Goal: Task Accomplishment & Management: Manage account settings

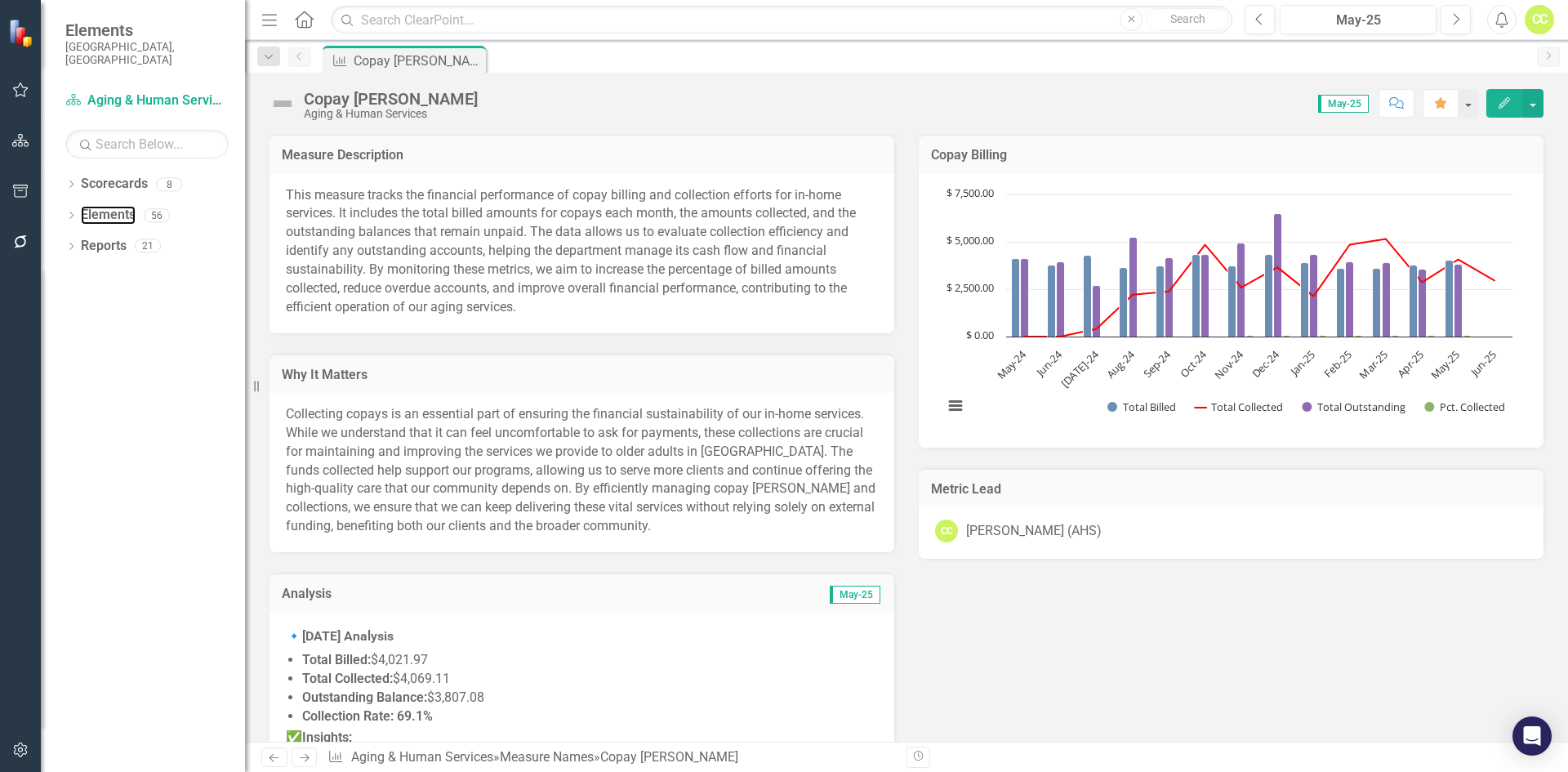
click at [112, 206] on link "Elements" at bounding box center [108, 216] width 54 height 18
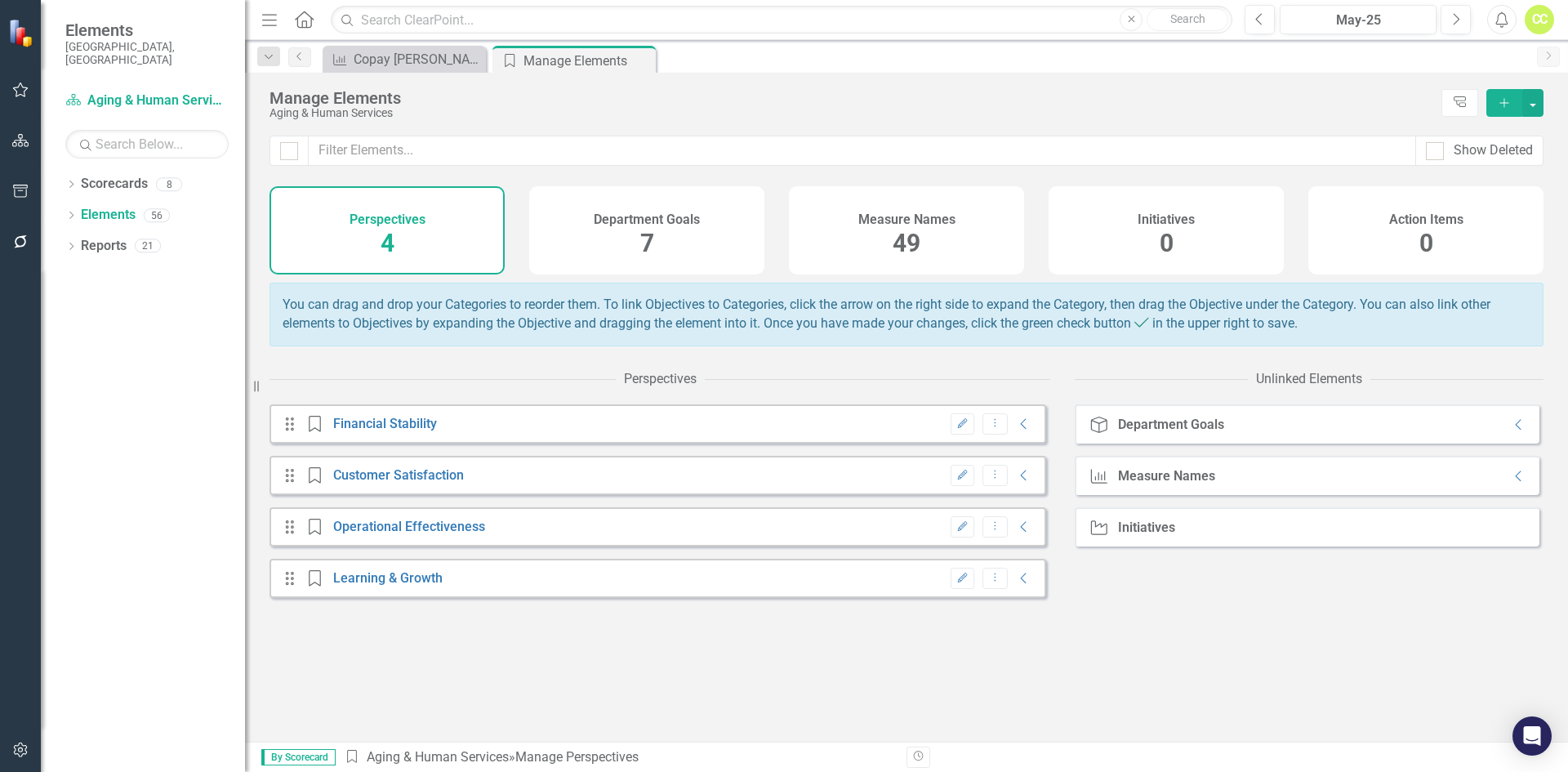
click at [825, 226] on div "Measure Names 49" at bounding box center [907, 230] width 236 height 88
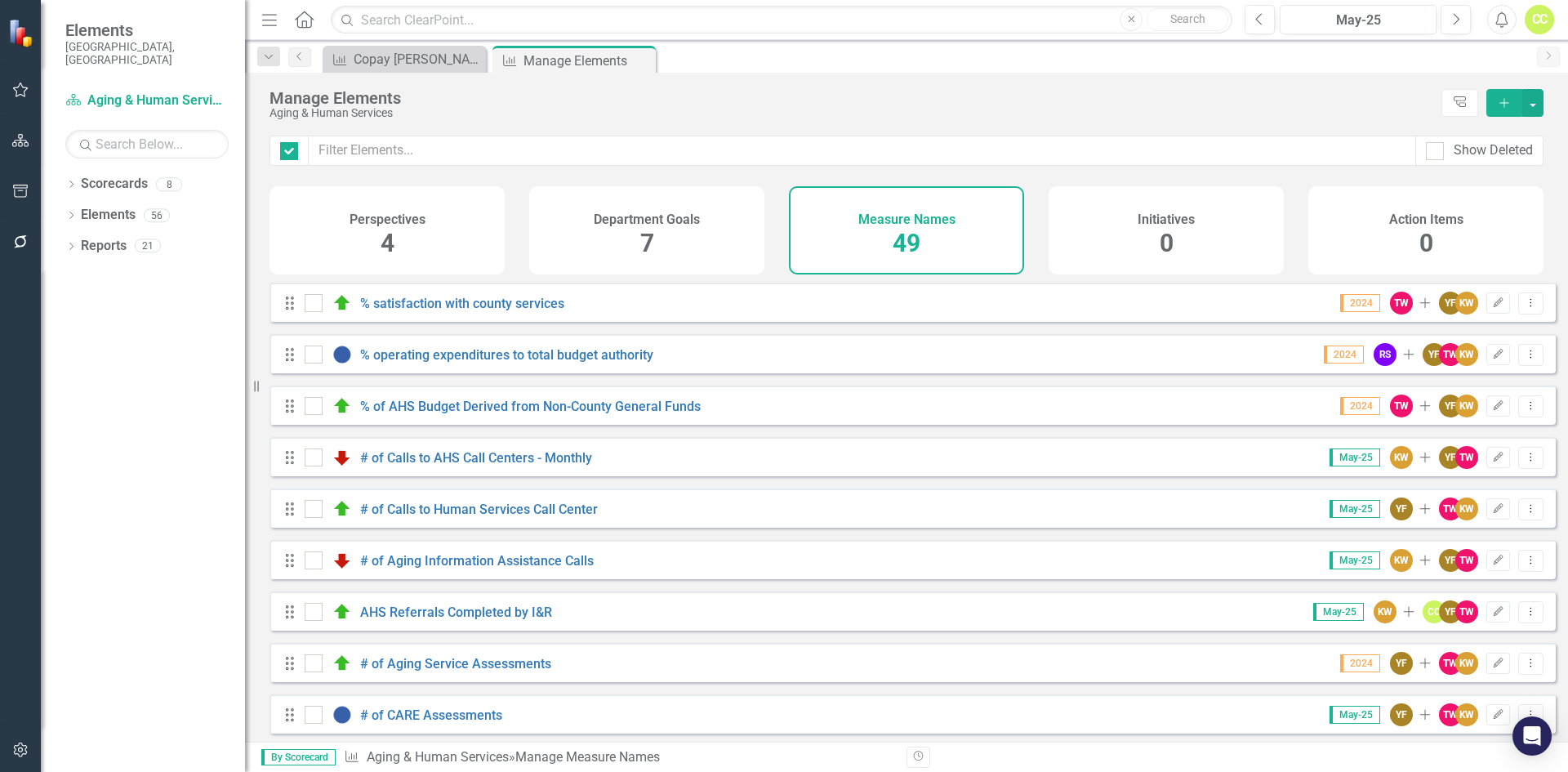
checkbox input "false"
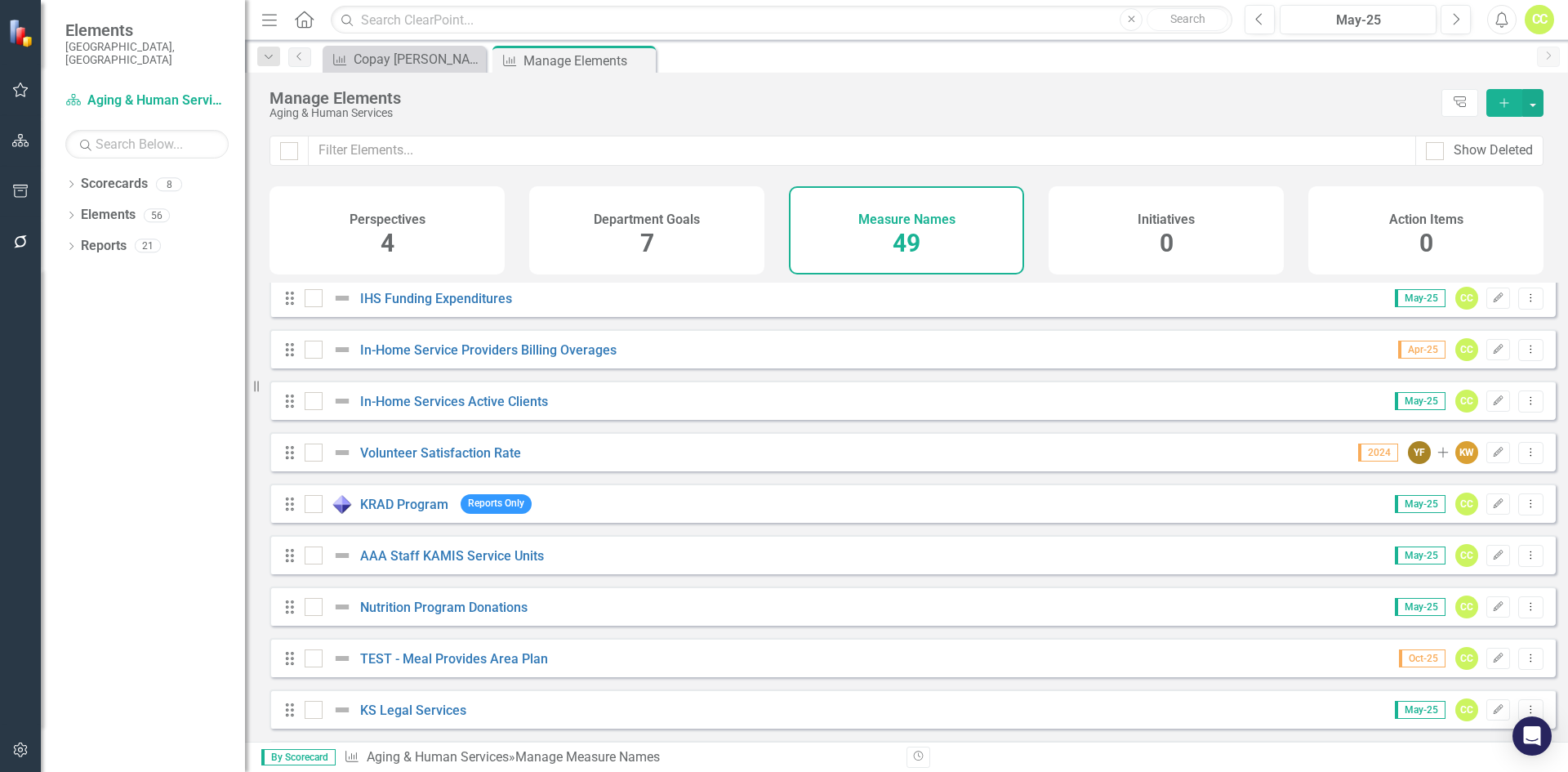
scroll to position [2076, 0]
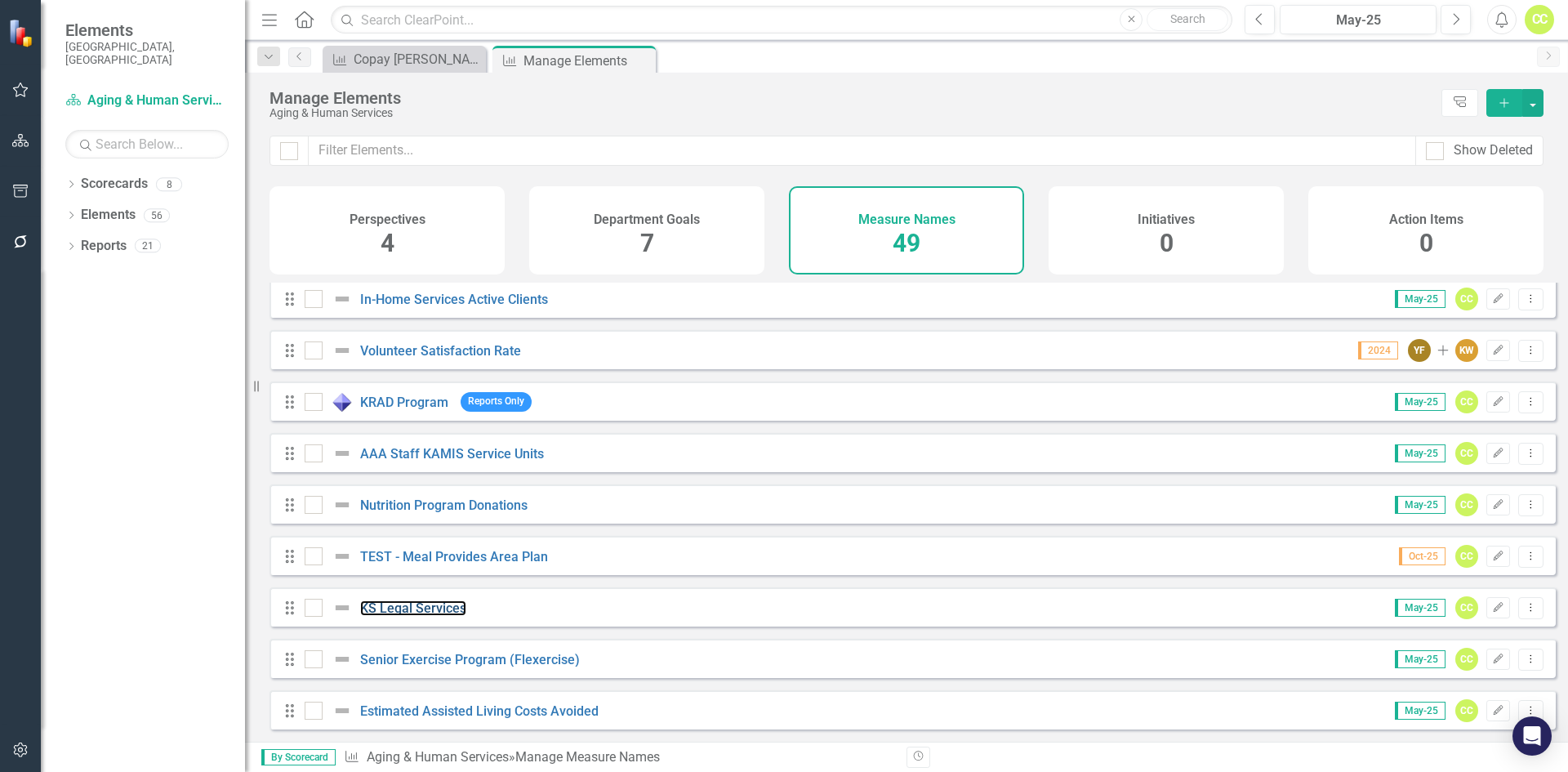
click at [410, 608] on link "KS Legal Services" at bounding box center [412, 608] width 106 height 16
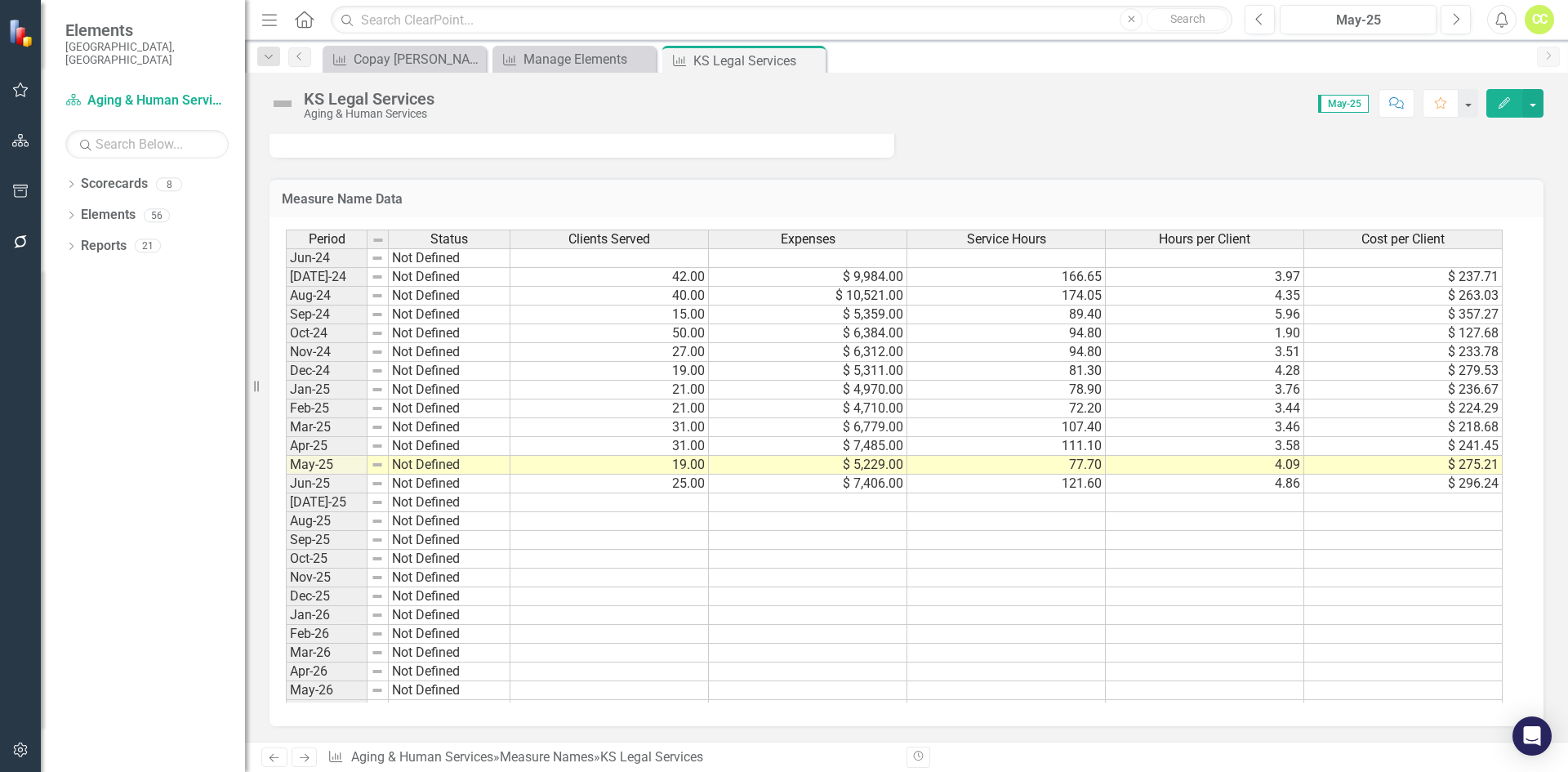
click at [1496, 111] on button "Edit" at bounding box center [1504, 103] width 36 height 29
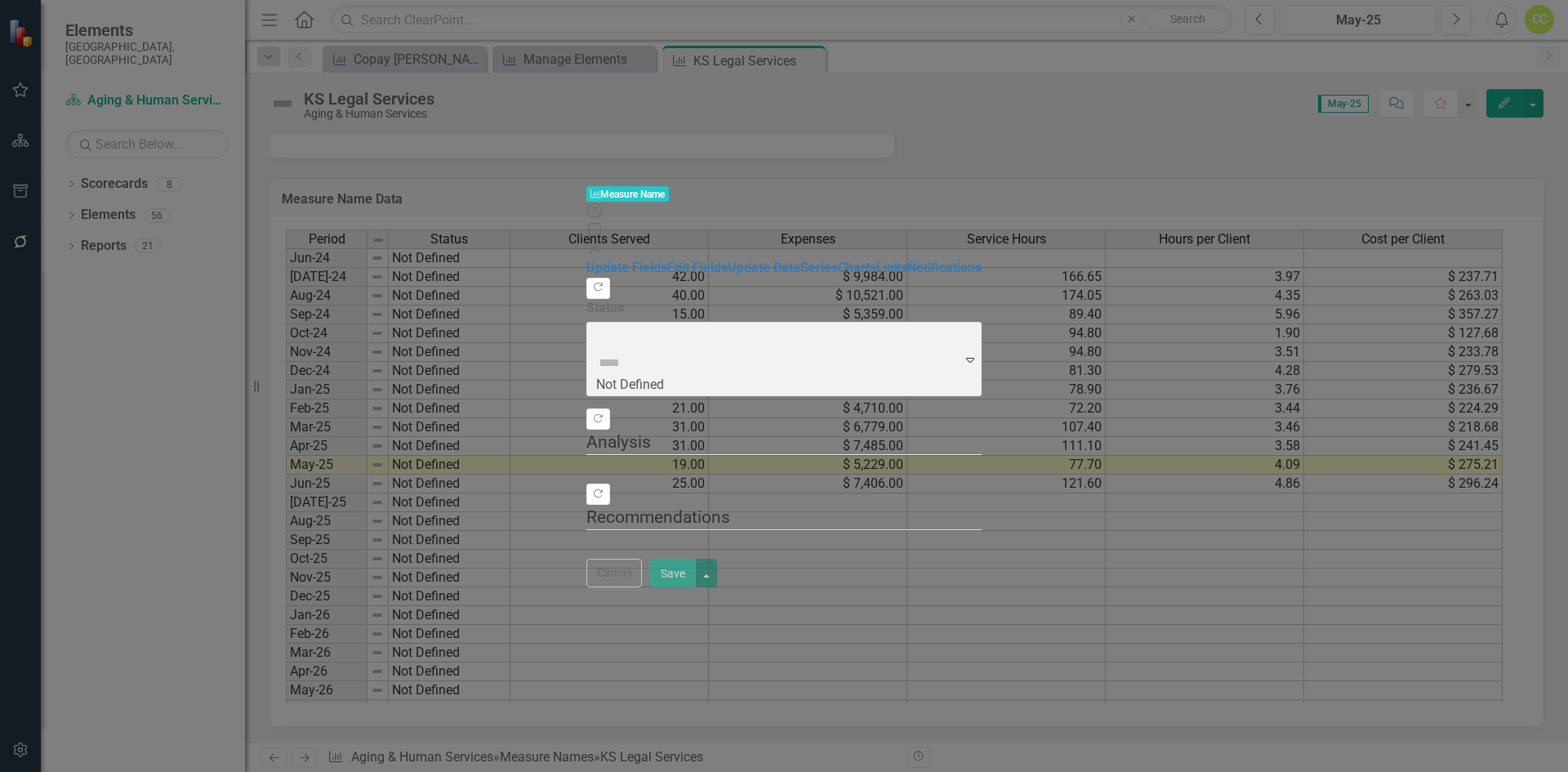
click at [253, 122] on div "Measure Name Measure Name Help Maximize Close Update Fields Edit Fields Update …" at bounding box center [784, 386] width 1568 height 772
click at [728, 260] on link "Update Data" at bounding box center [764, 267] width 73 height 16
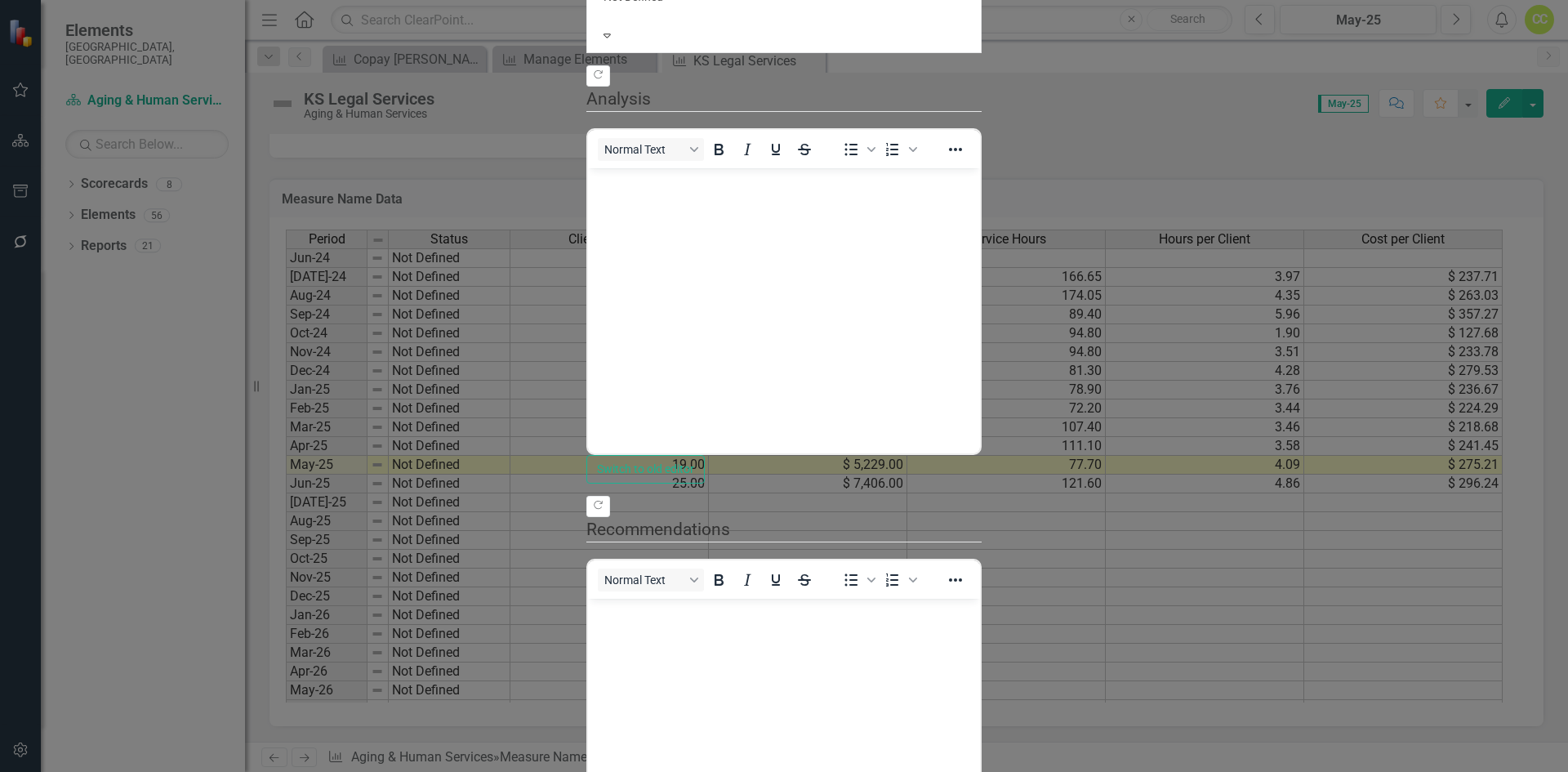
click at [706, 21] on div at bounding box center [784, 13] width 361 height 17
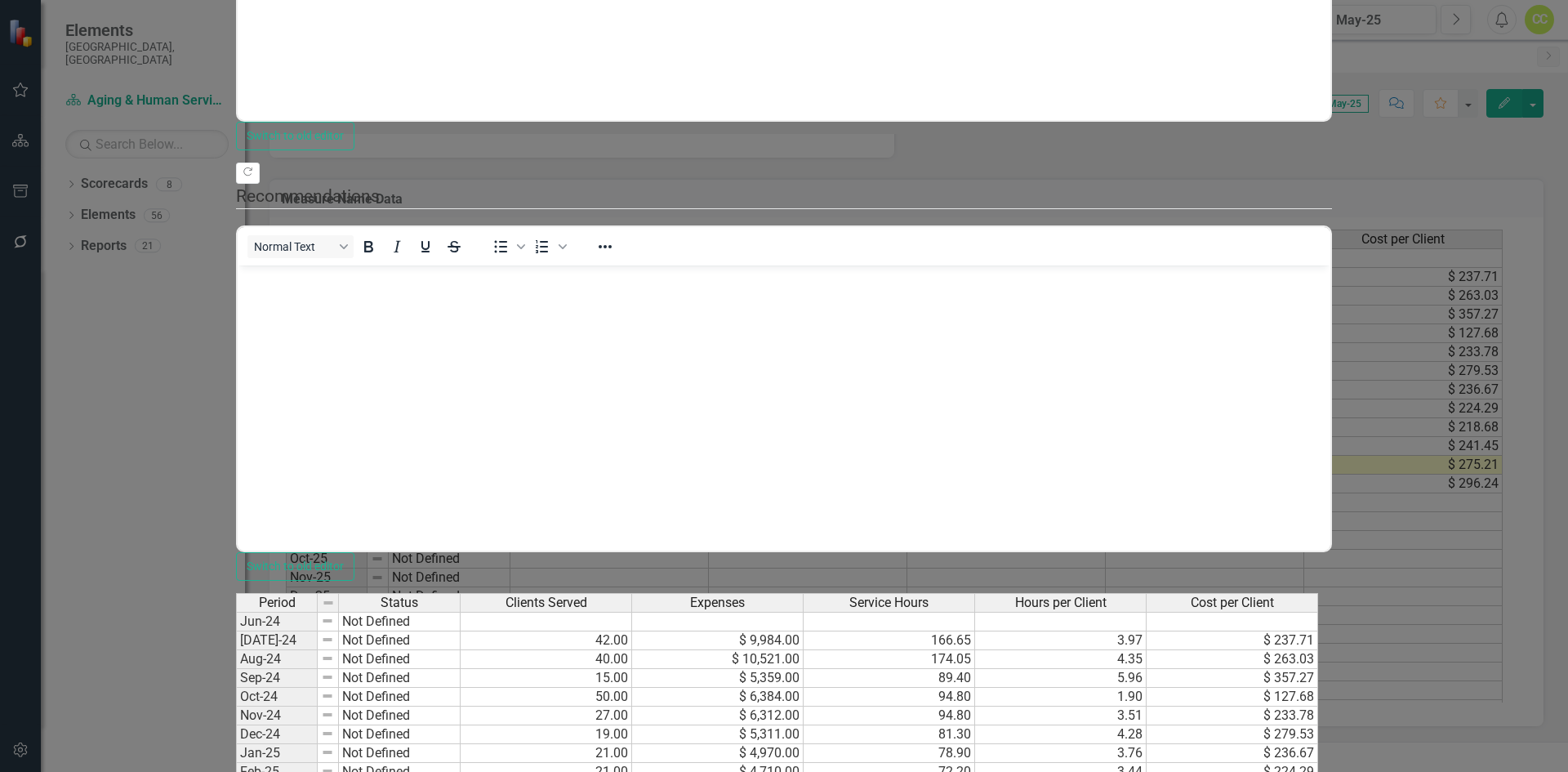
type textarea "22"
type textarea "5131"
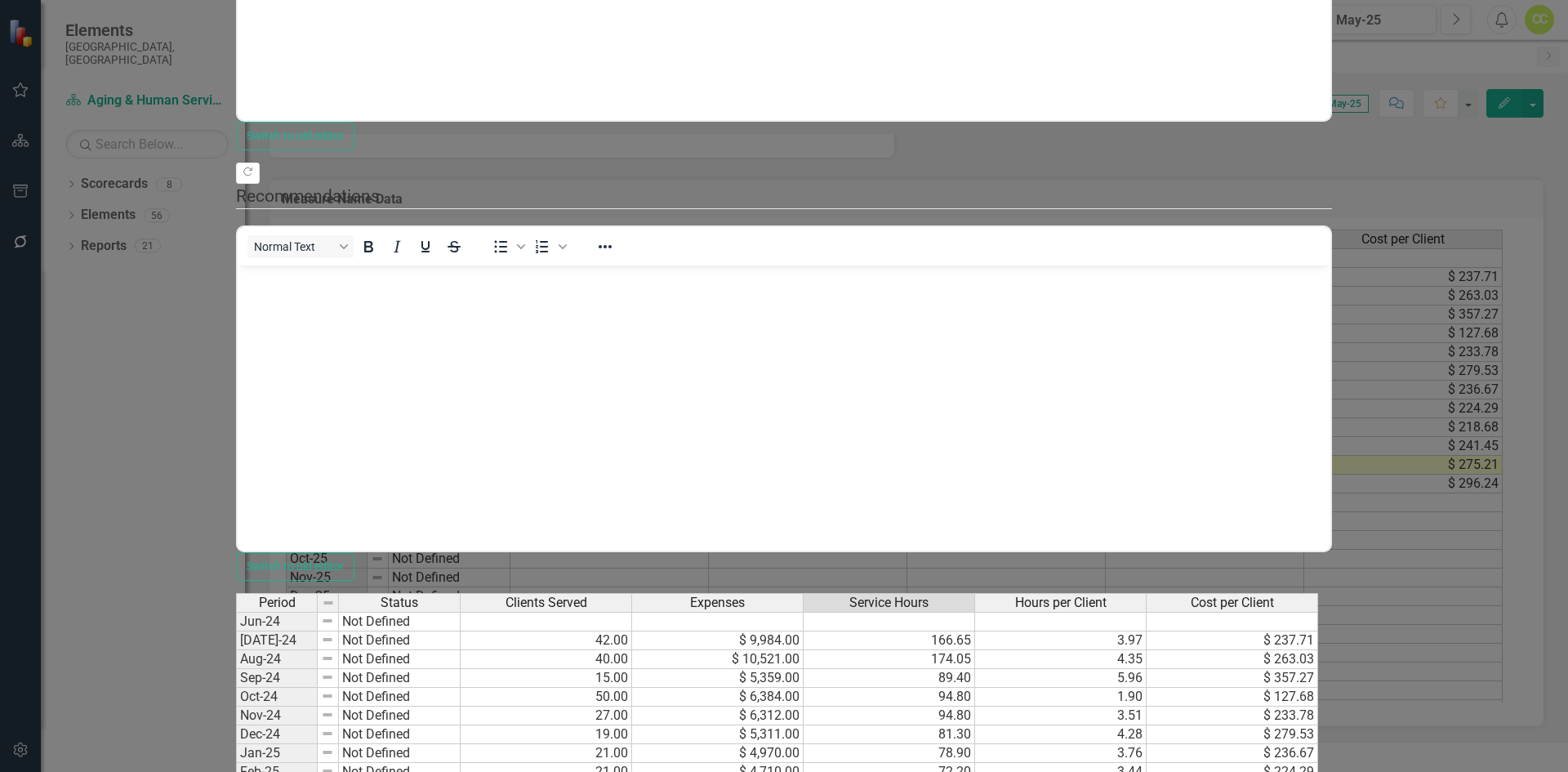
type textarea "79.30"
type textarea "3.61"
type textarea "233.23"
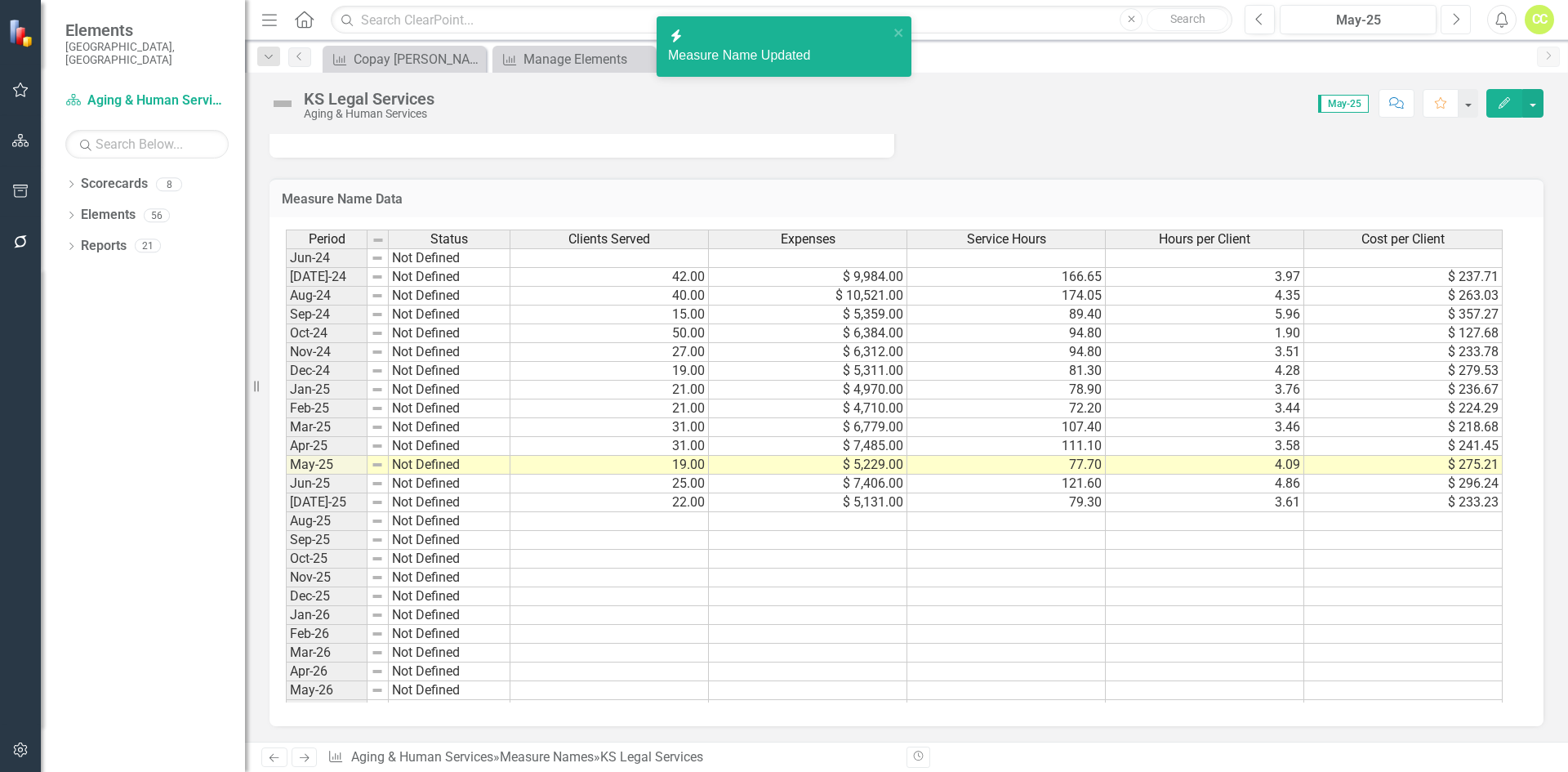
click at [1458, 16] on icon "Next" at bounding box center [1457, 19] width 9 height 15
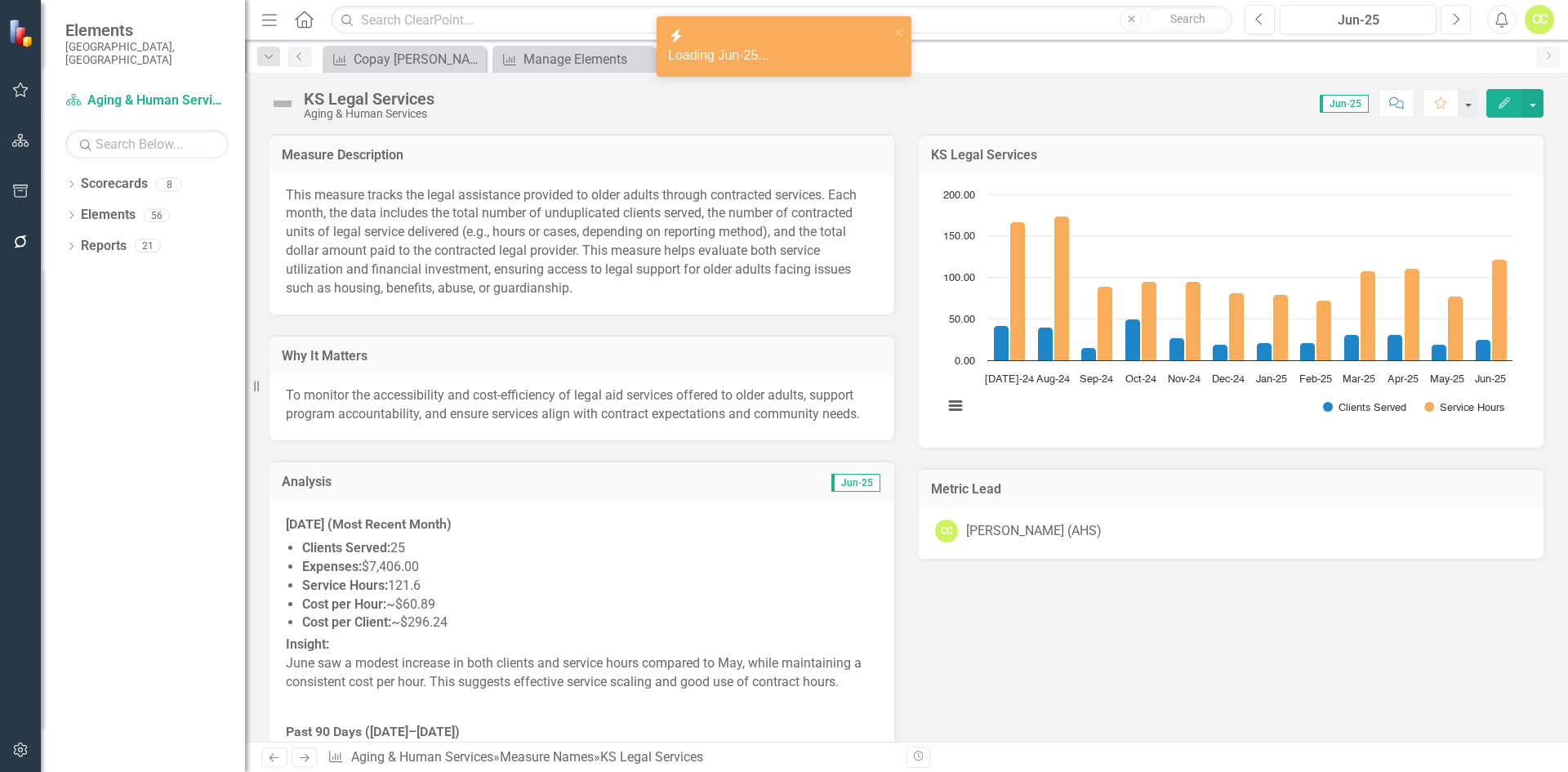
click at [1454, 18] on icon "Next" at bounding box center [1457, 19] width 9 height 15
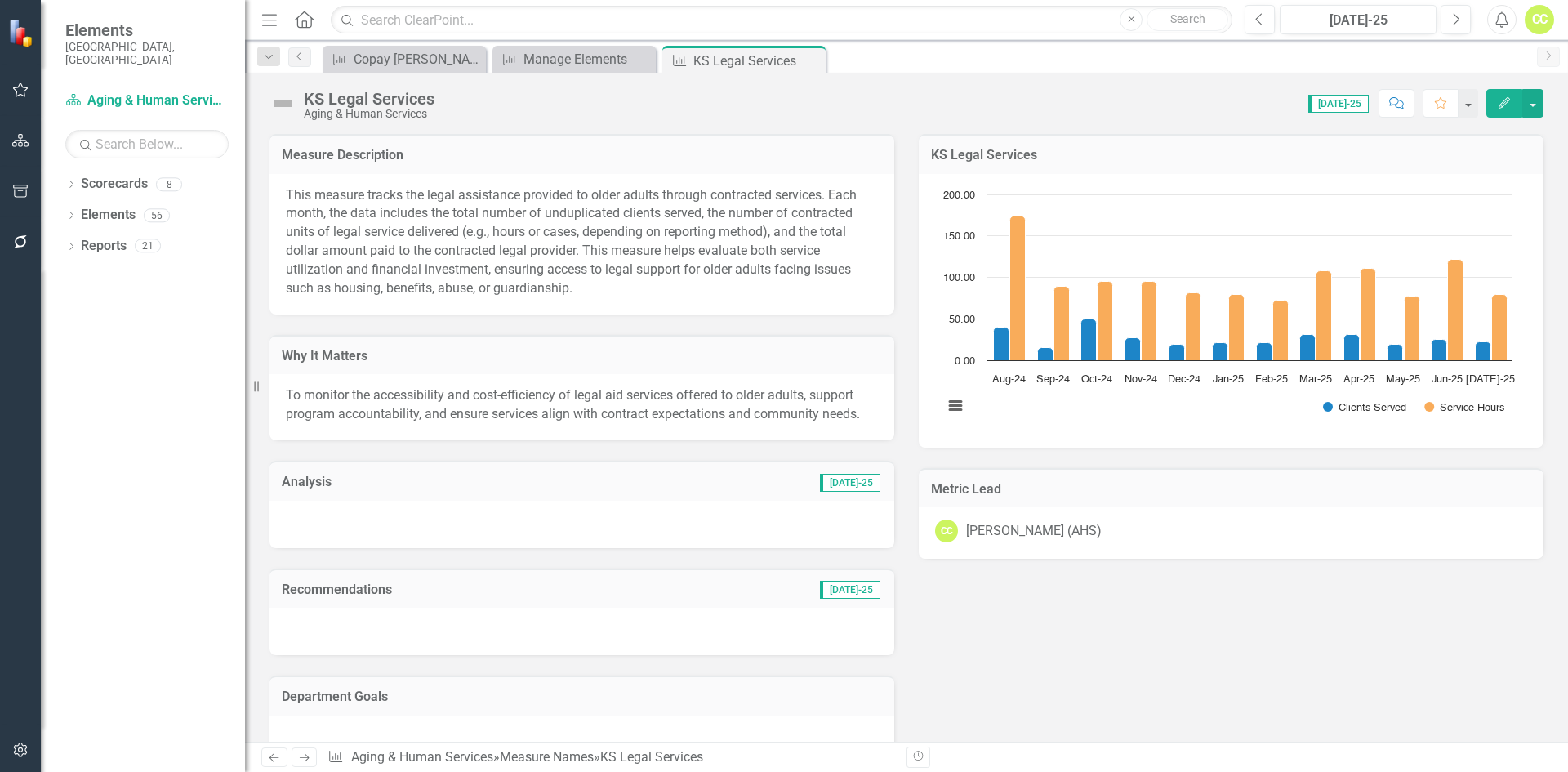
click at [1505, 102] on icon "button" at bounding box center [1504, 103] width 11 height 11
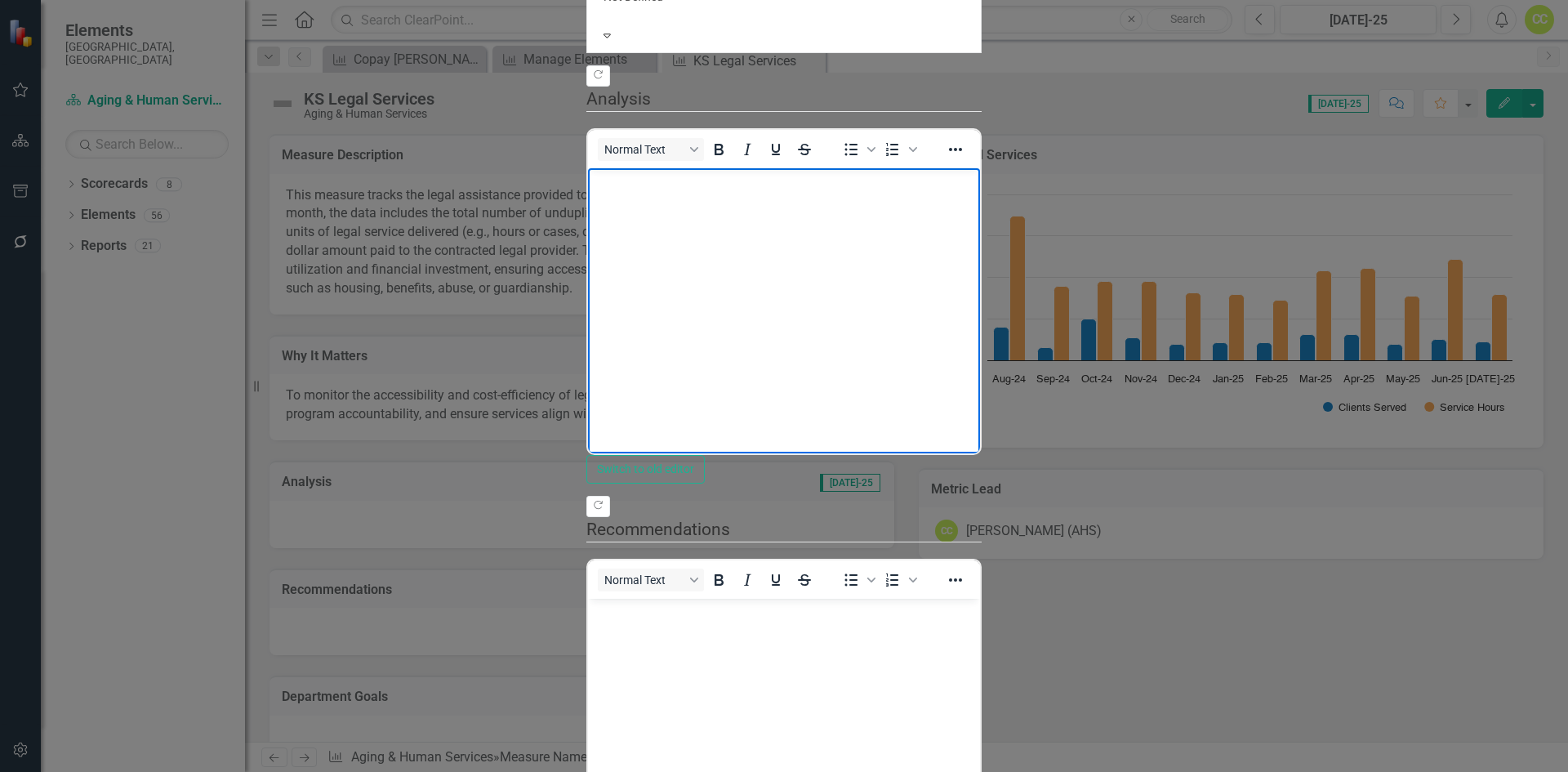
click at [880, 282] on body "Rich Text Area. Press ALT-0 for help." at bounding box center [784, 290] width 392 height 245
click at [779, 287] on body "Rich Text Area. Press ALT-0 for help." at bounding box center [784, 290] width 392 height 245
click at [633, 186] on p "Rich Text Area. Press ALT-0 for help." at bounding box center [784, 181] width 384 height 19
drag, startPoint x: 1533, startPoint y: 22, endPoint x: 1462, endPoint y: 67, distance: 84.1
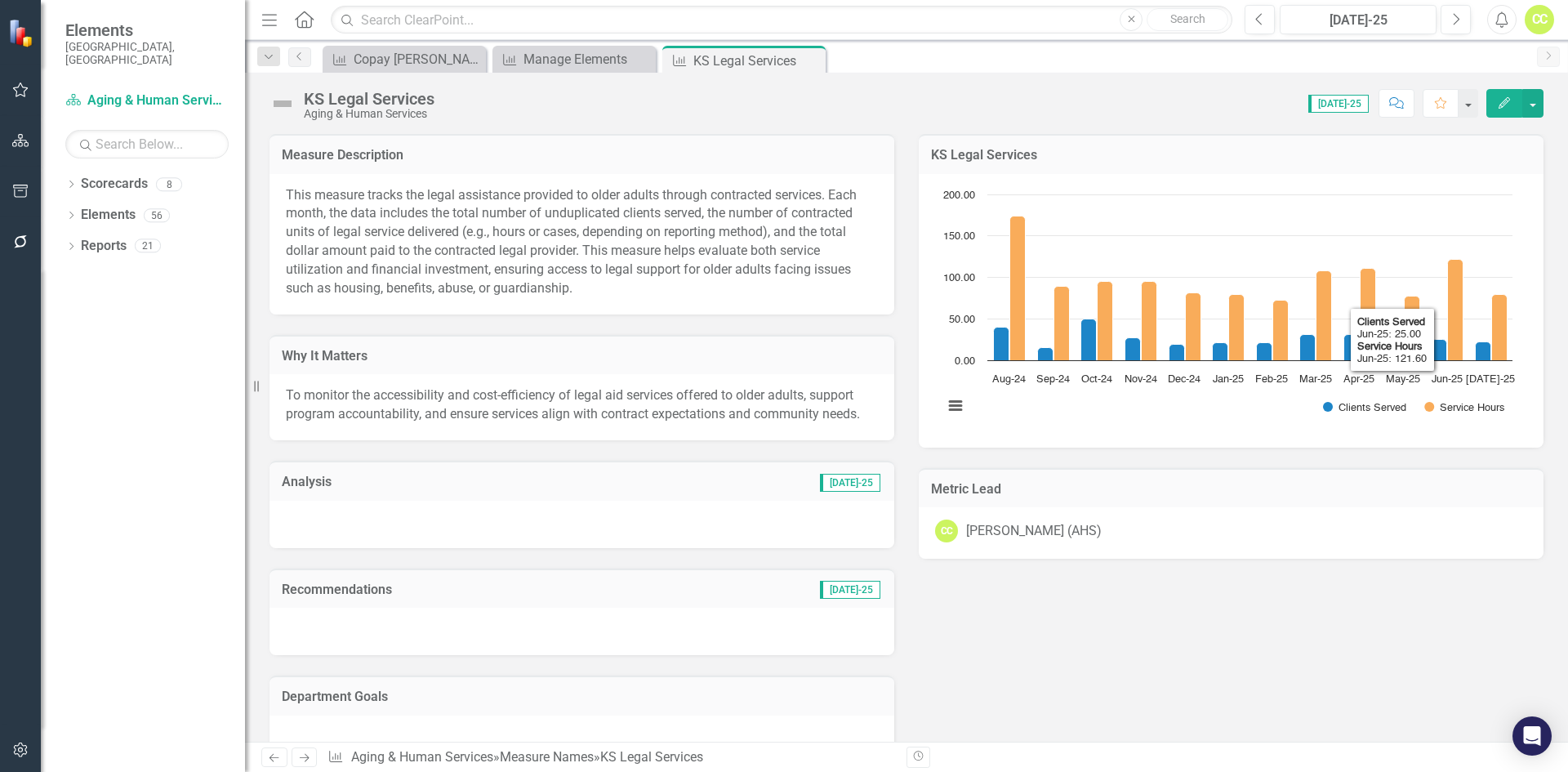
click at [1513, 98] on button "Edit" at bounding box center [1504, 103] width 36 height 29
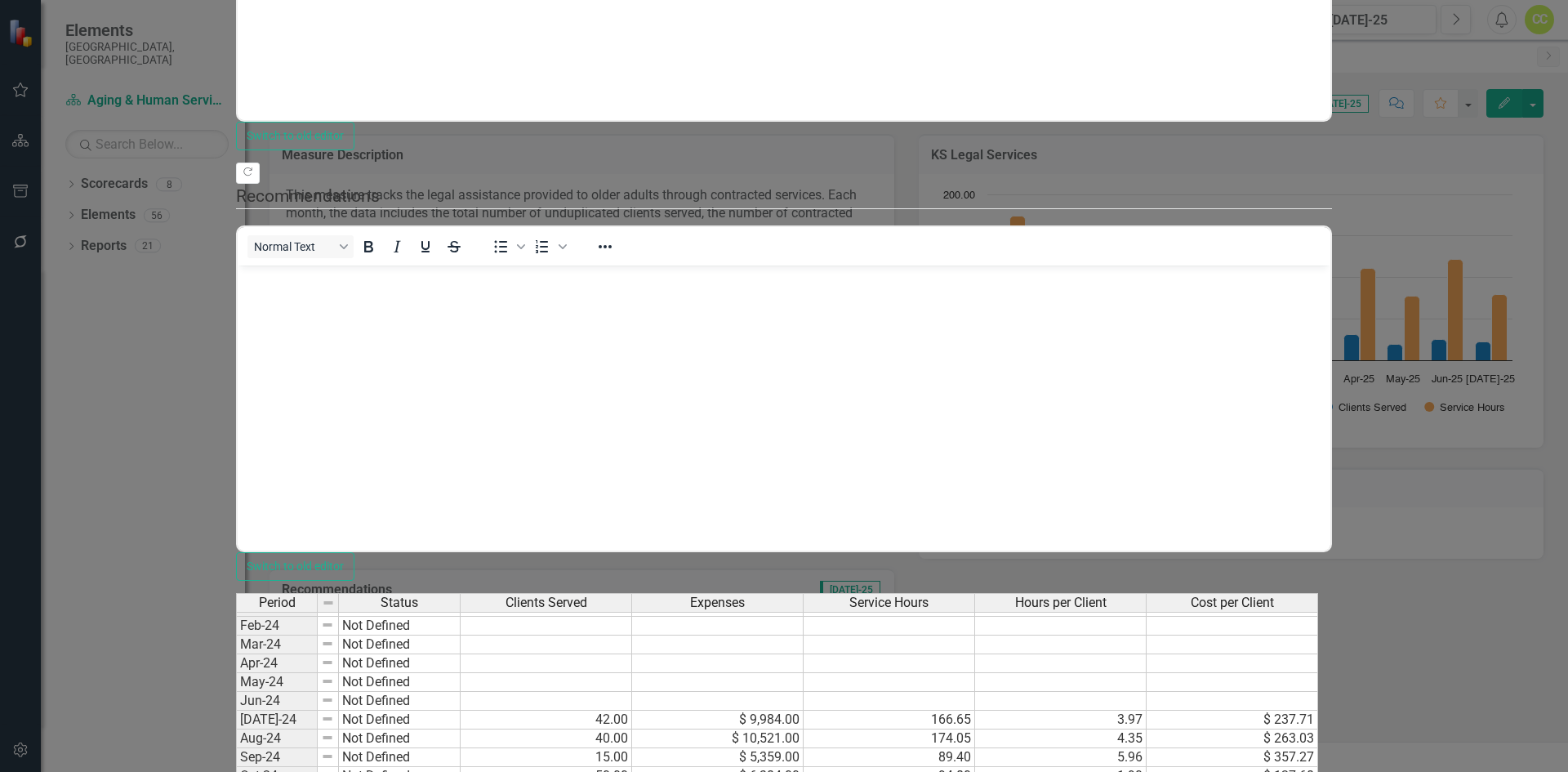
scroll to position [1886, 0]
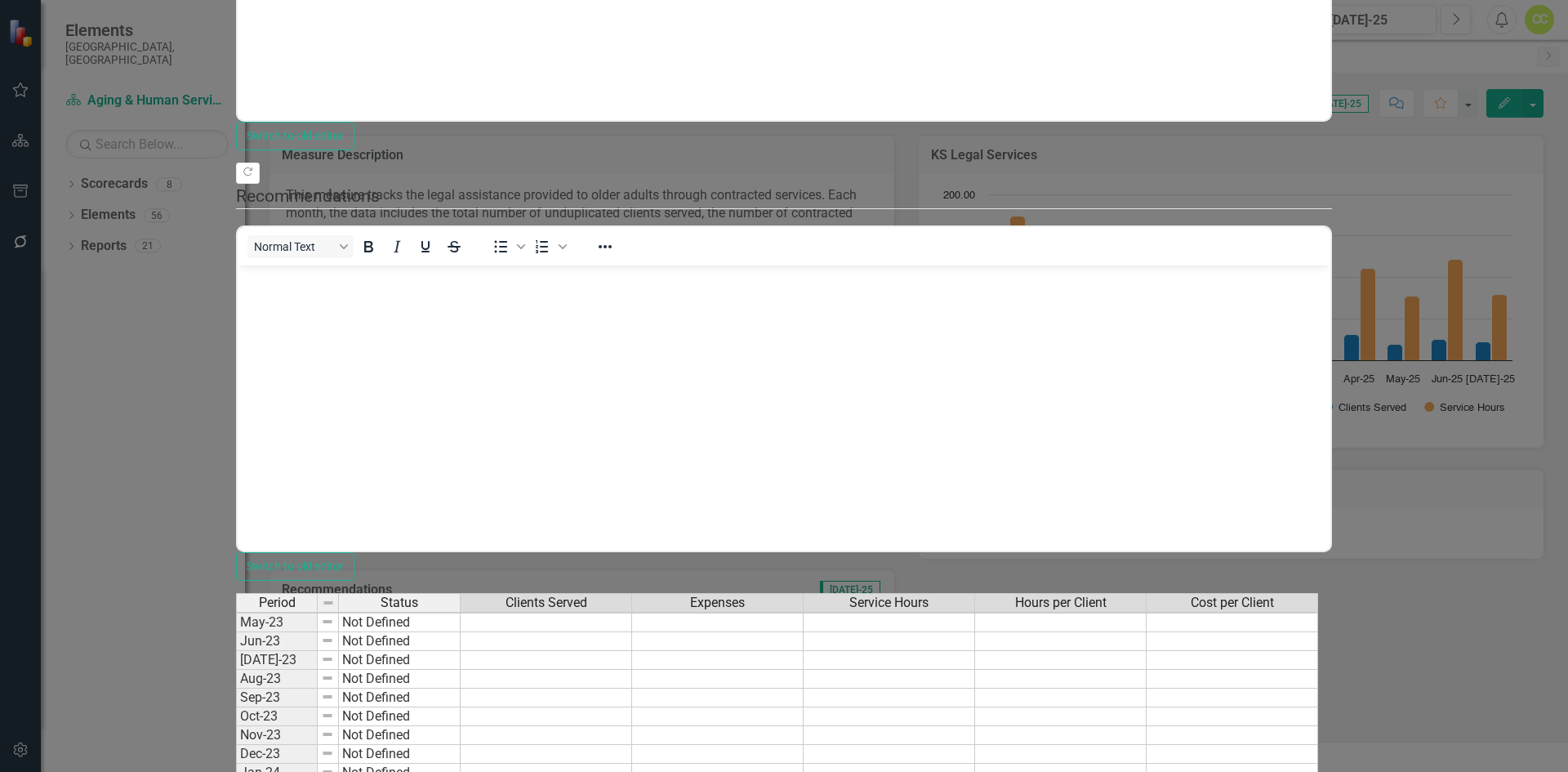
drag, startPoint x: 770, startPoint y: 346, endPoint x: 1511, endPoint y: 577, distance: 776.2
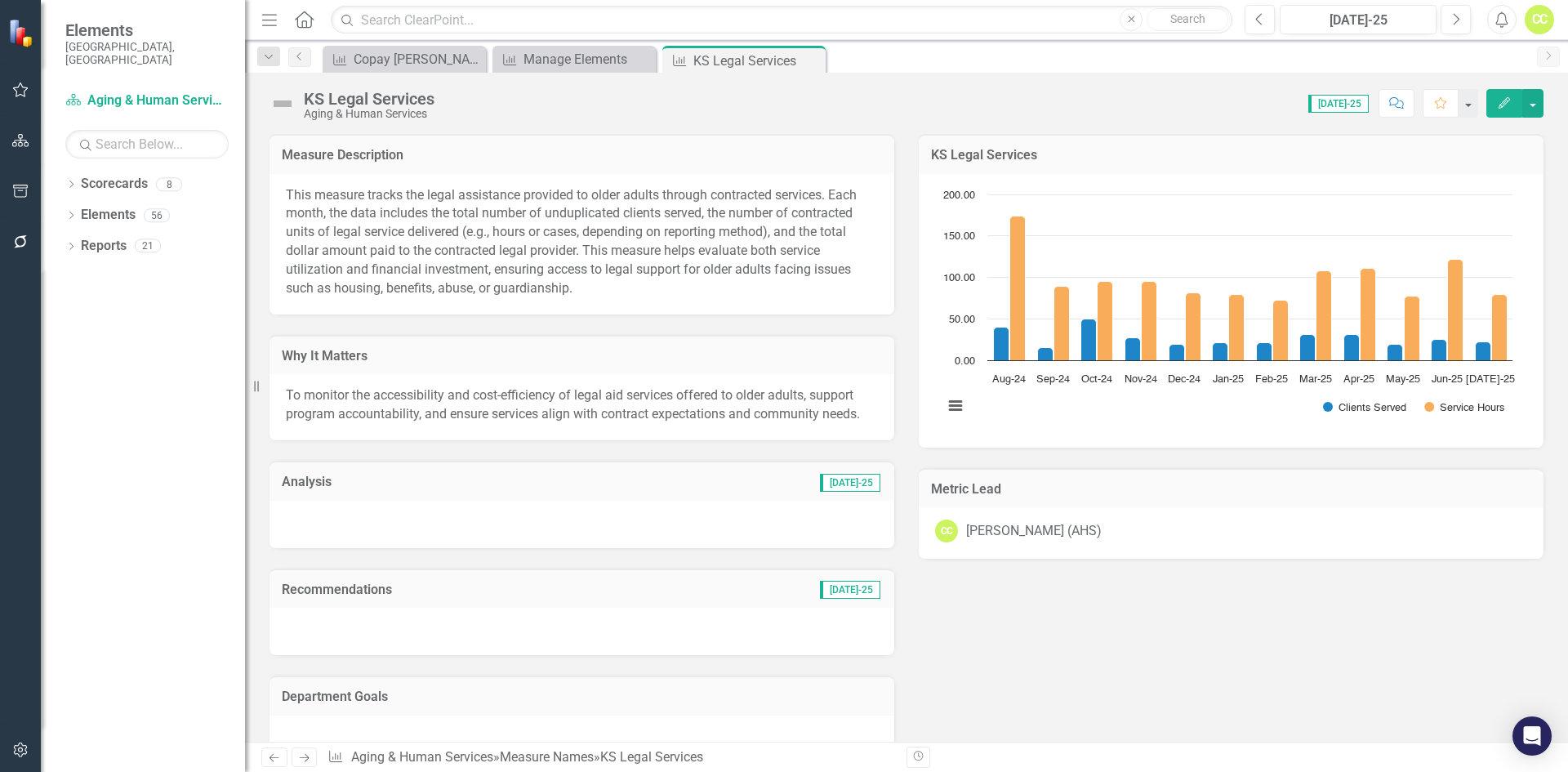
click at [1504, 104] on icon "button" at bounding box center [1504, 103] width 11 height 11
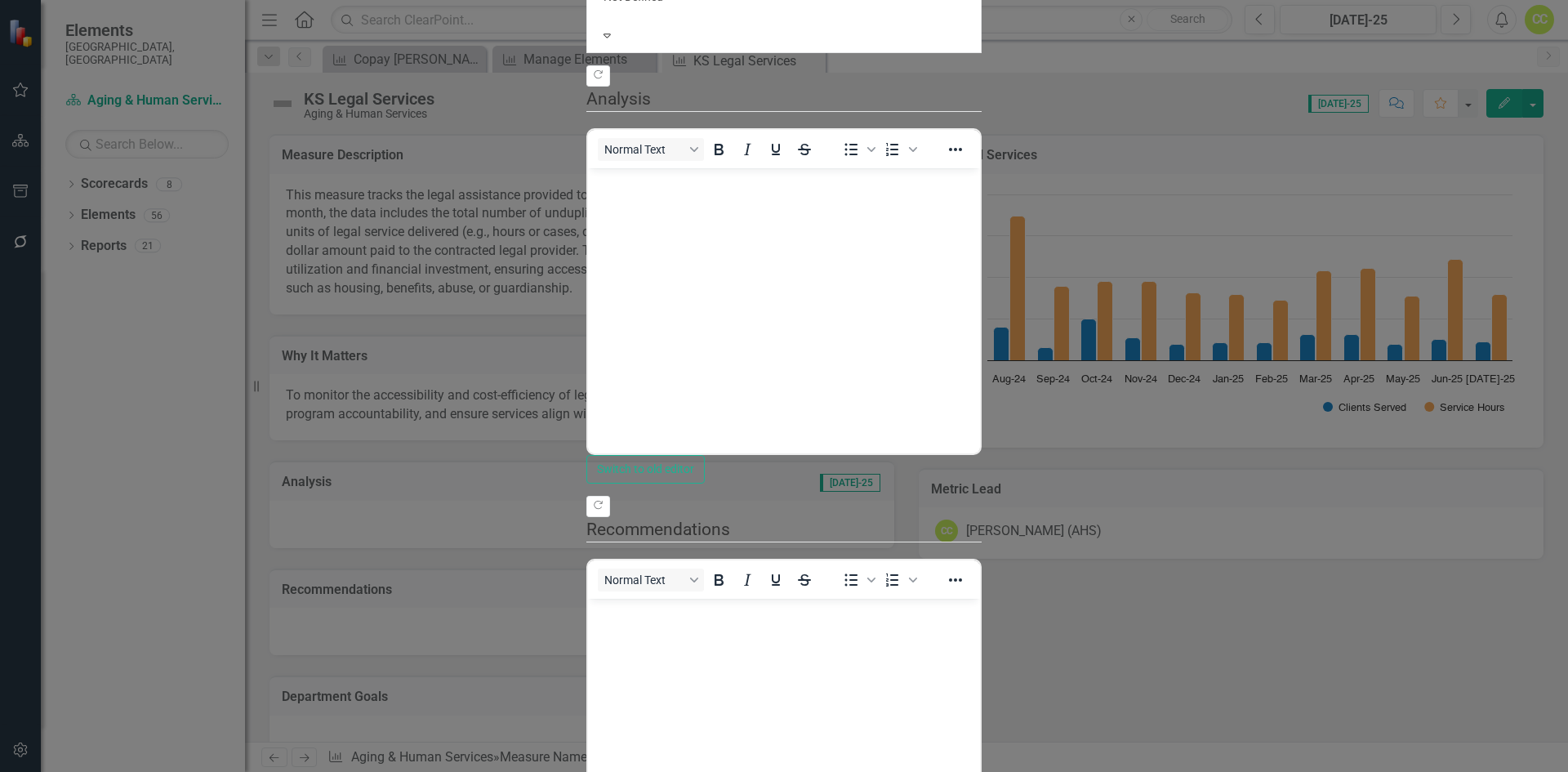
scroll to position [0, 0]
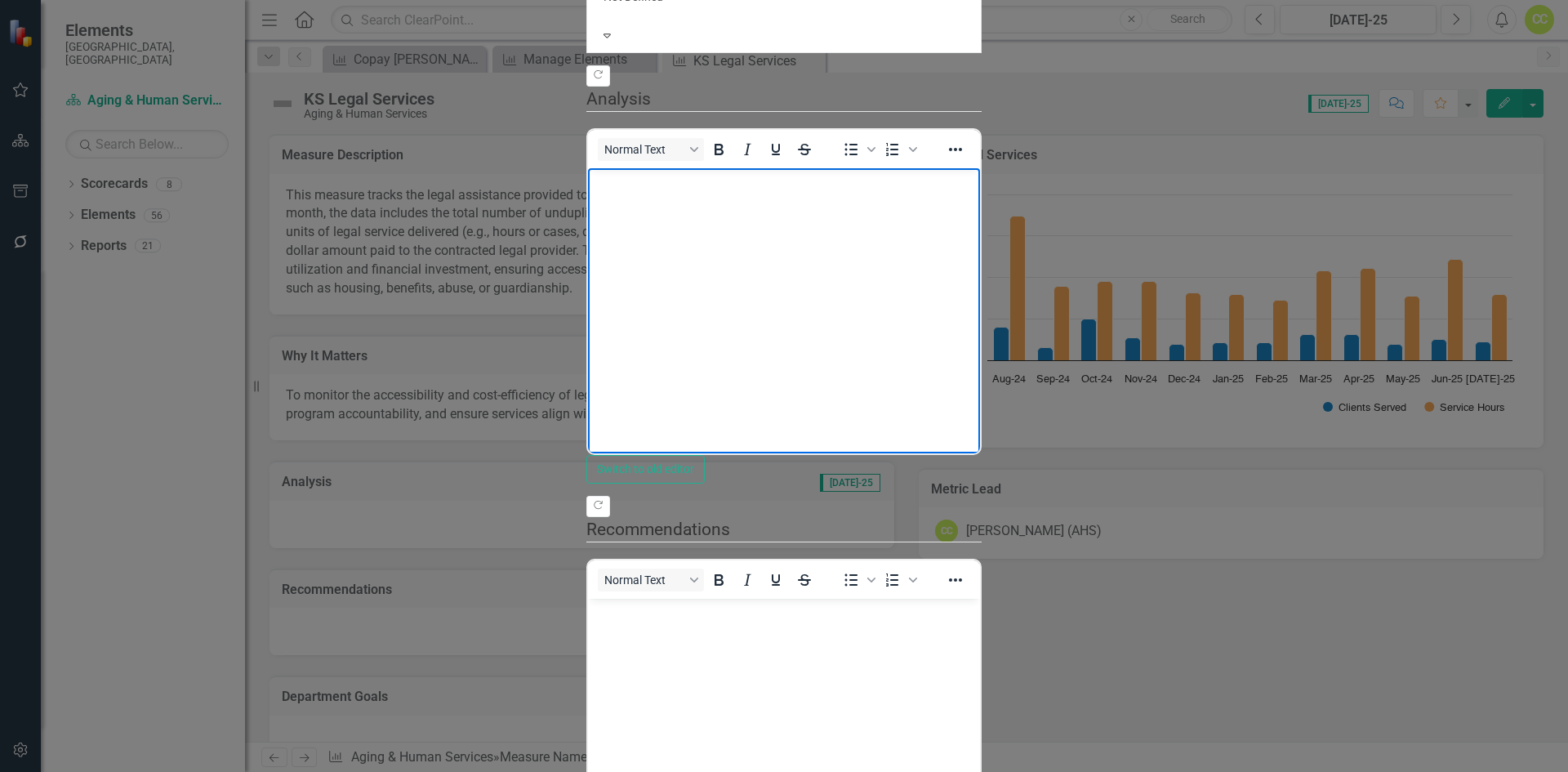
click at [815, 218] on body "Rich Text Area. Press ALT-0 for help." at bounding box center [784, 290] width 392 height 245
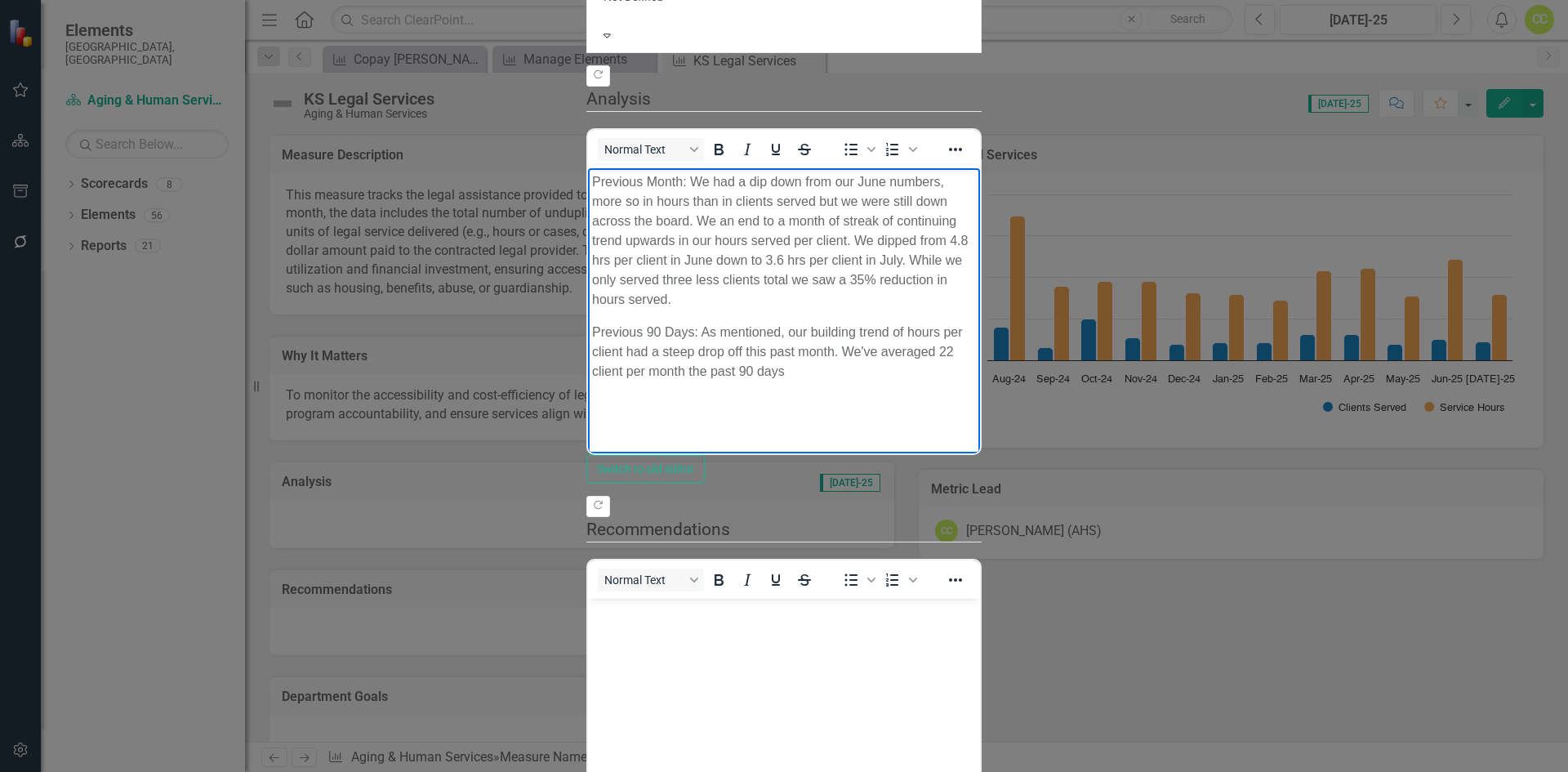
click at [976, 322] on p "Previous 90 Days: As mentioned, our building trend of hours per client had a st…" at bounding box center [784, 352] width 384 height 59
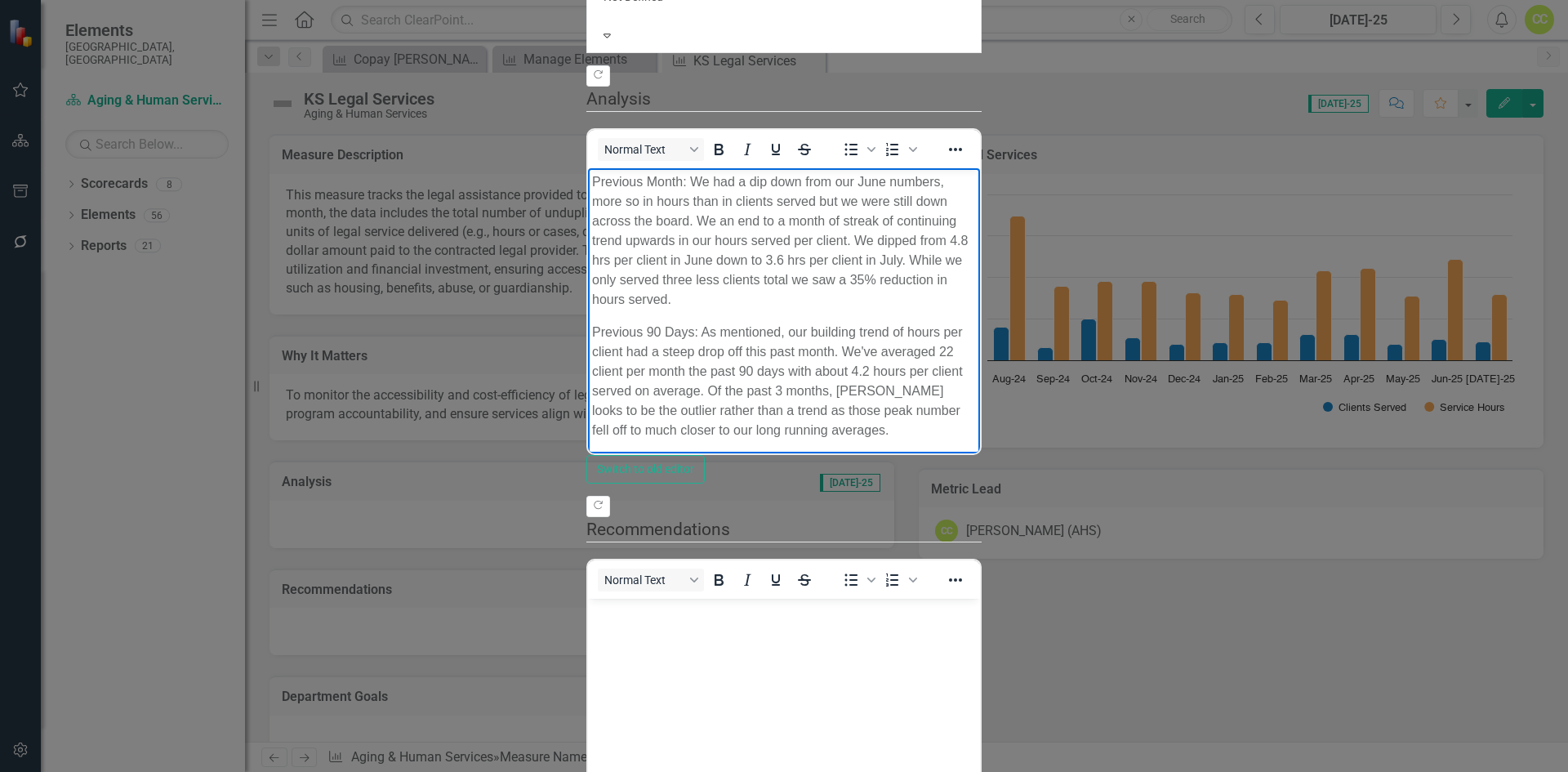
click at [648, 381] on body "Previous Month: We had a dip down from our June numbers, more so in hours than …" at bounding box center [784, 345] width 392 height 355
click at [981, 360] on body "Previous Month: We had a dip down from our June numbers, more so in hours than …" at bounding box center [784, 357] width 392 height 380
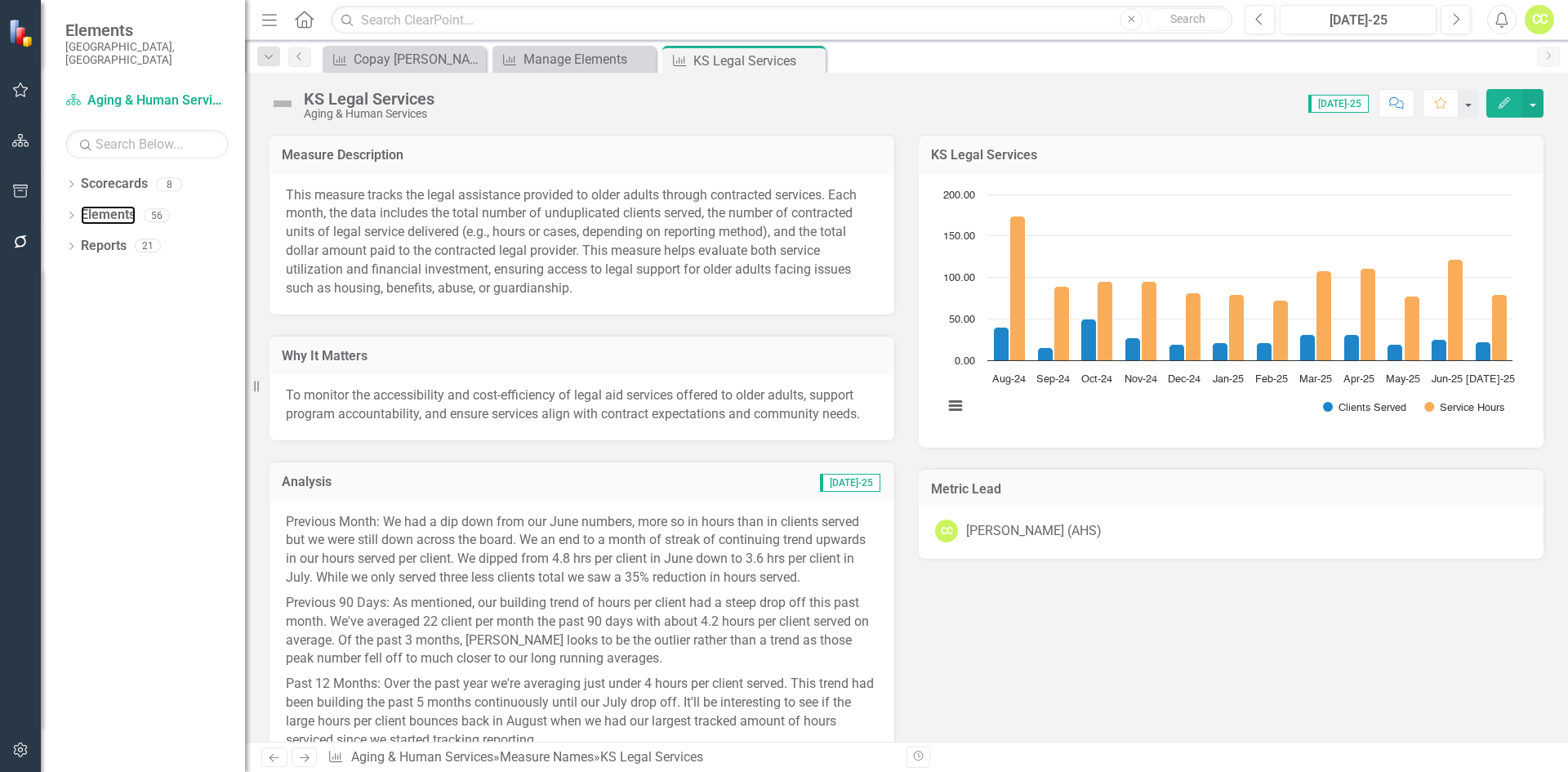
click at [112, 206] on link "Elements" at bounding box center [108, 216] width 54 height 18
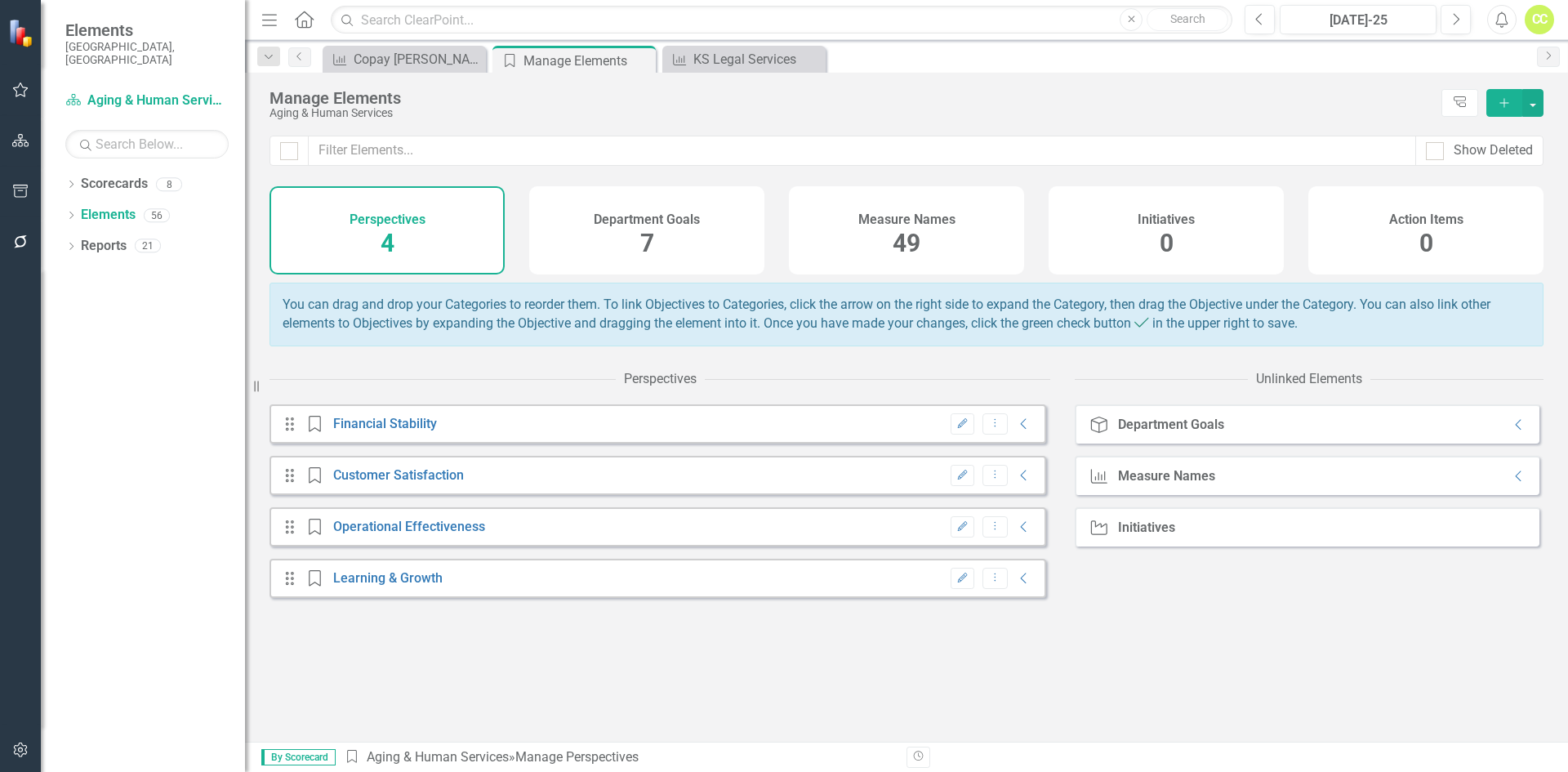
click at [906, 237] on span "49" at bounding box center [907, 242] width 28 height 29
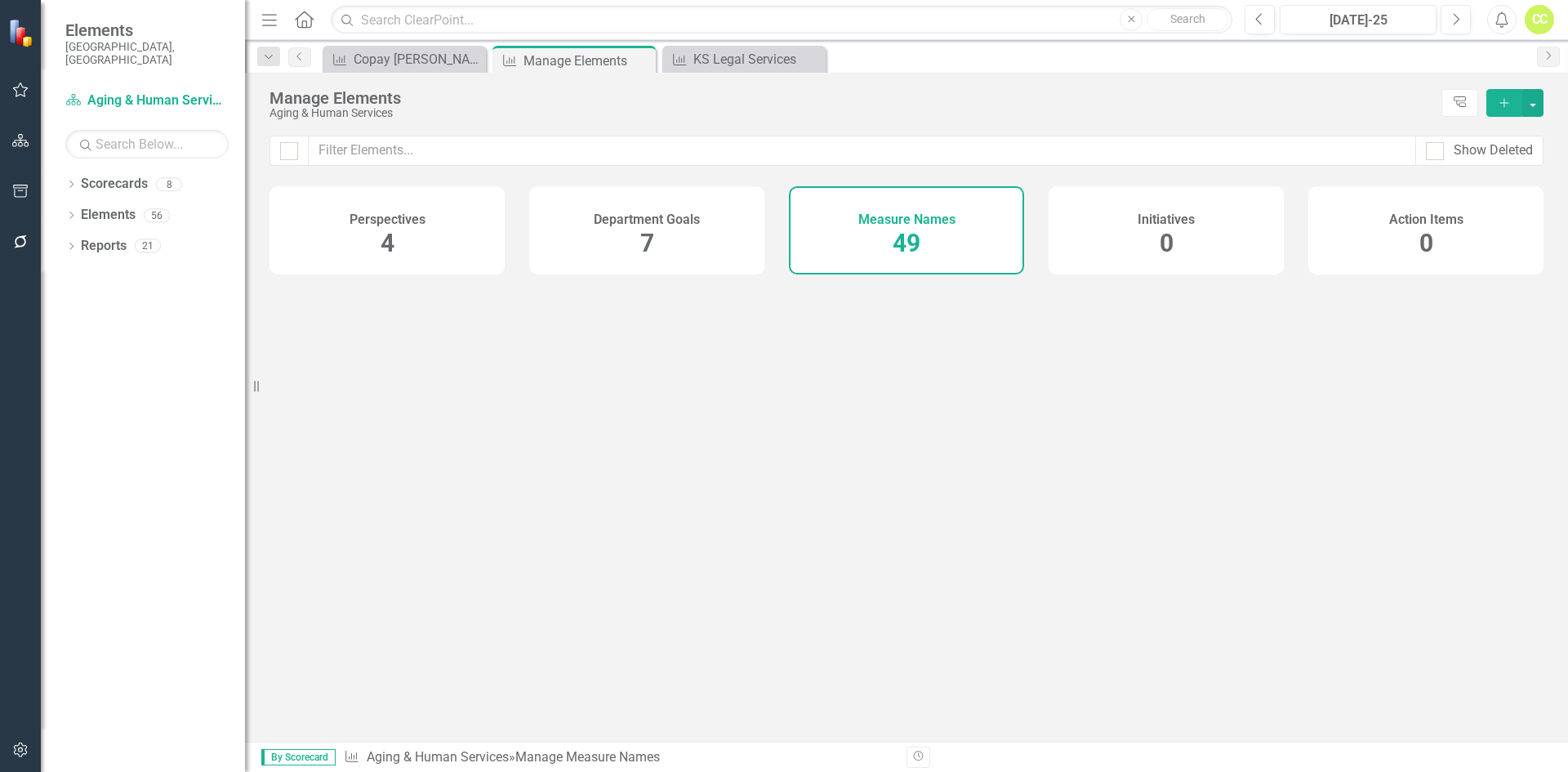
checkbox input "false"
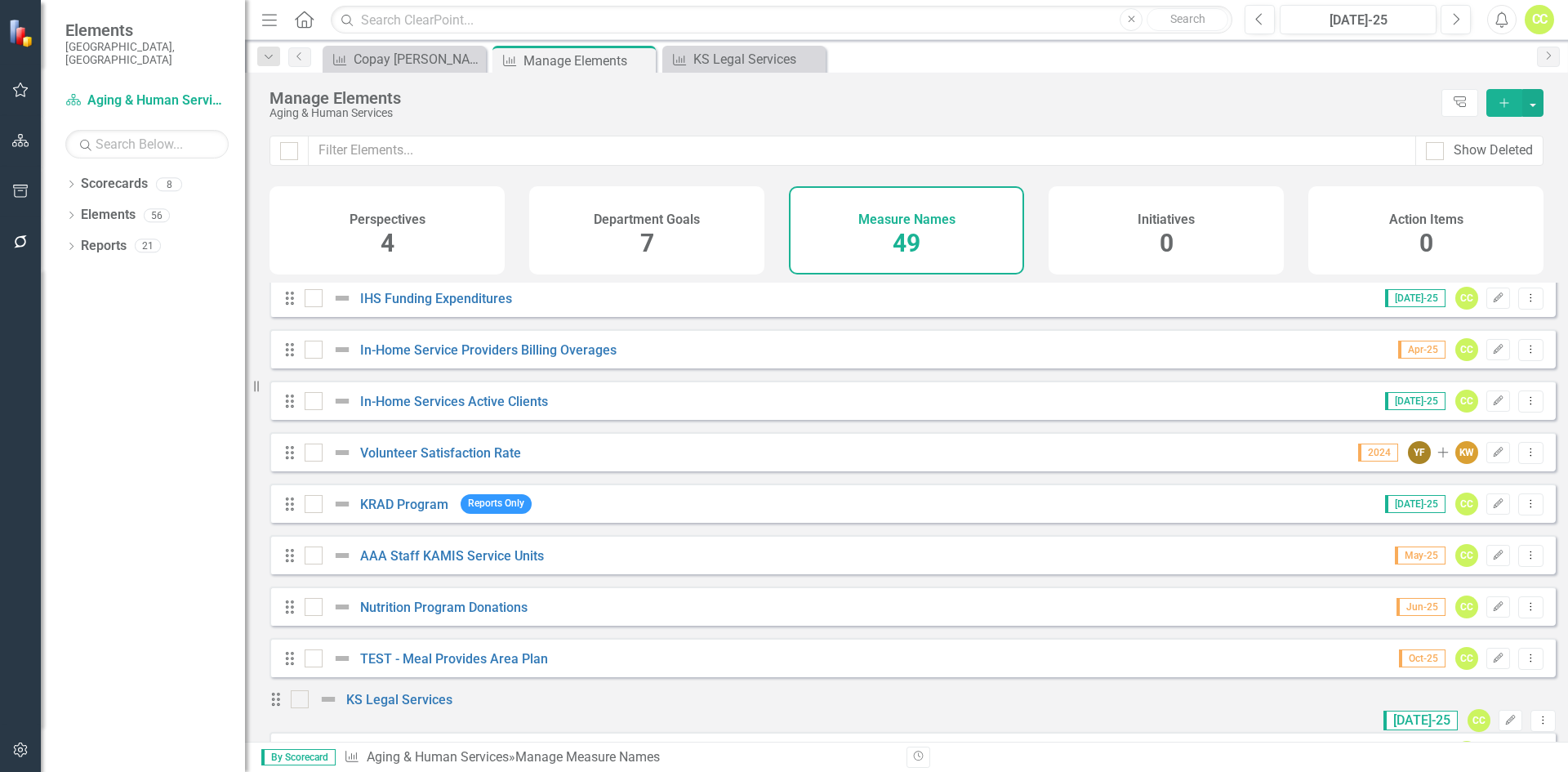
scroll to position [2043, 0]
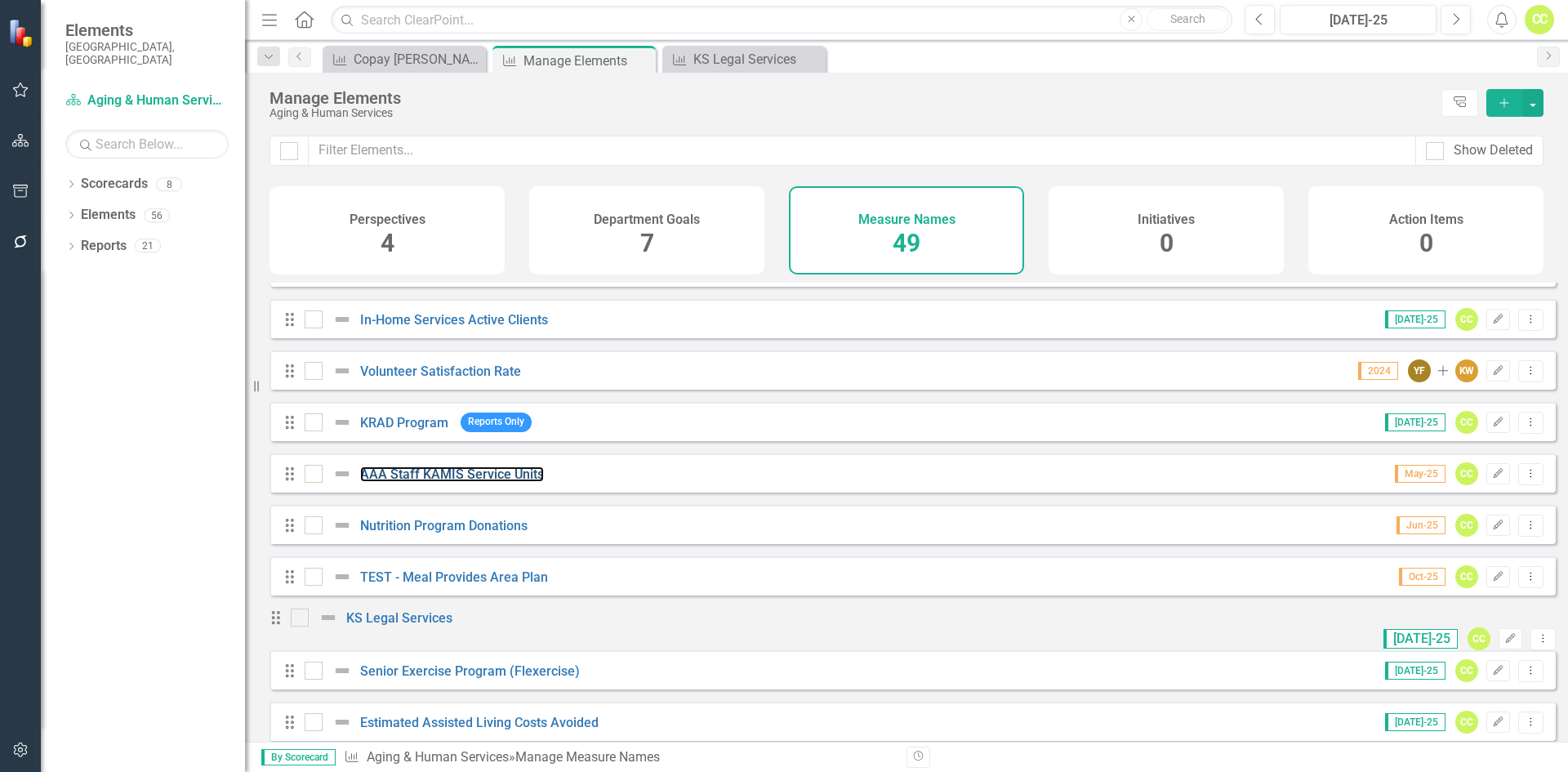
click at [464, 479] on link "AAA Staff KAMIS Service Units" at bounding box center [452, 474] width 184 height 16
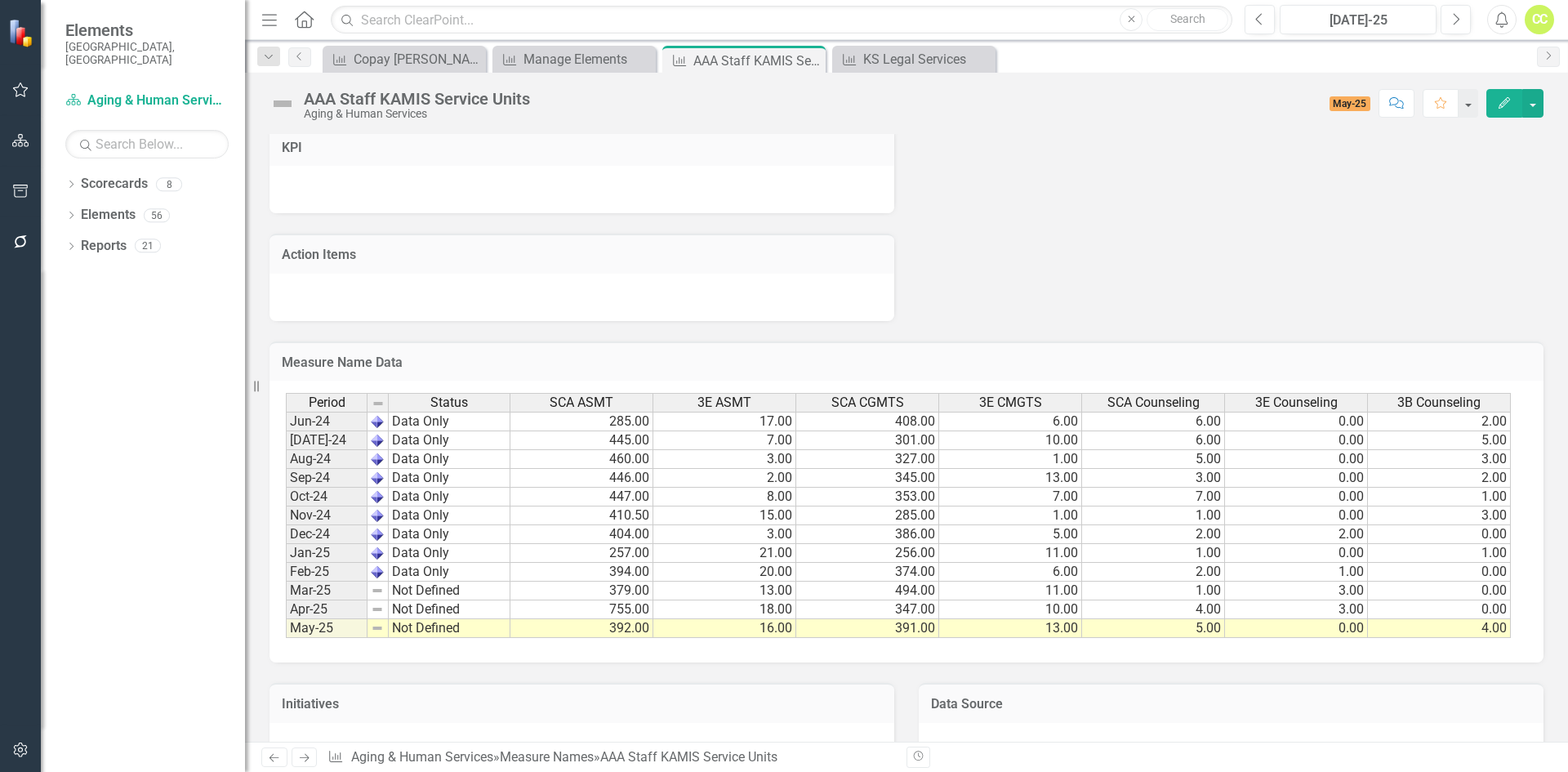
scroll to position [657, 0]
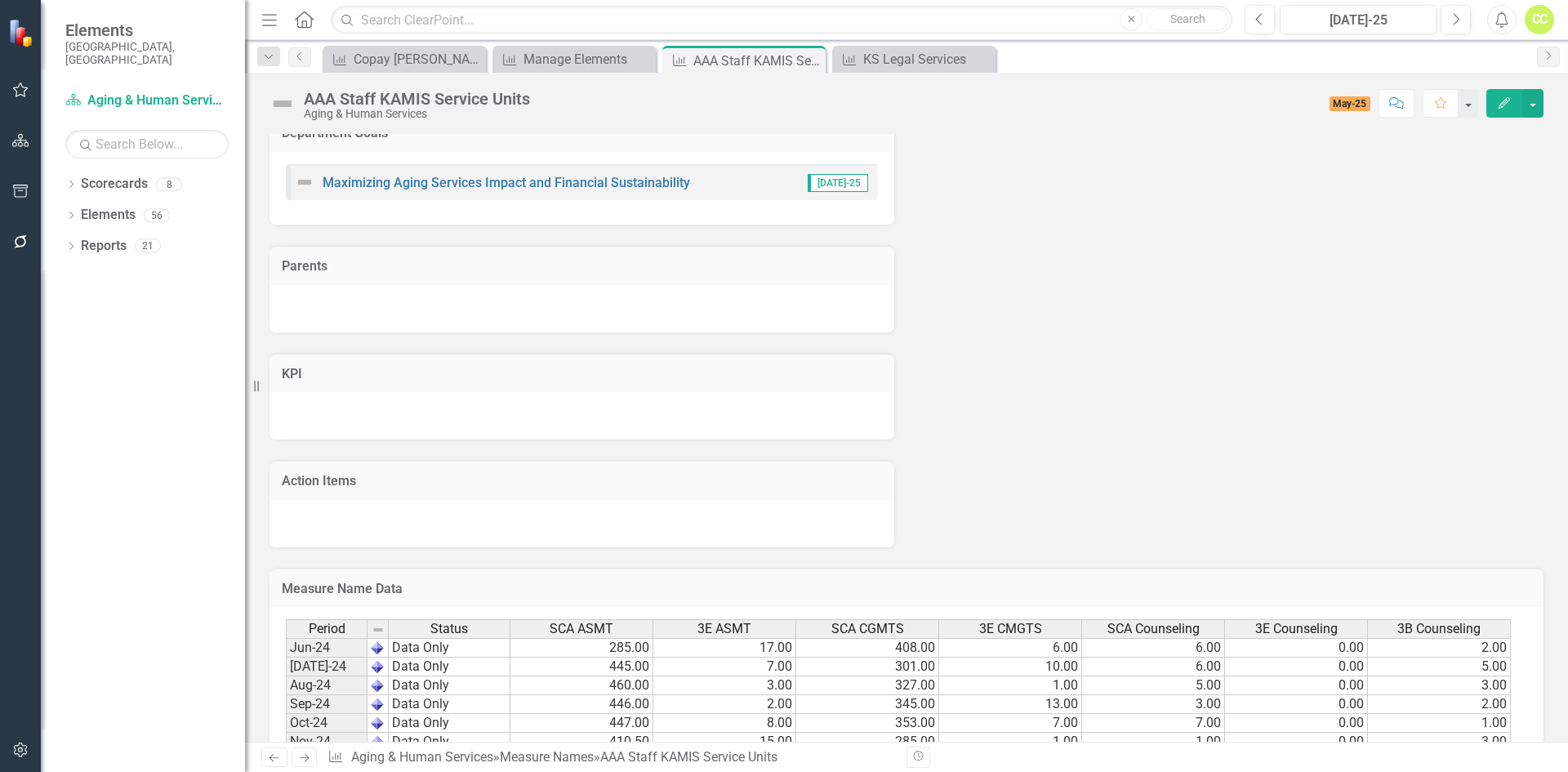
click at [1517, 90] on button "Edit" at bounding box center [1504, 103] width 36 height 29
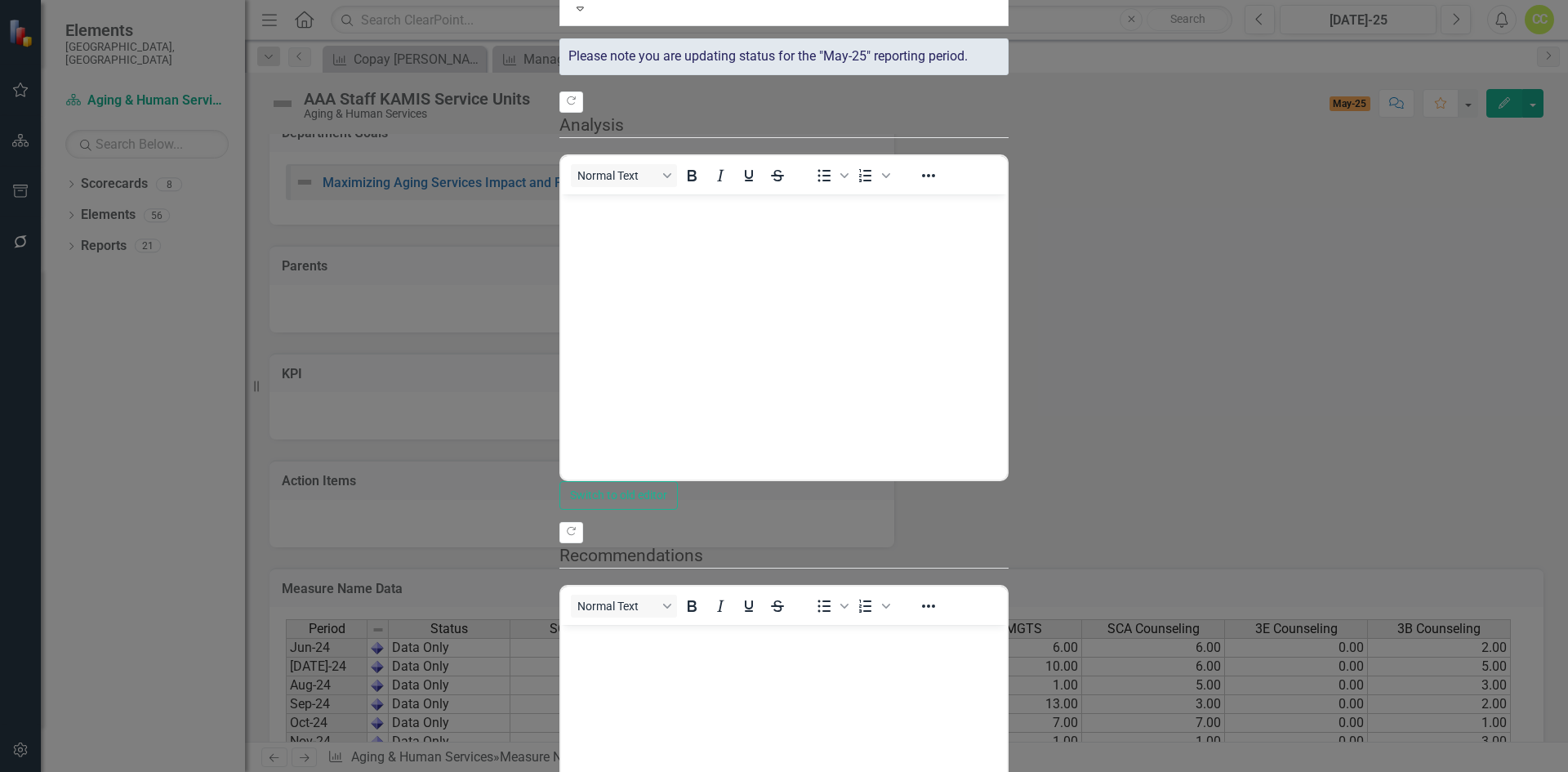
scroll to position [275, 0]
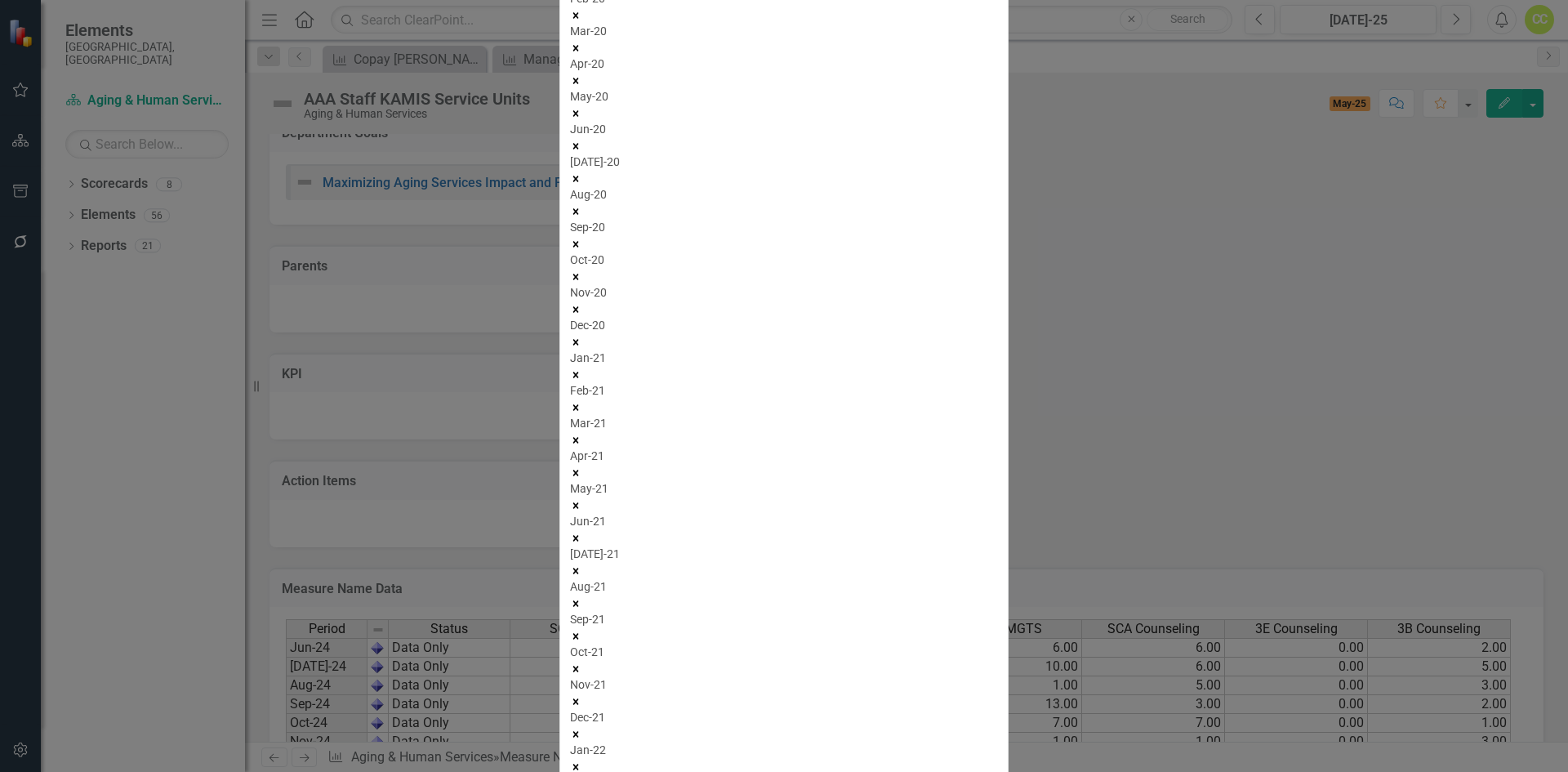
scroll to position [245, 0]
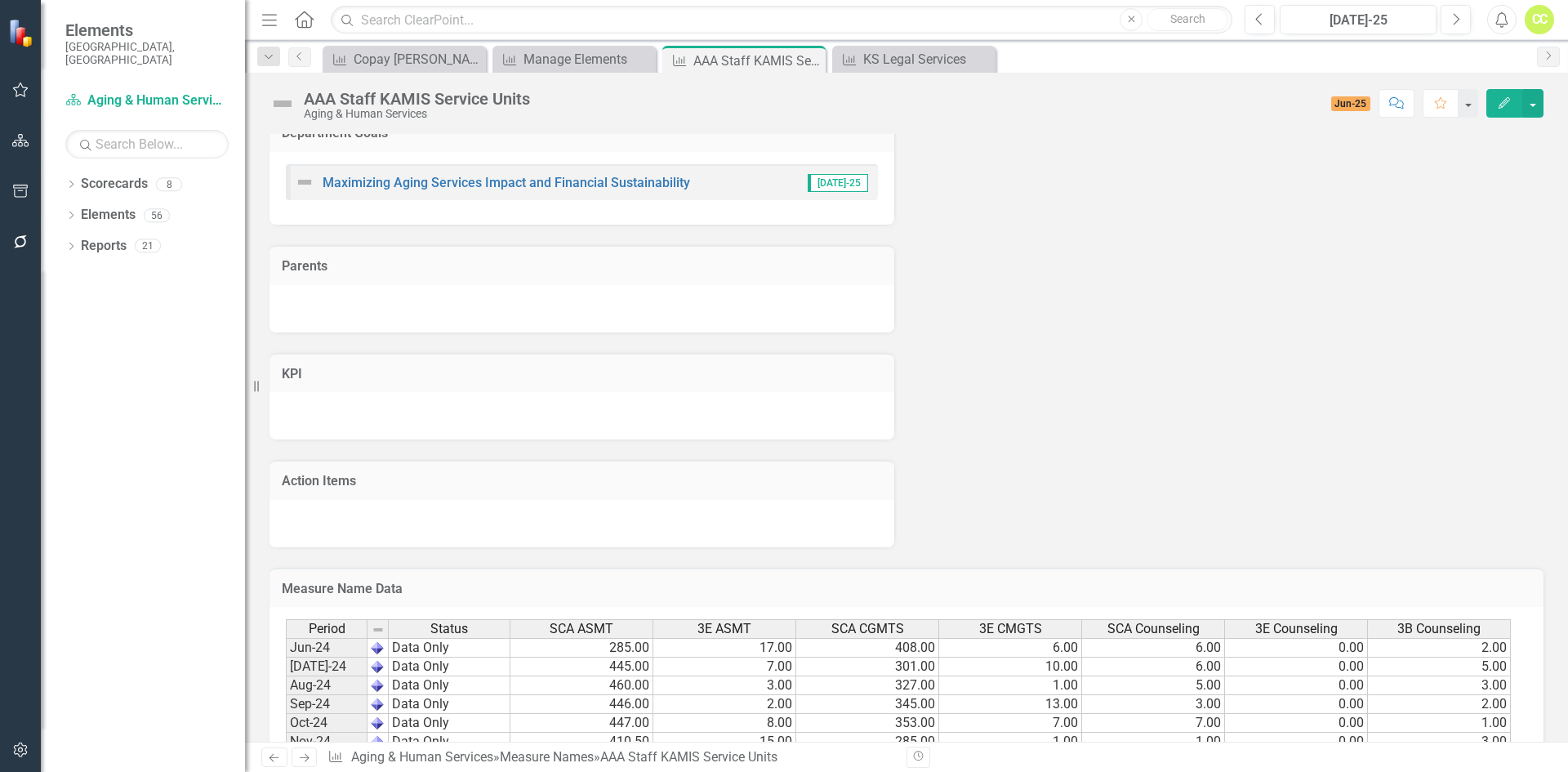
scroll to position [1066, 0]
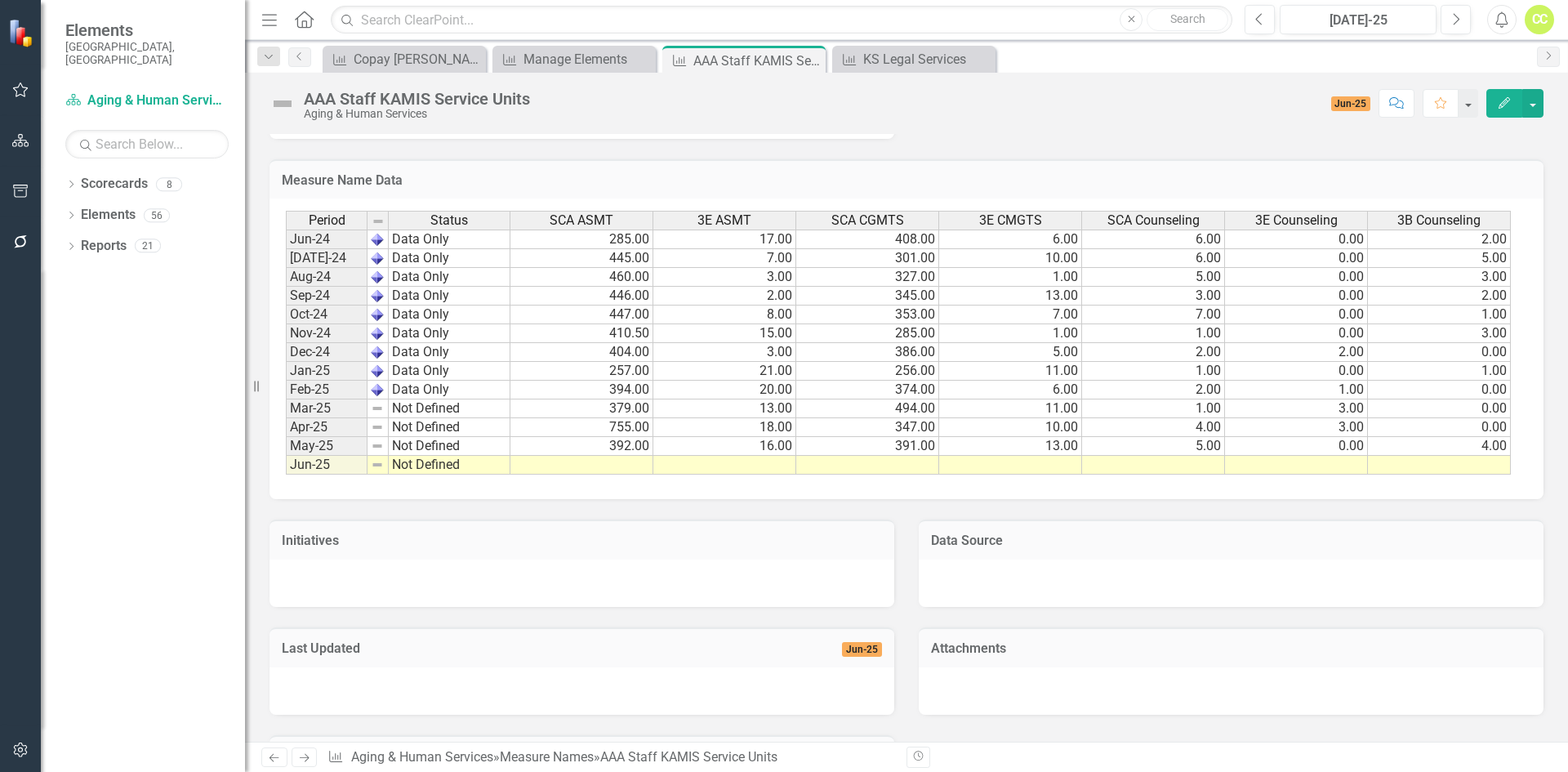
click at [1509, 103] on icon "Edit" at bounding box center [1504, 103] width 15 height 11
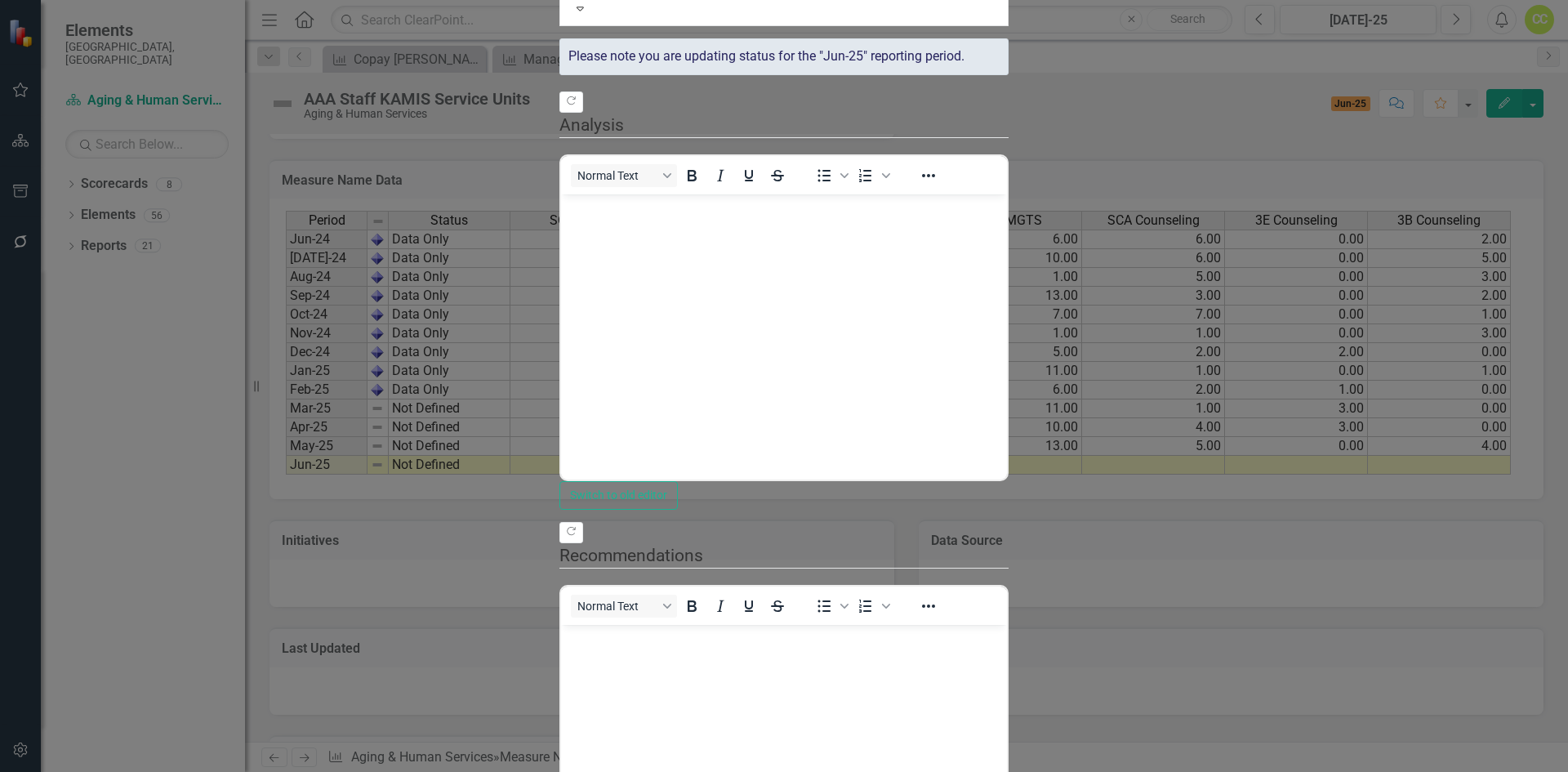
scroll to position [0, 0]
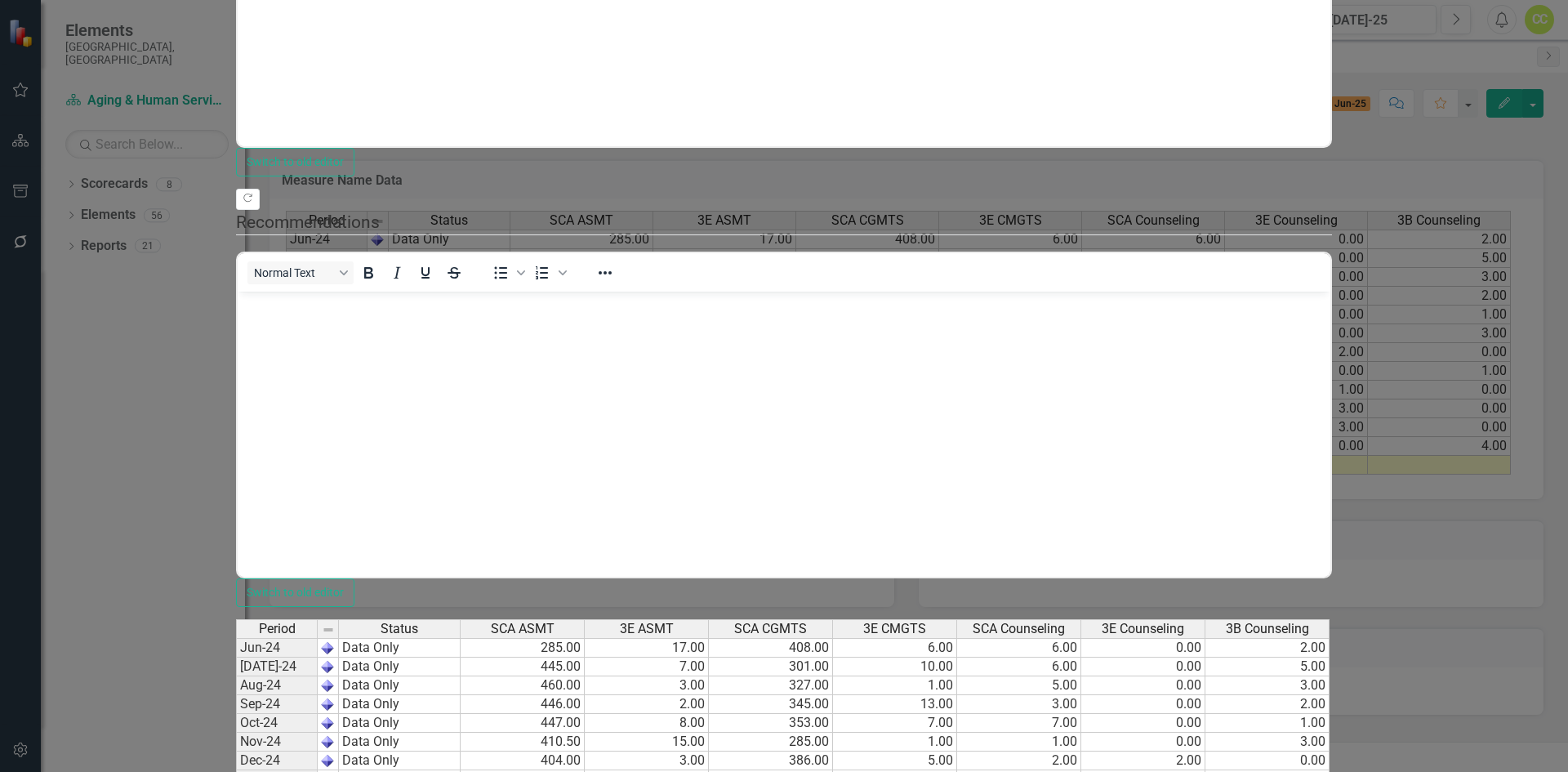
type textarea "9"
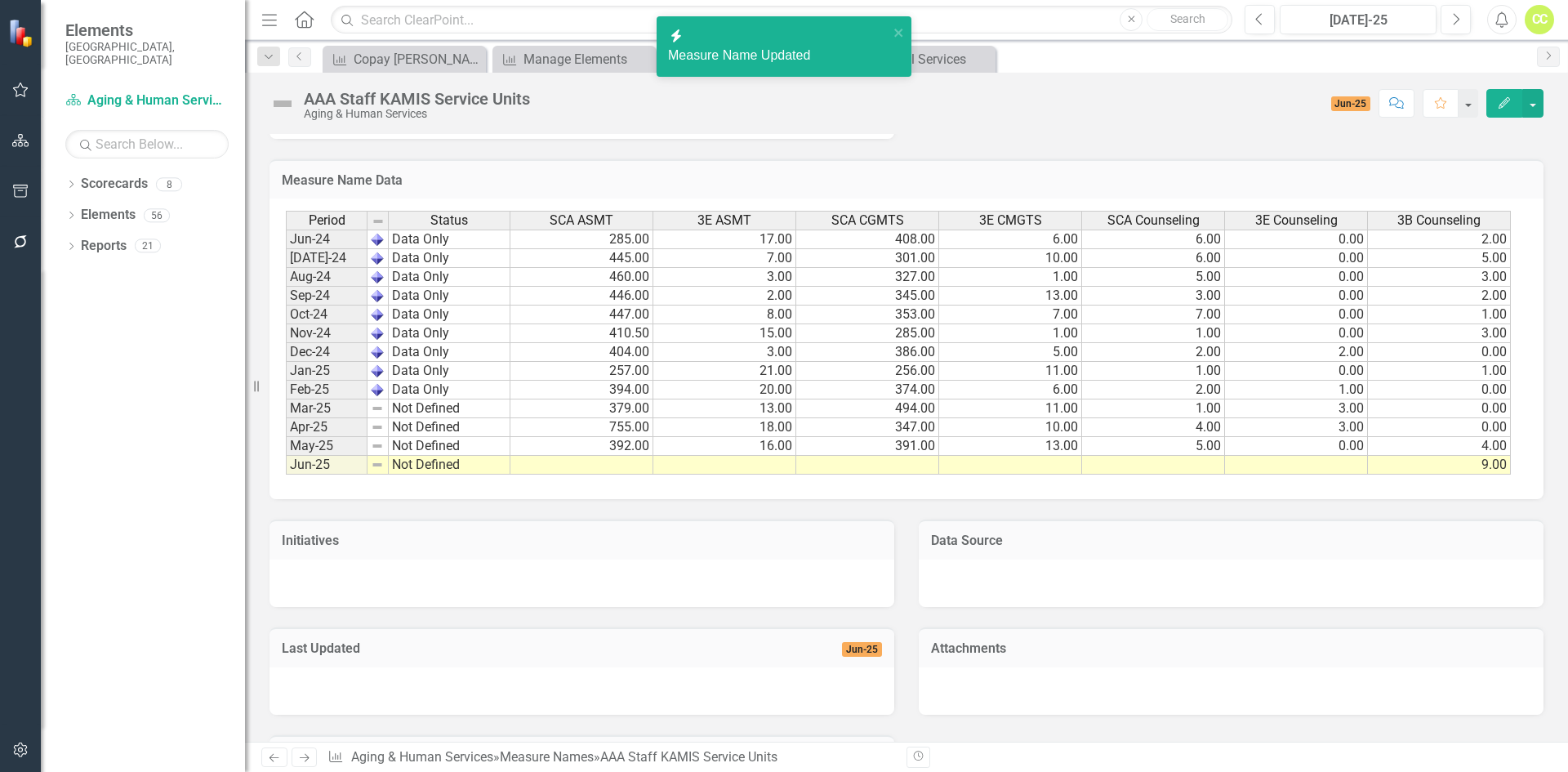
click at [1514, 105] on button "Edit" at bounding box center [1504, 103] width 36 height 29
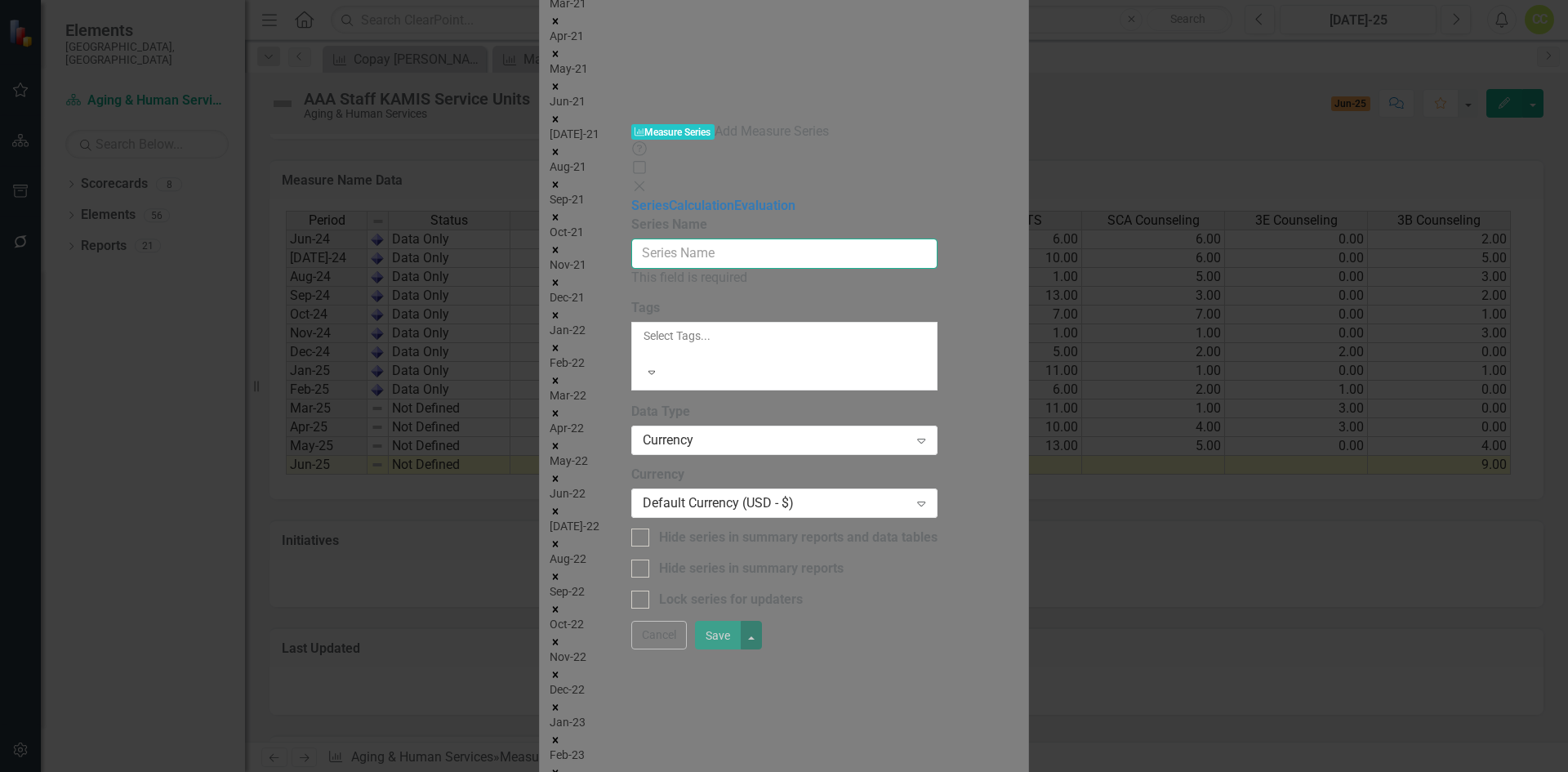
click at [656, 239] on input "Measure Name" at bounding box center [784, 253] width 307 height 30
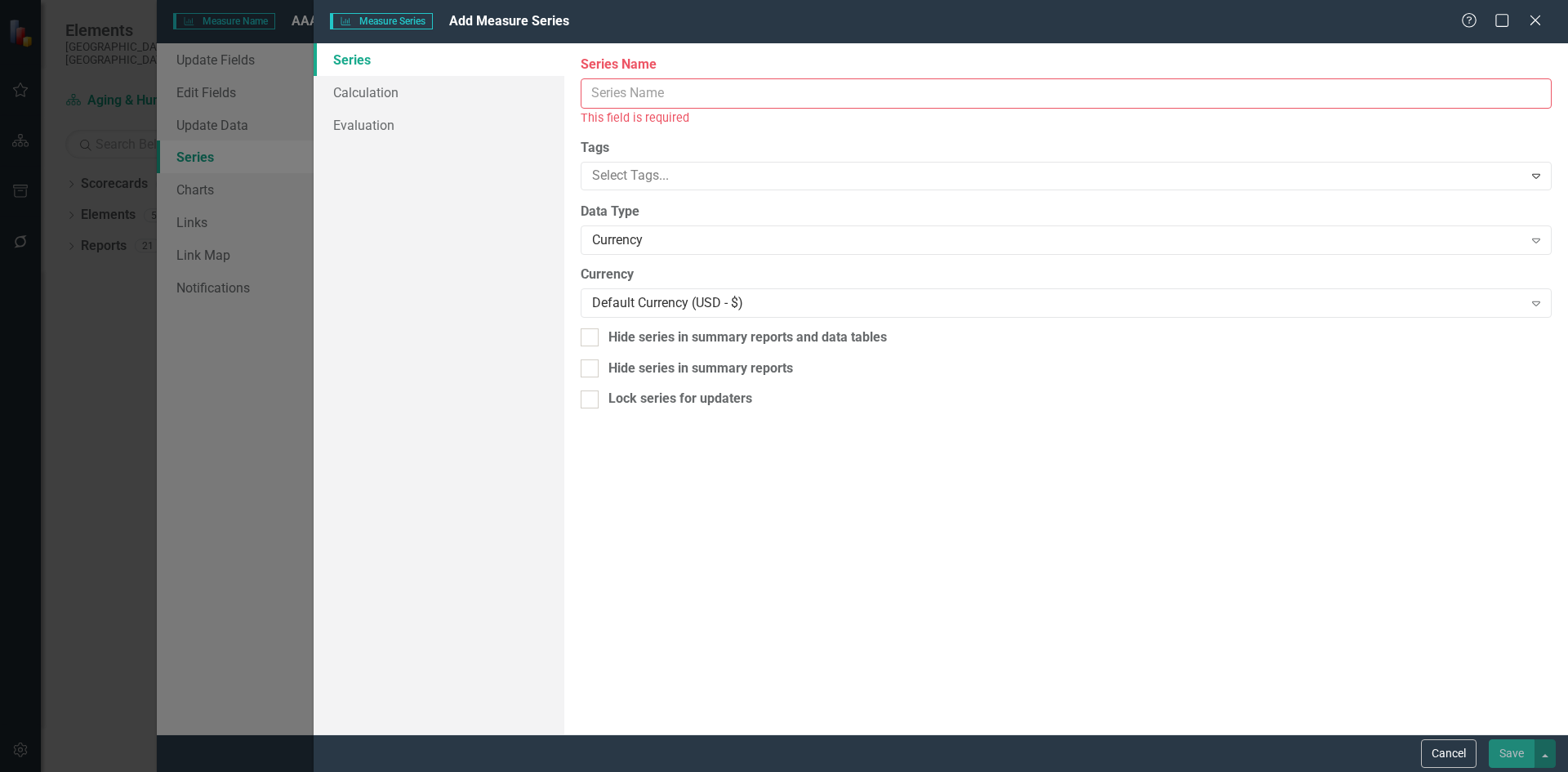
scroll to position [1066, 0]
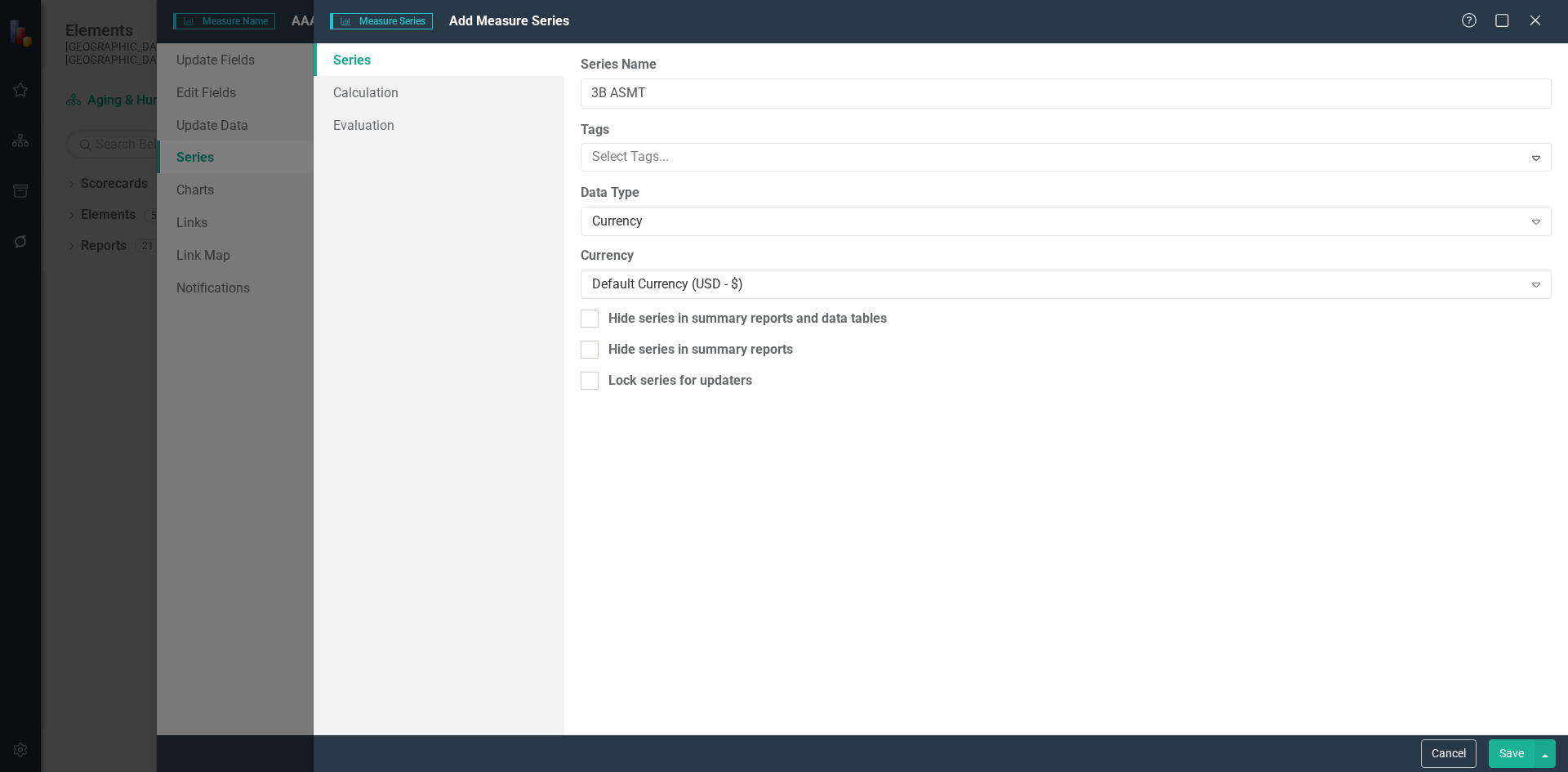
type input "3B ASMT"
click at [709, 221] on div "Currency" at bounding box center [1057, 222] width 931 height 18
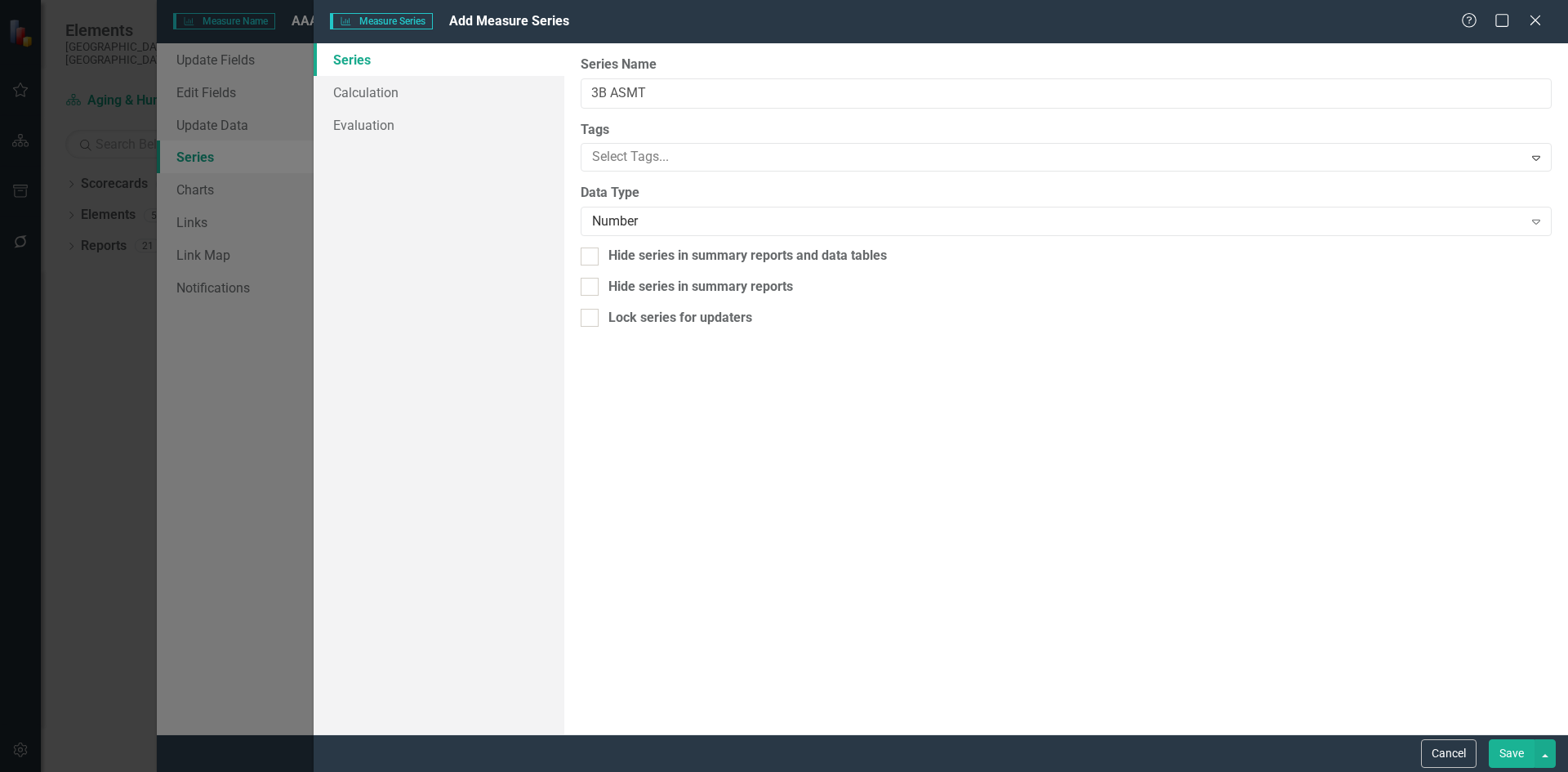
click at [1508, 754] on button "Save" at bounding box center [1512, 754] width 46 height 29
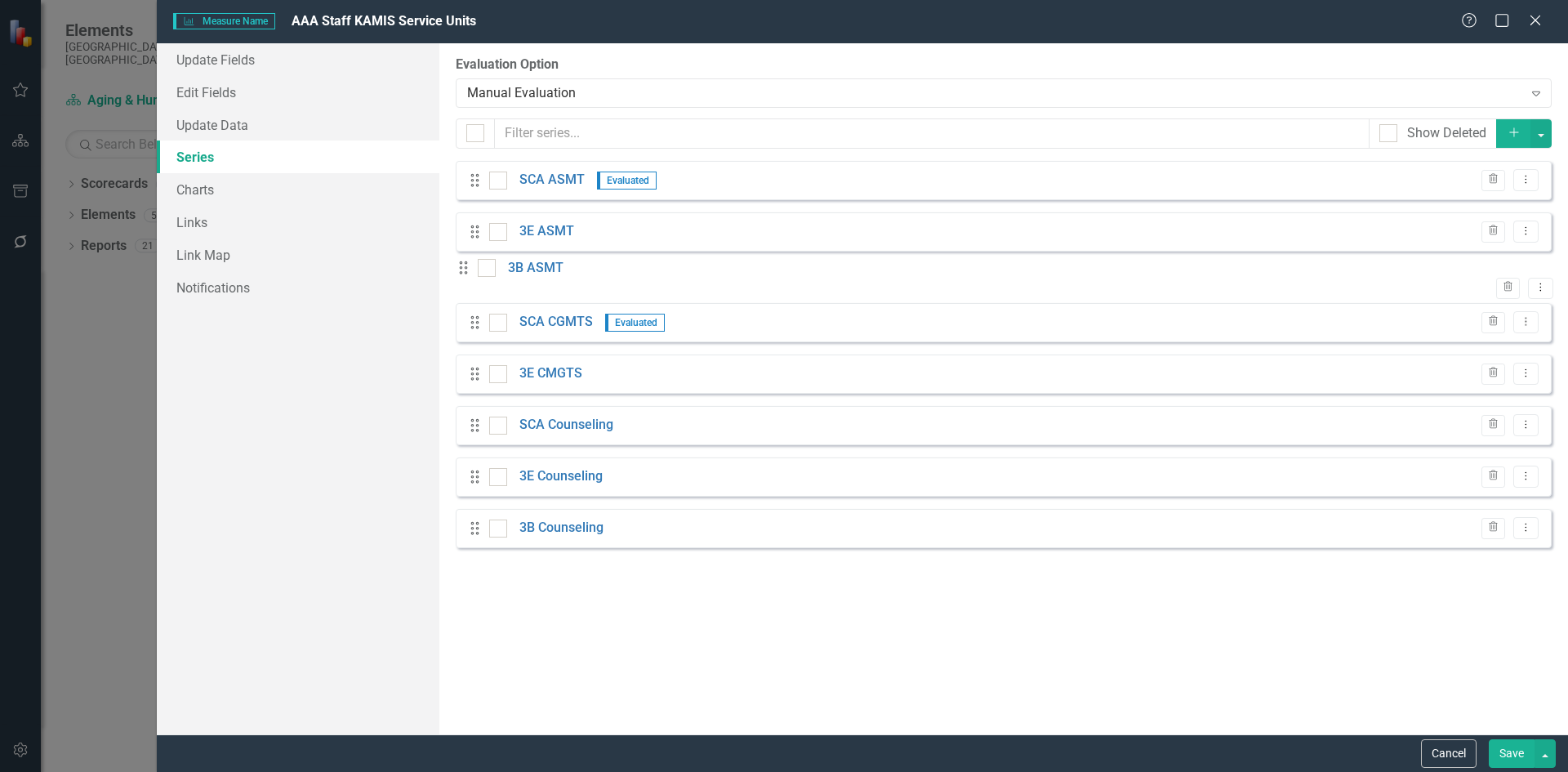
drag, startPoint x: 470, startPoint y: 540, endPoint x: 472, endPoint y: 278, distance: 262.0
click at [472, 278] on div "Drag SCA ASMT Evaluated Trash Dropdown Menu Drag 3E ASMT Trash Dropdown Menu Dr…" at bounding box center [1004, 361] width 1097 height 401
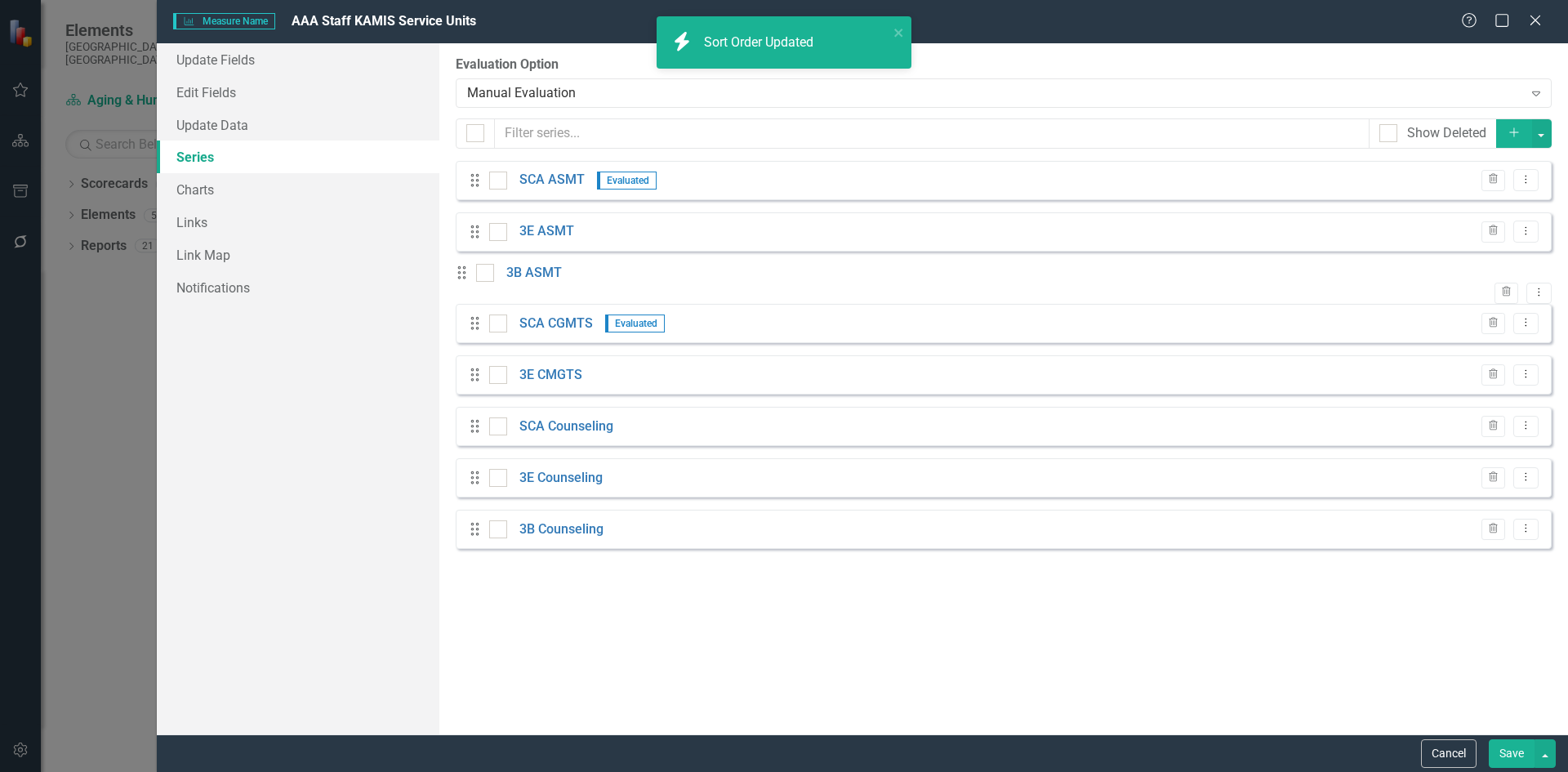
click at [1514, 134] on icon "Add" at bounding box center [1515, 133] width 15 height 11
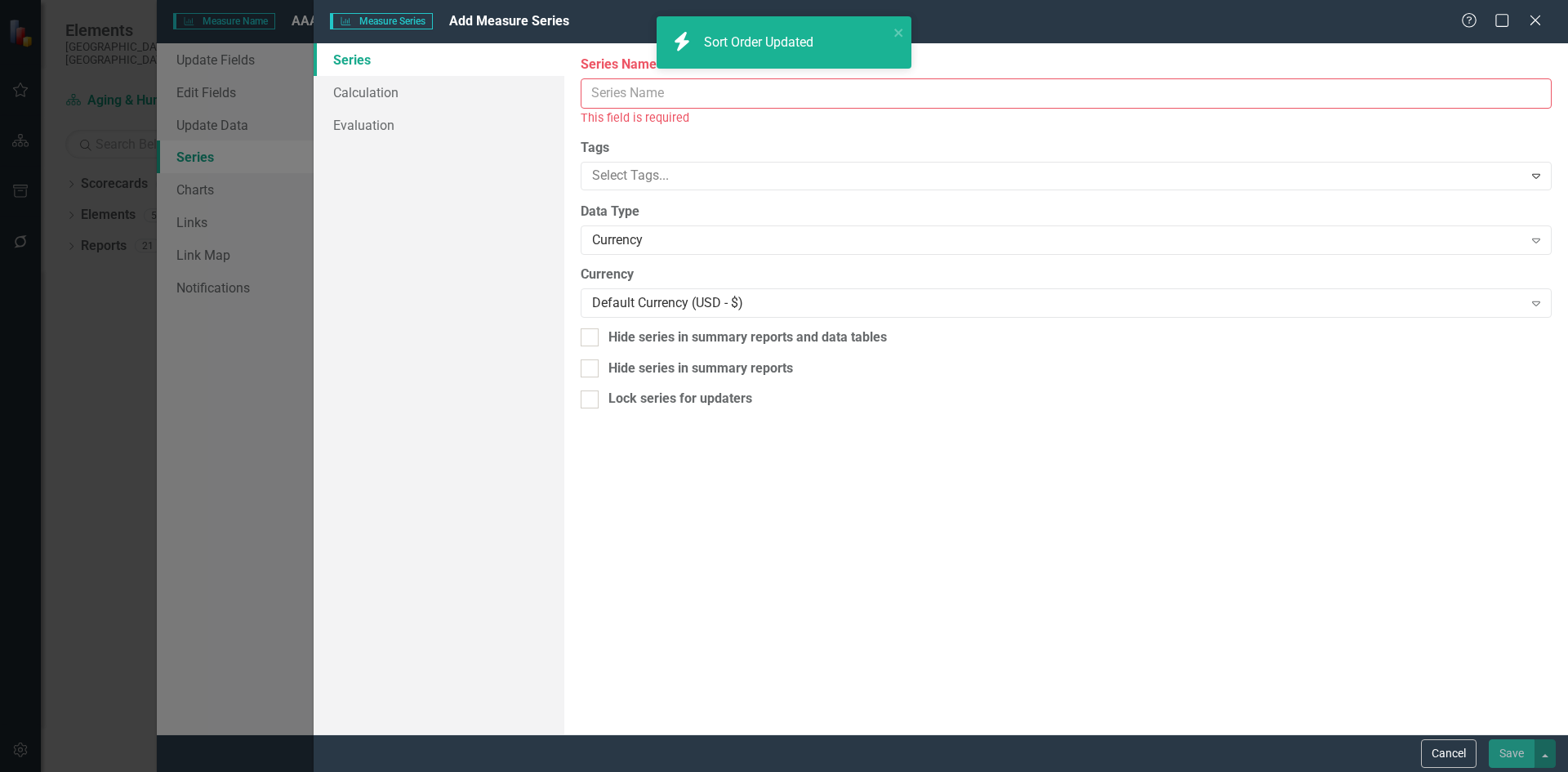
click at [731, 93] on input "Measure Name" at bounding box center [1066, 93] width 971 height 30
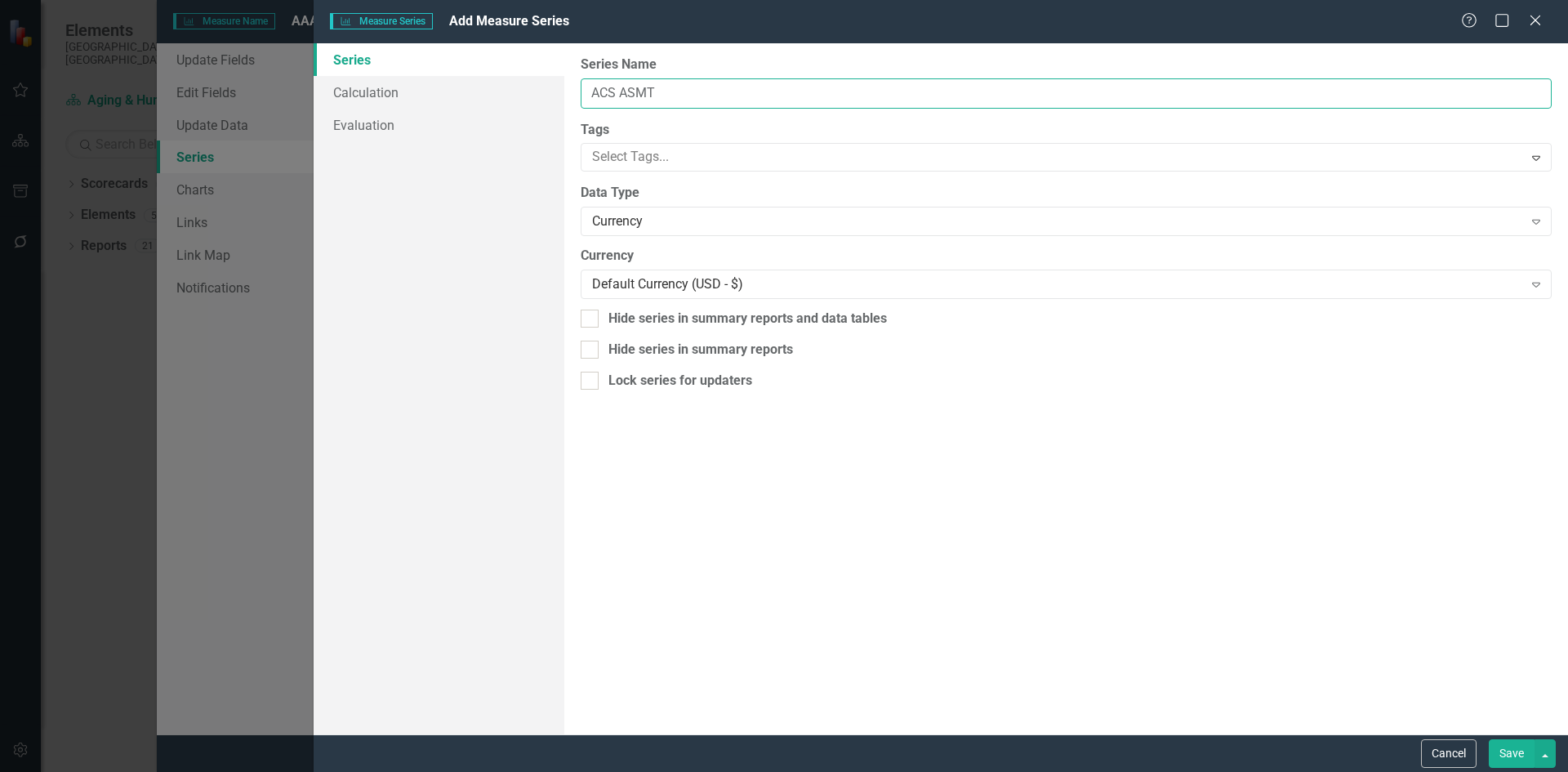
type input "ACS ASMT"
click at [734, 225] on div "Currency" at bounding box center [1057, 222] width 931 height 18
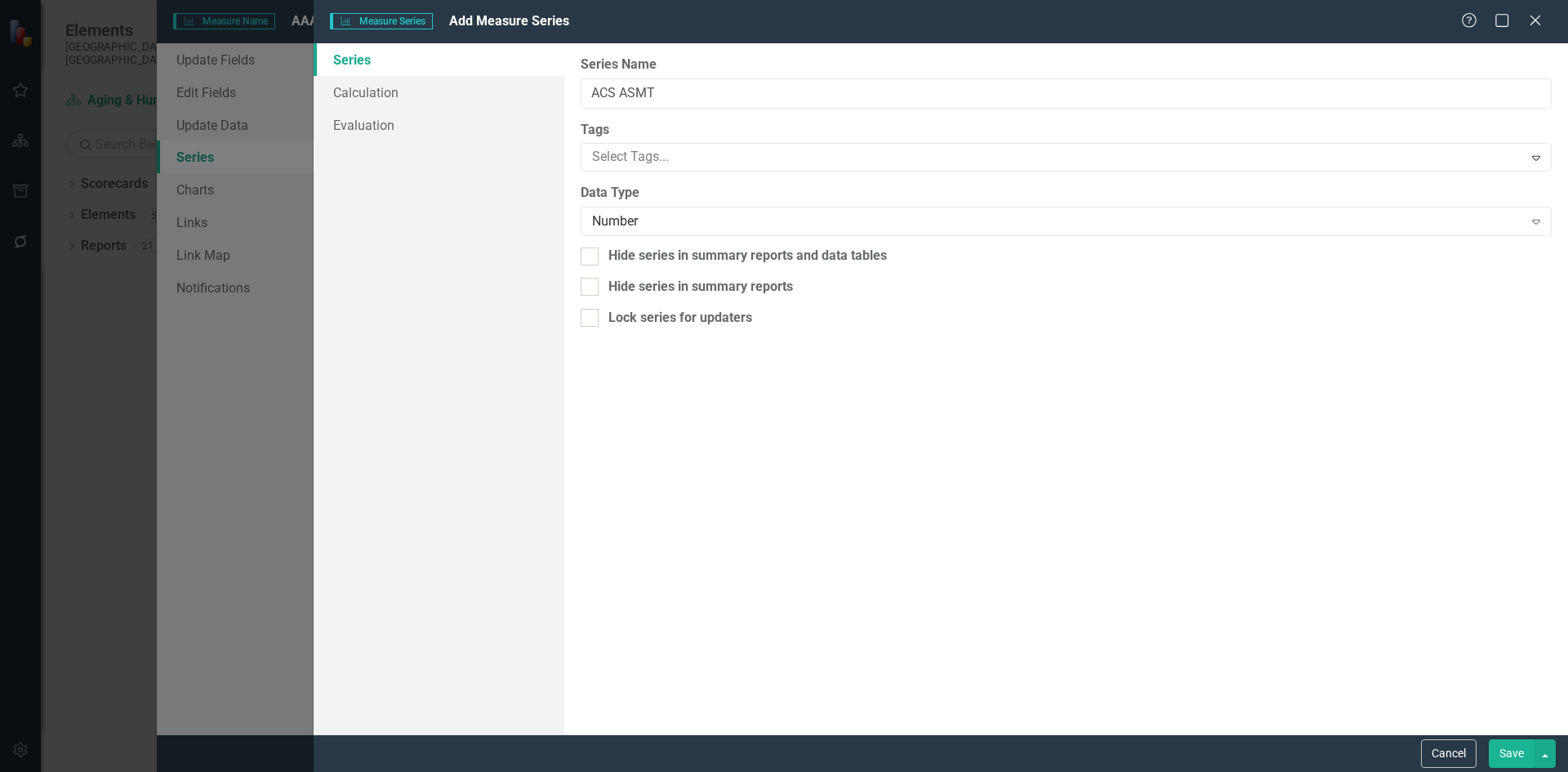
click at [1502, 750] on button "Save" at bounding box center [1512, 754] width 46 height 29
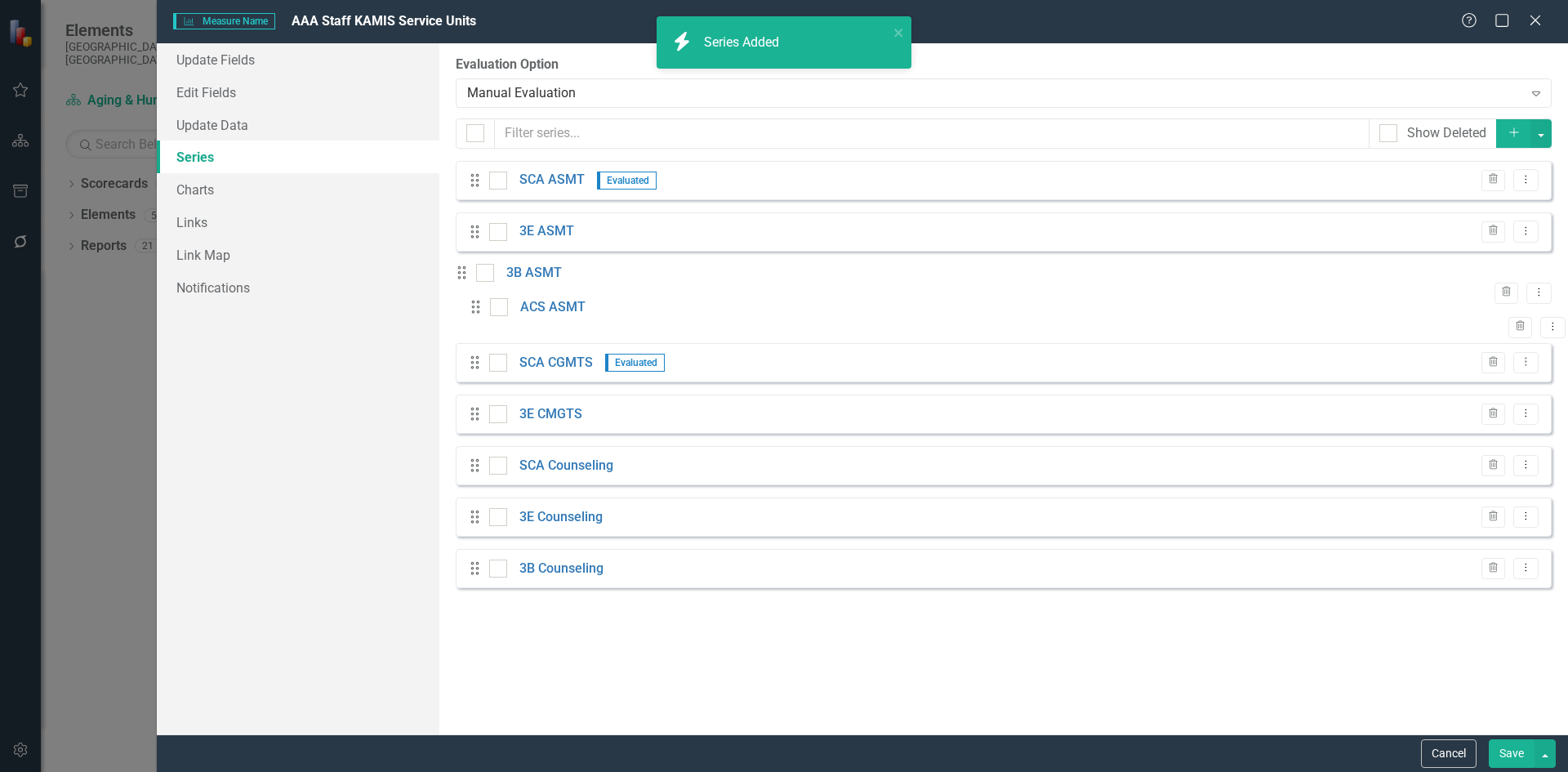
drag, startPoint x: 490, startPoint y: 419, endPoint x: 491, endPoint y: 319, distance: 100.0
click at [491, 319] on div "Drag SCA ASMT Evaluated Trash Dropdown Menu Drag 3E ASMT Trash Dropdown Menu Dr…" at bounding box center [1004, 381] width 1097 height 441
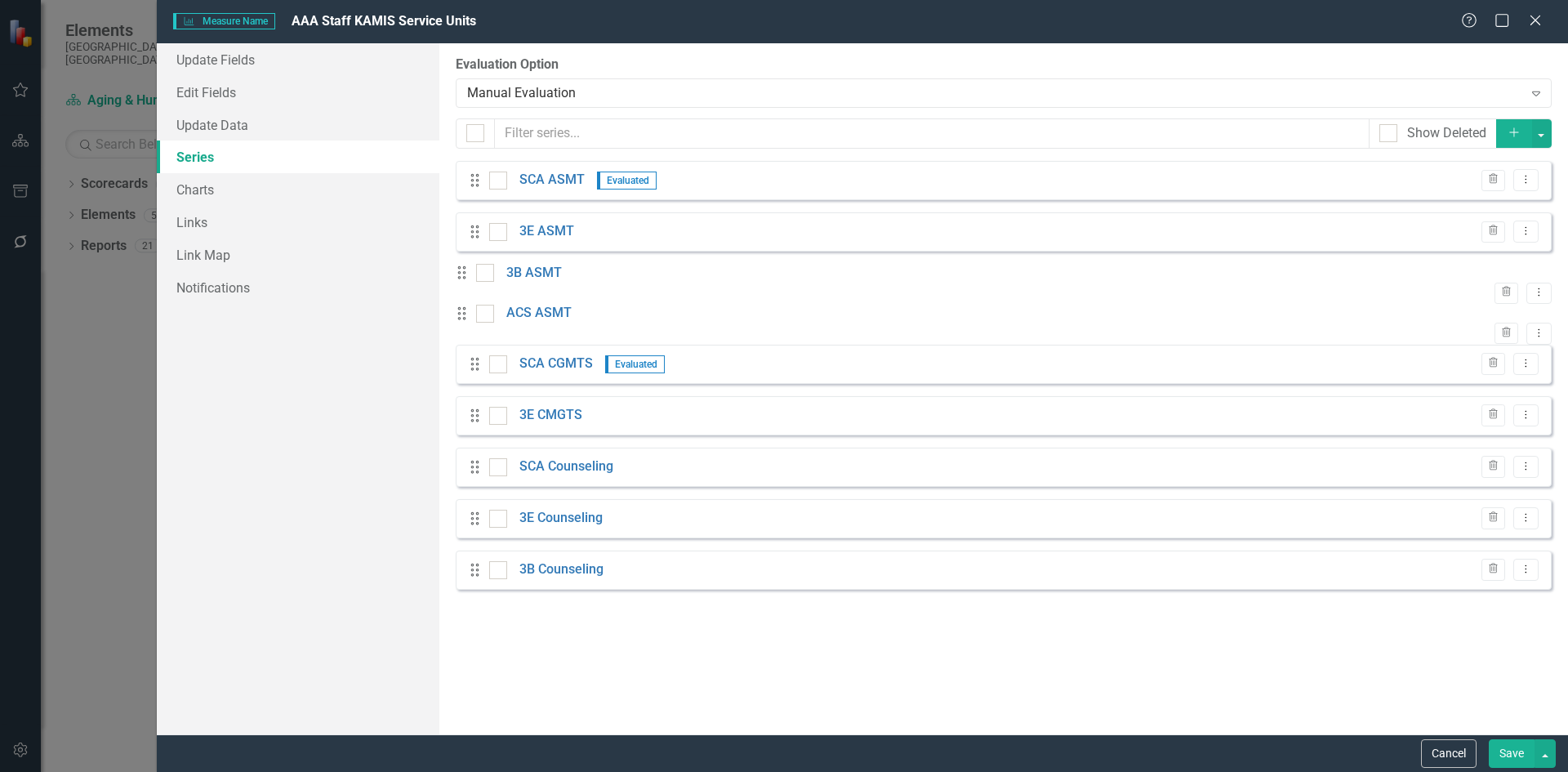
click at [1506, 133] on button "Add" at bounding box center [1514, 134] width 36 height 29
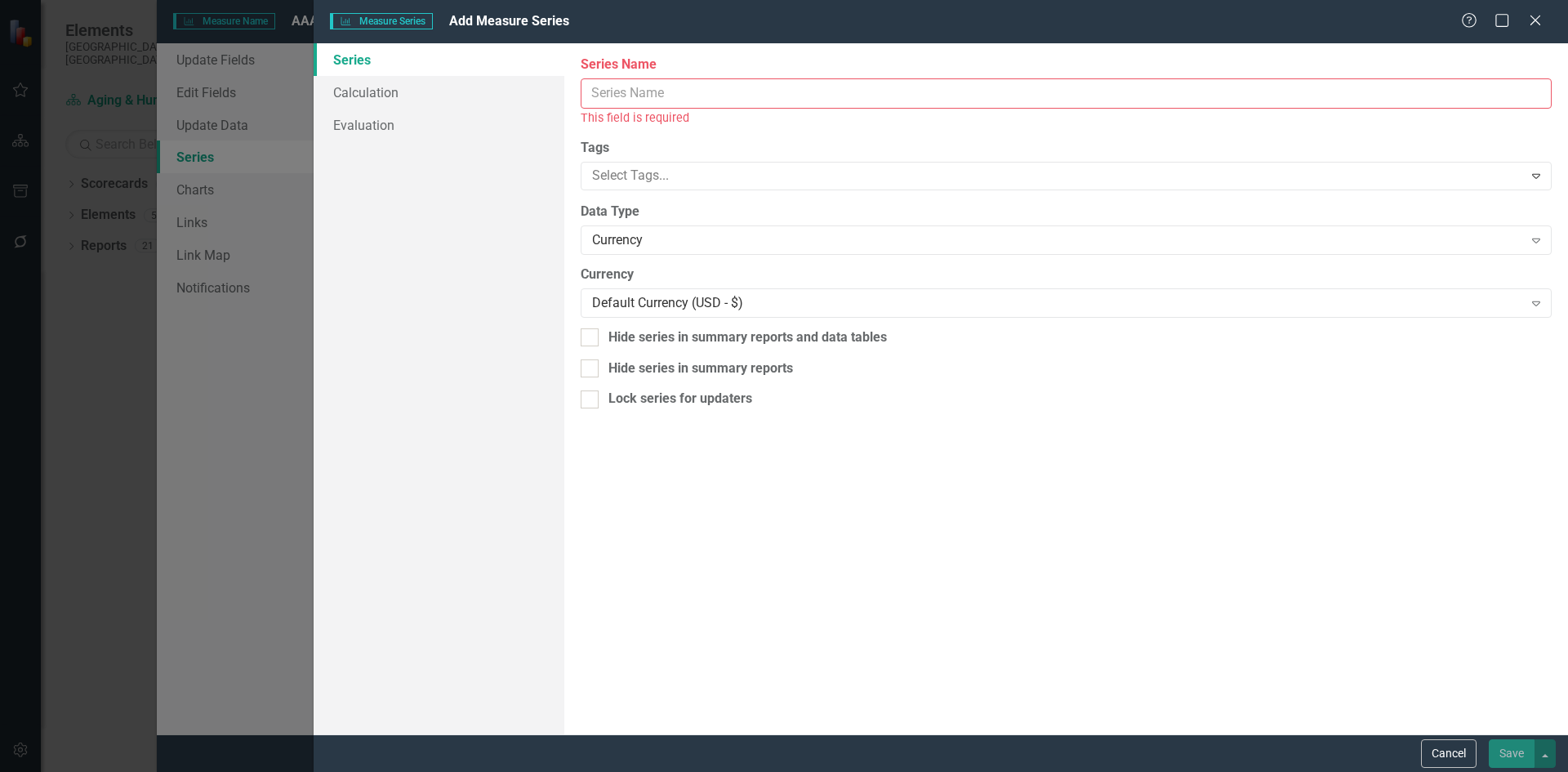
click at [741, 83] on input "Measure Name" at bounding box center [1066, 93] width 971 height 30
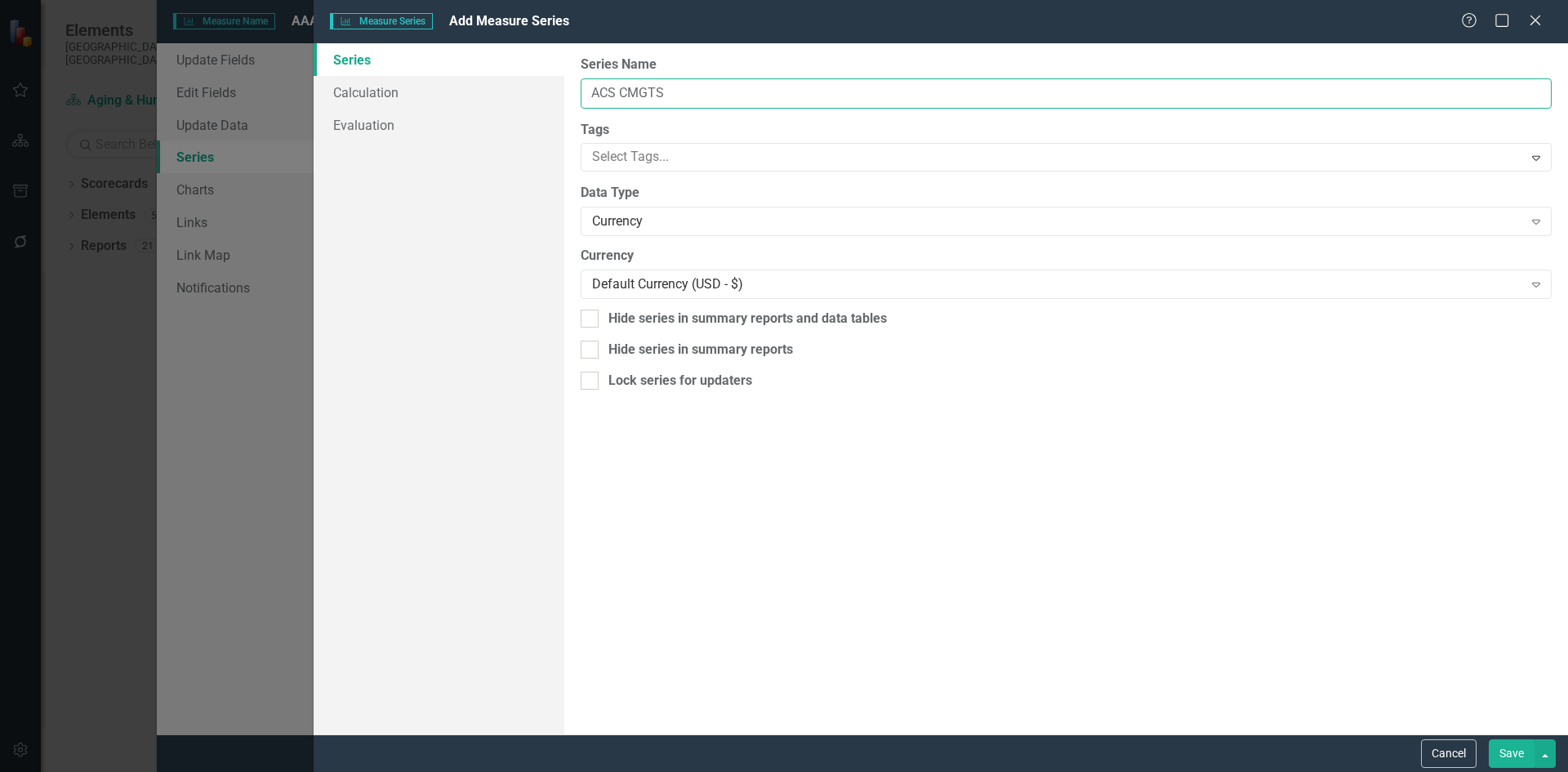
type input "ACS CMGTS"
click at [690, 213] on div "Currency" at bounding box center [1057, 222] width 931 height 18
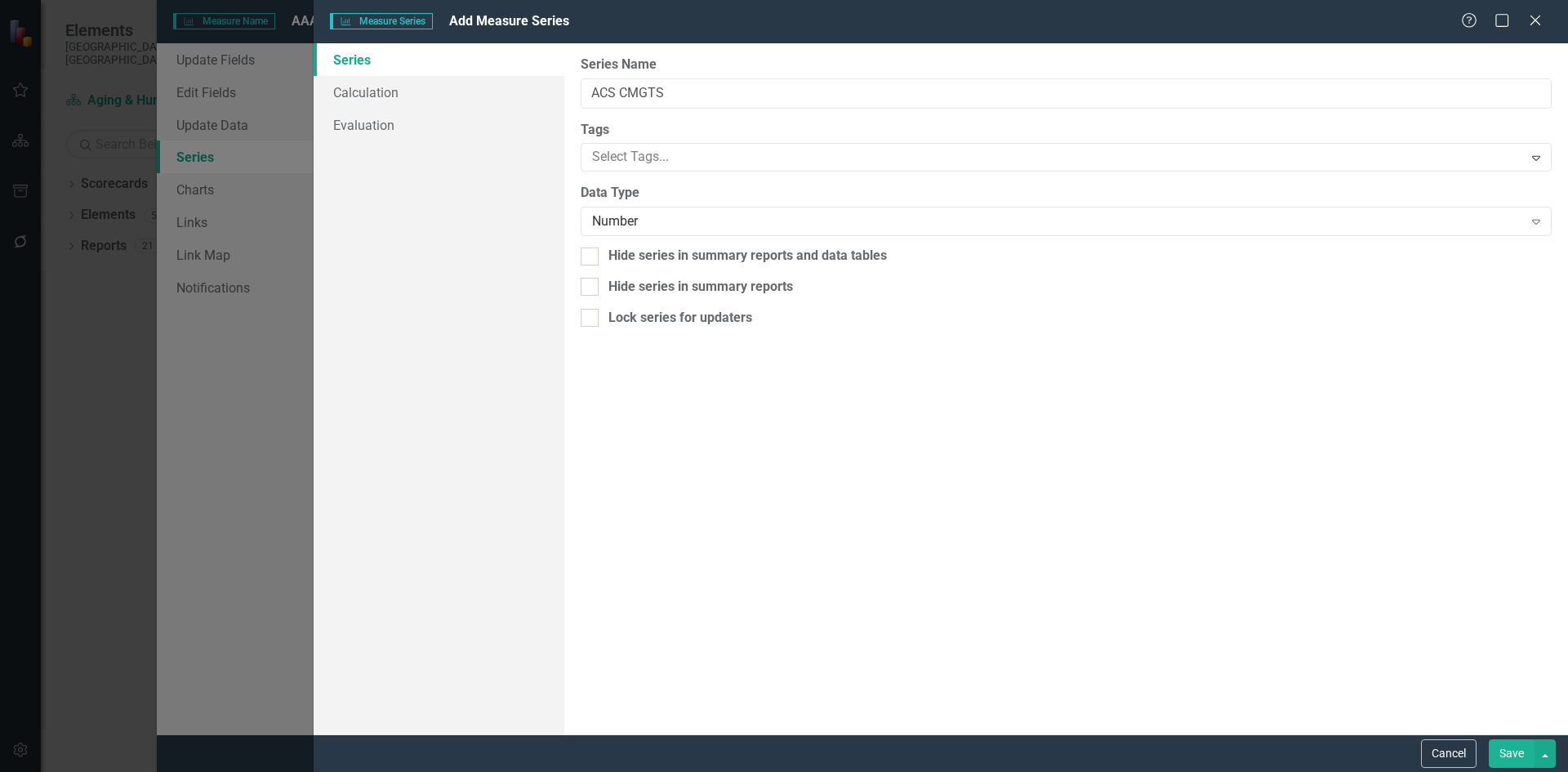
click at [1507, 752] on button "Save" at bounding box center [1512, 754] width 46 height 29
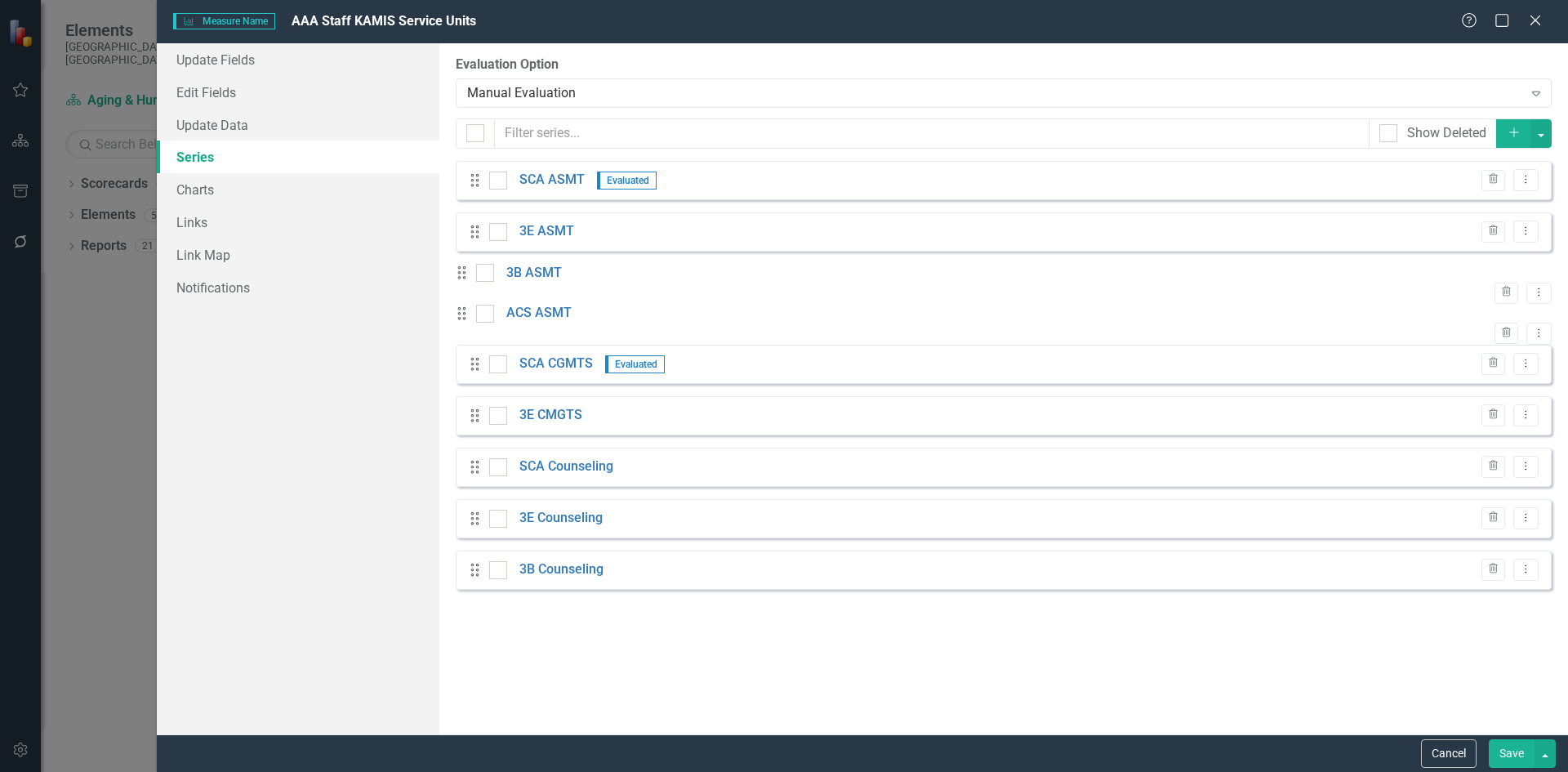
click at [1516, 743] on button "Save" at bounding box center [1512, 754] width 46 height 29
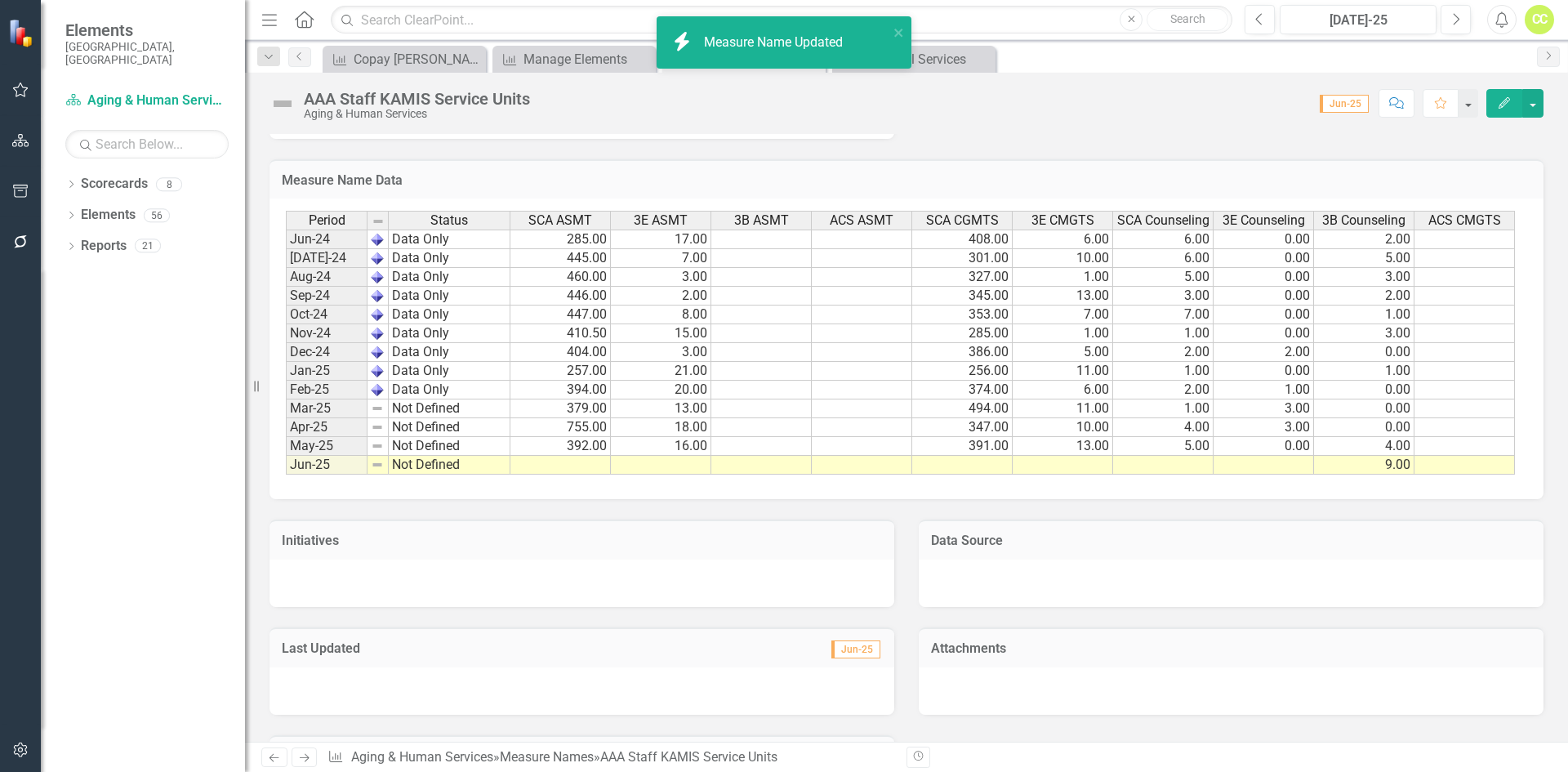
click at [1514, 105] on button "Edit" at bounding box center [1504, 103] width 36 height 29
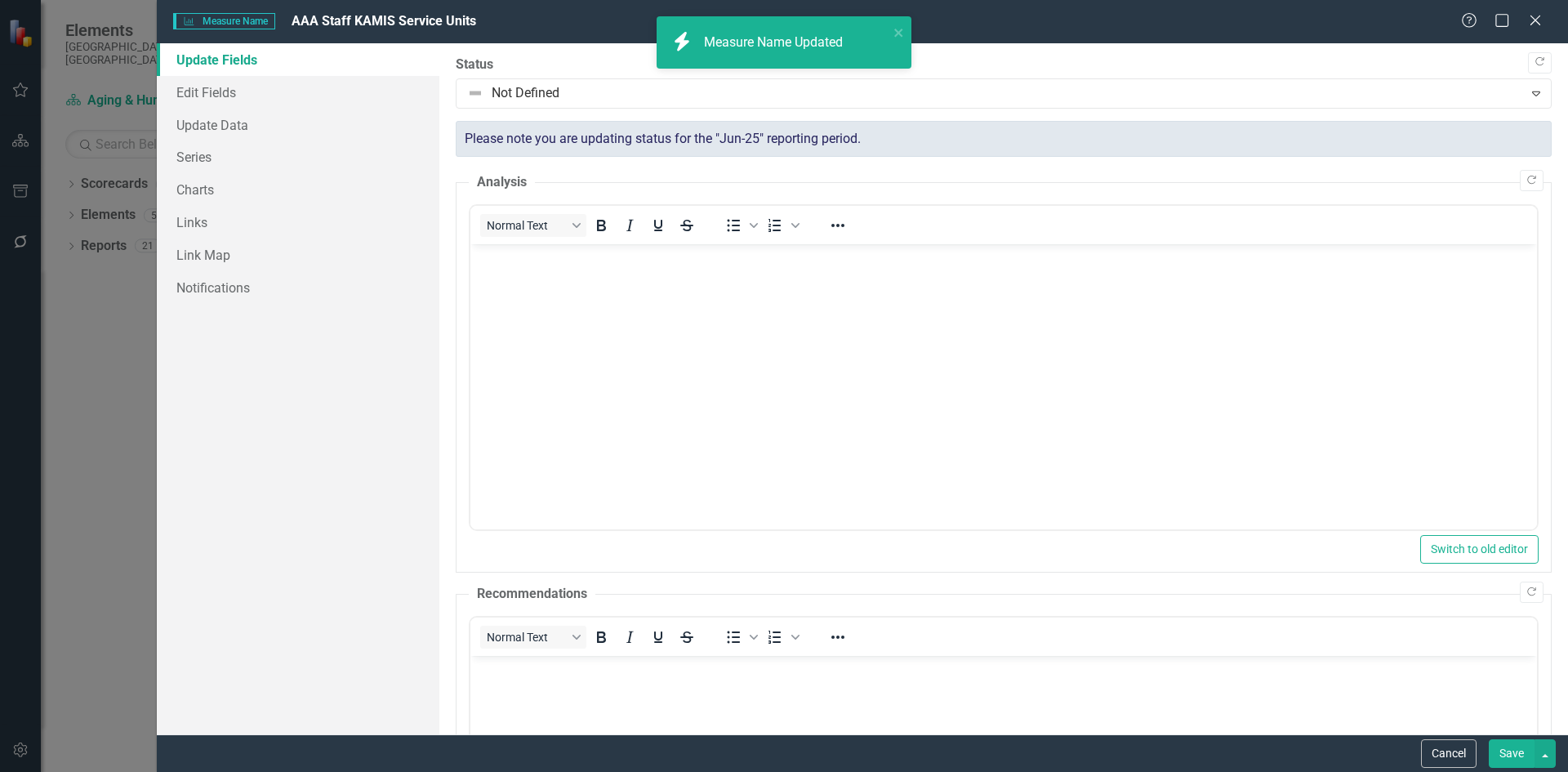
scroll to position [0, 0]
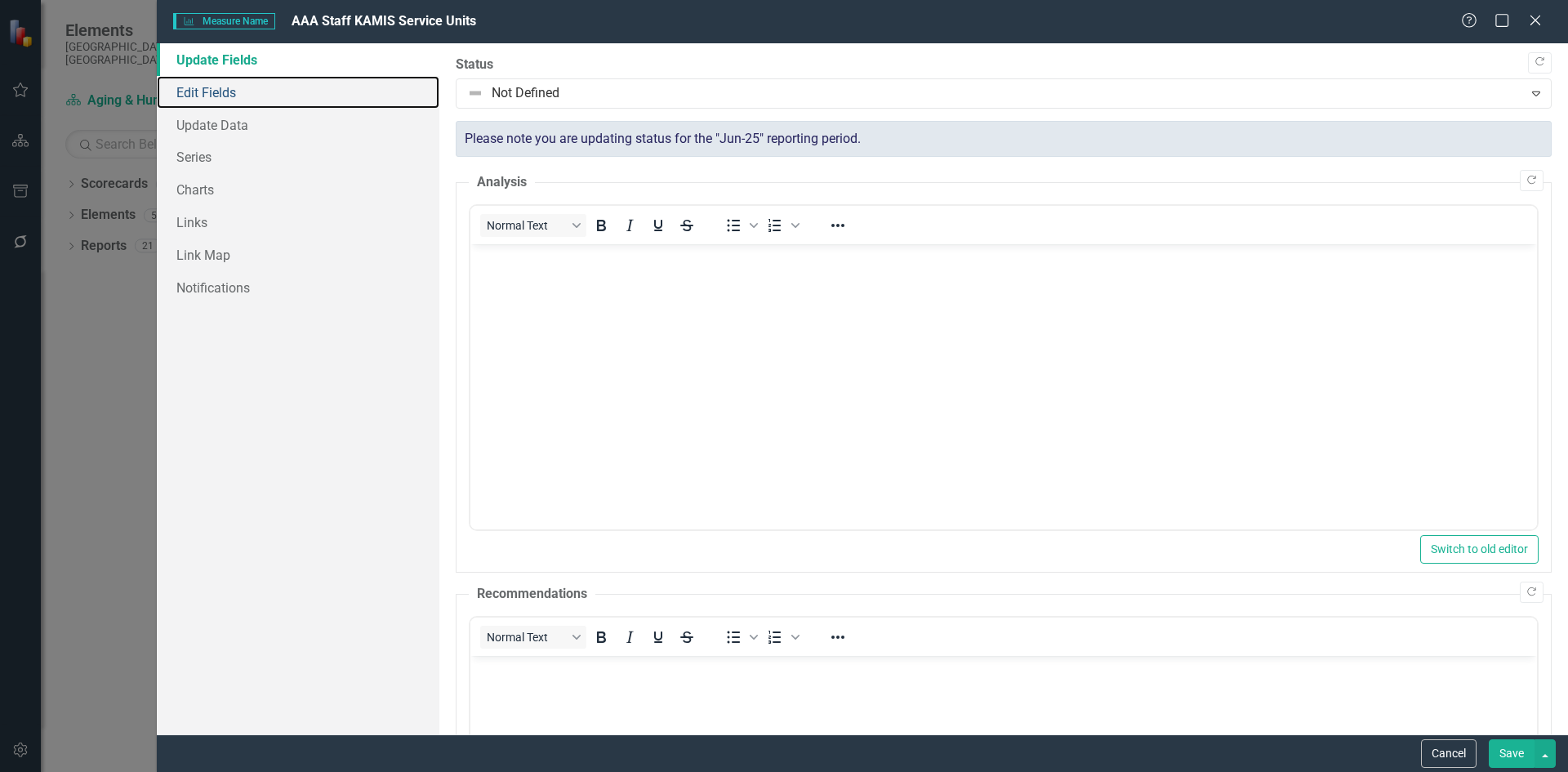
click at [290, 81] on link "Edit Fields" at bounding box center [297, 92] width 283 height 32
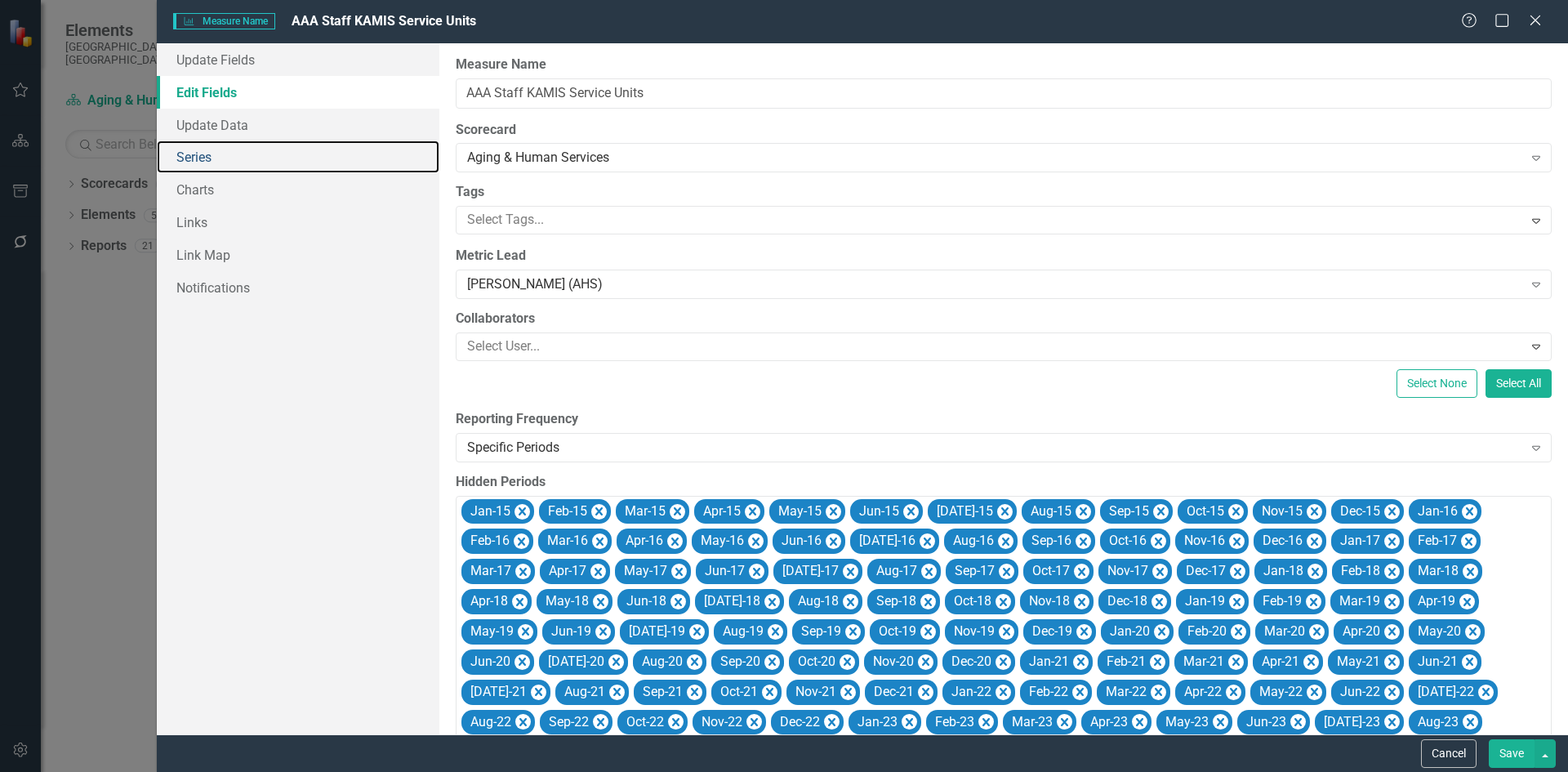
click at [273, 157] on link "Series" at bounding box center [297, 157] width 283 height 32
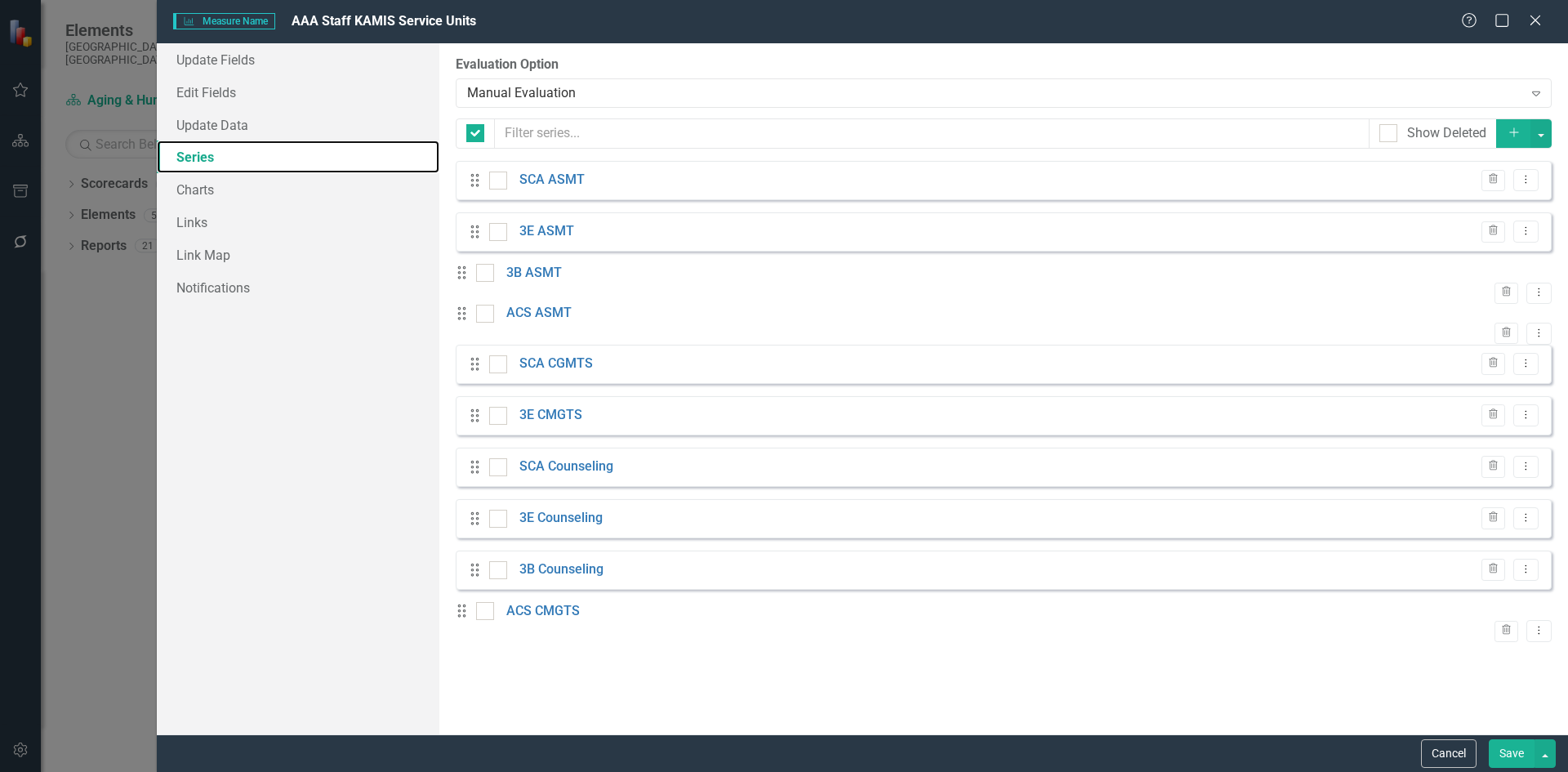
checkbox input "false"
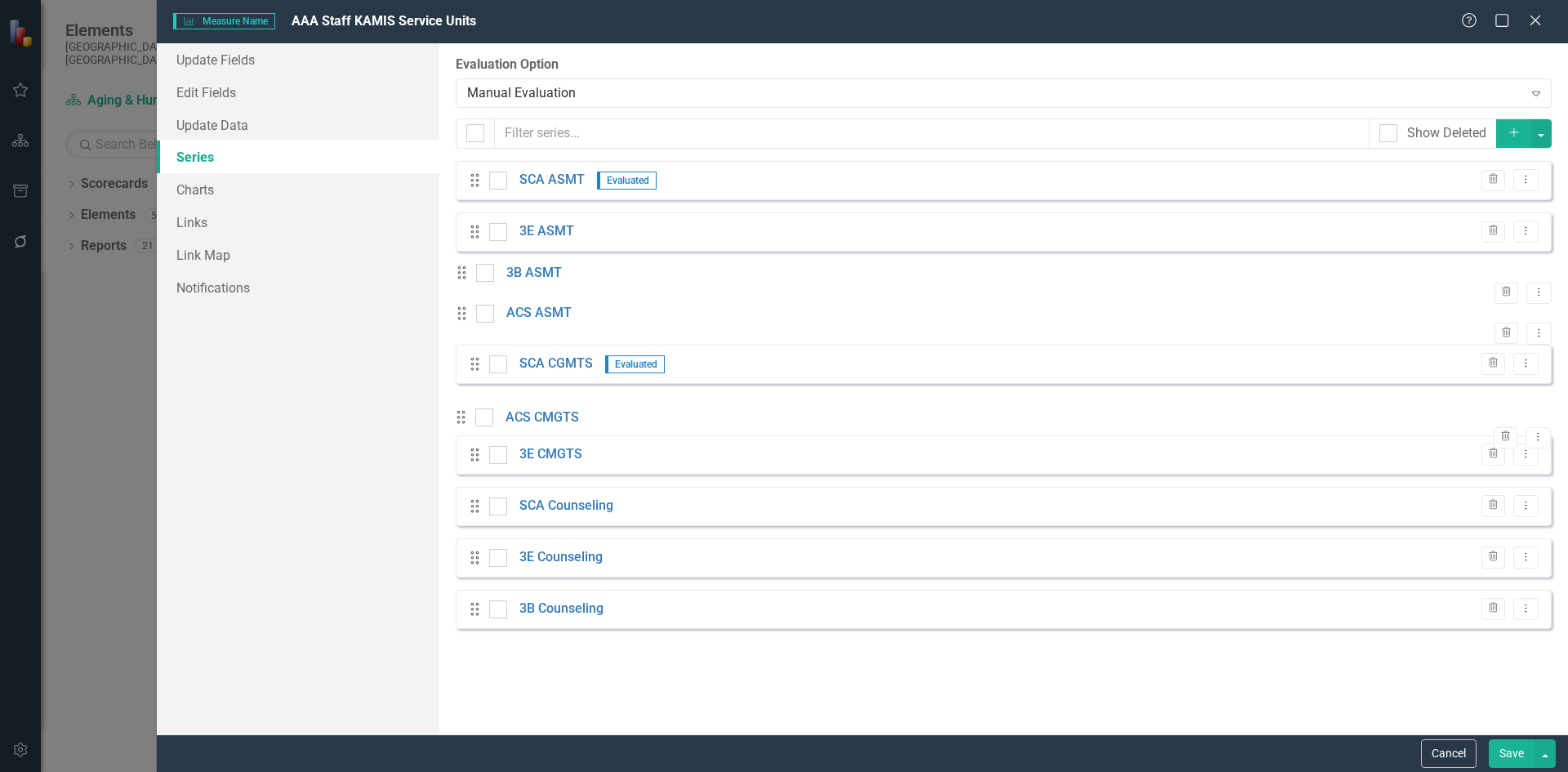
drag, startPoint x: 474, startPoint y: 647, endPoint x: 474, endPoint y: 431, distance: 216.0
click at [474, 431] on div "Drag SCA ASMT Evaluated Trash Dropdown Menu Drag 3E ASMT Trash Dropdown Menu Dr…" at bounding box center [1004, 402] width 1097 height 482
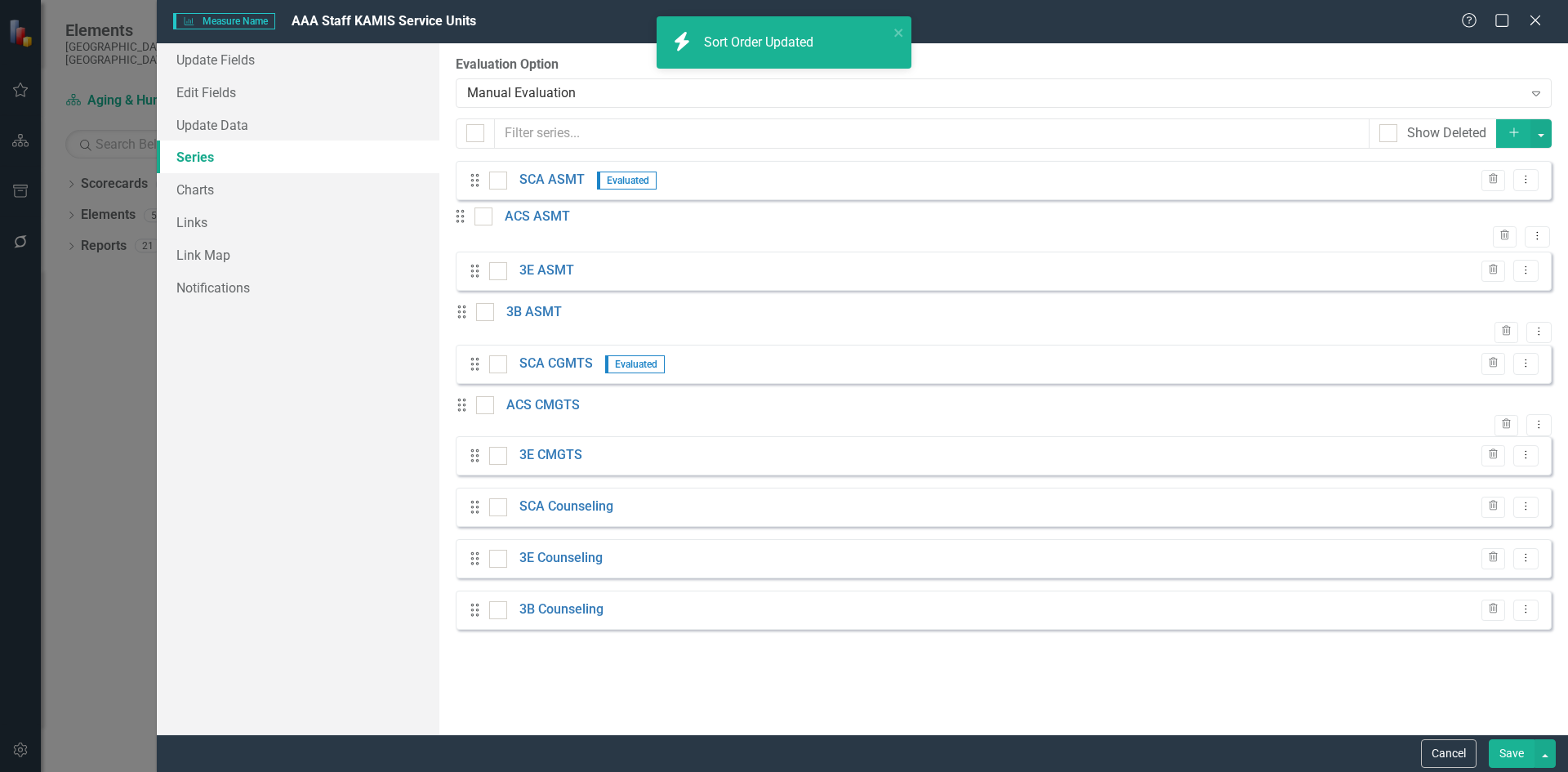
drag, startPoint x: 470, startPoint y: 330, endPoint x: 468, endPoint y: 222, distance: 108.0
click at [468, 222] on div "Drag SCA ASMT Evaluated Trash Dropdown Menu Drag 3E ASMT Trash Dropdown Menu Dr…" at bounding box center [1004, 395] width 1097 height 469
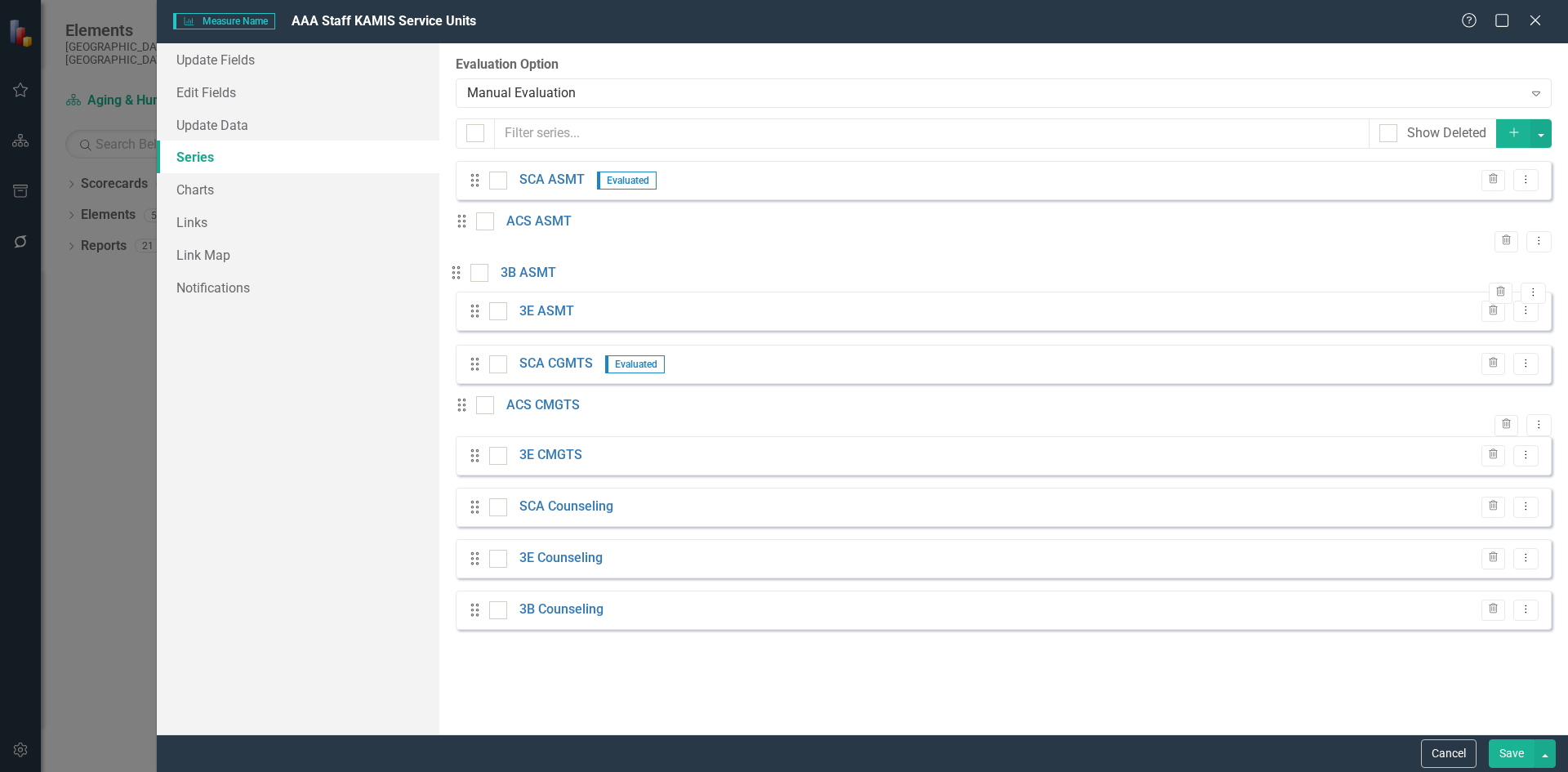
drag, startPoint x: 471, startPoint y: 339, endPoint x: 466, endPoint y: 282, distance: 57.2
click at [466, 282] on div "Drag SCA ASMT Evaluated Trash Dropdown Menu Drag ACS ASMT Trash Dropdown Menu D…" at bounding box center [1004, 395] width 1097 height 469
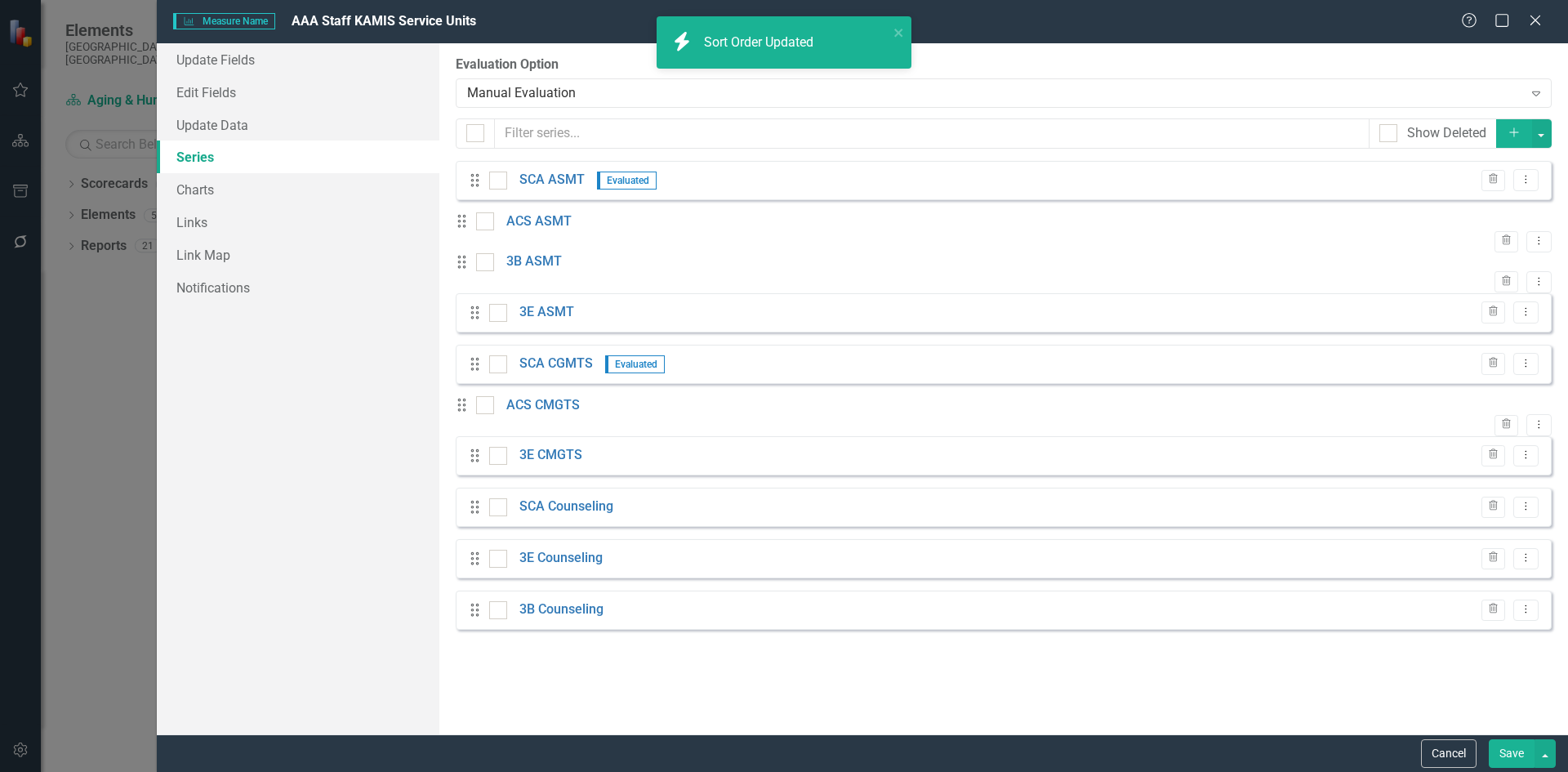
click at [1516, 121] on button "Add" at bounding box center [1514, 134] width 36 height 29
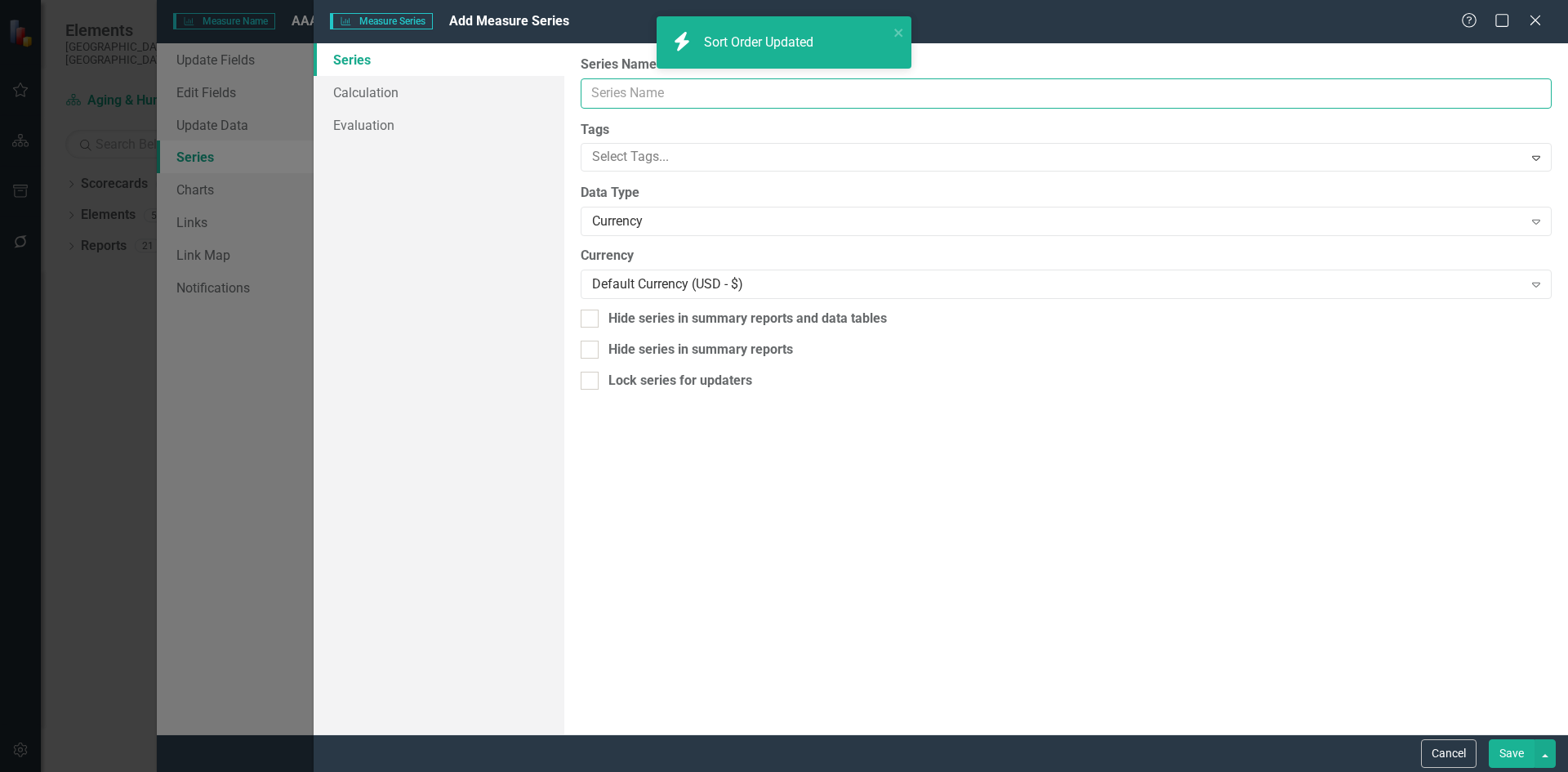
click at [656, 89] on input "Measure Name" at bounding box center [1066, 93] width 971 height 30
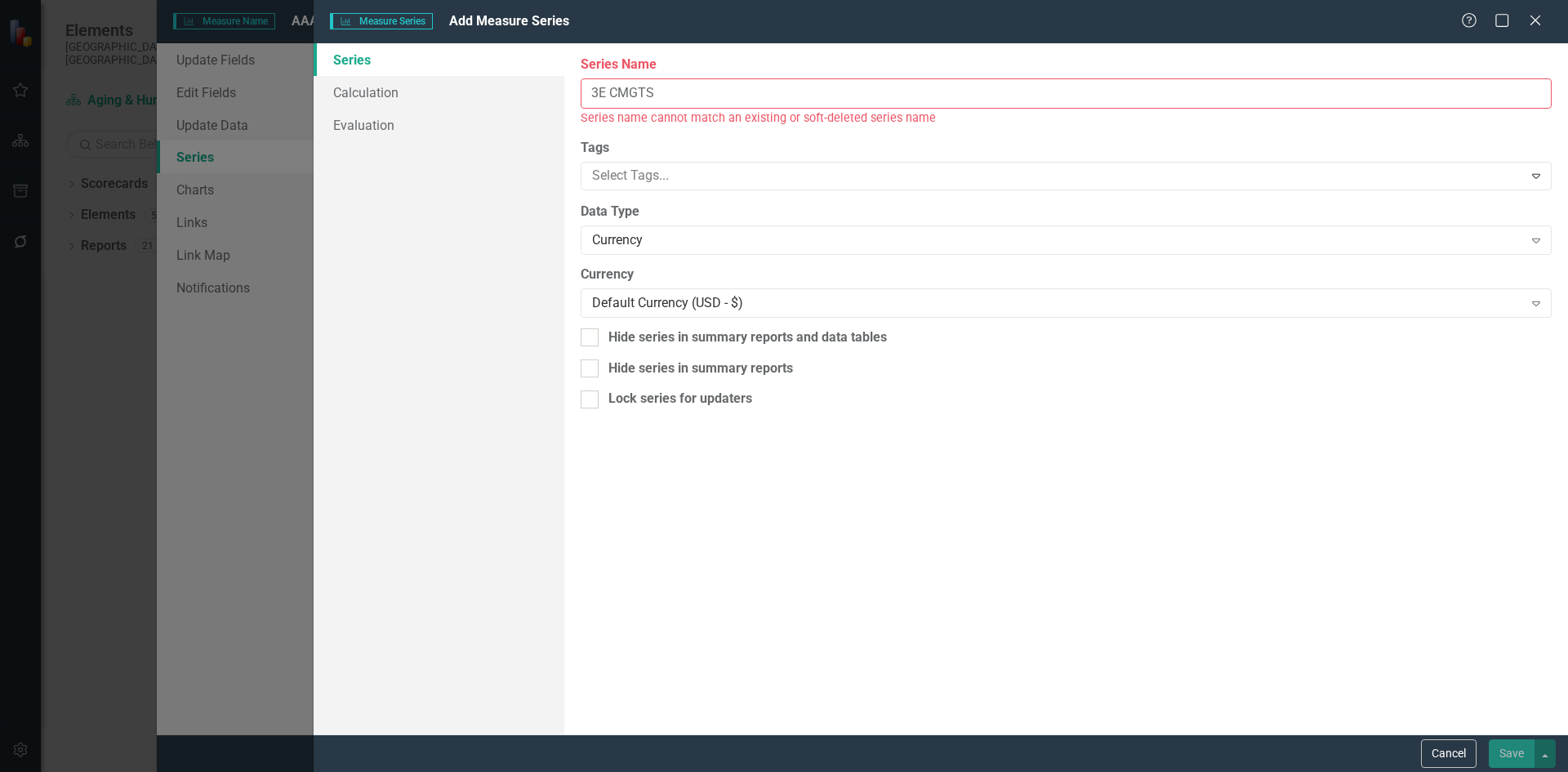
click at [604, 84] on input "3E CMGTS" at bounding box center [1066, 93] width 971 height 30
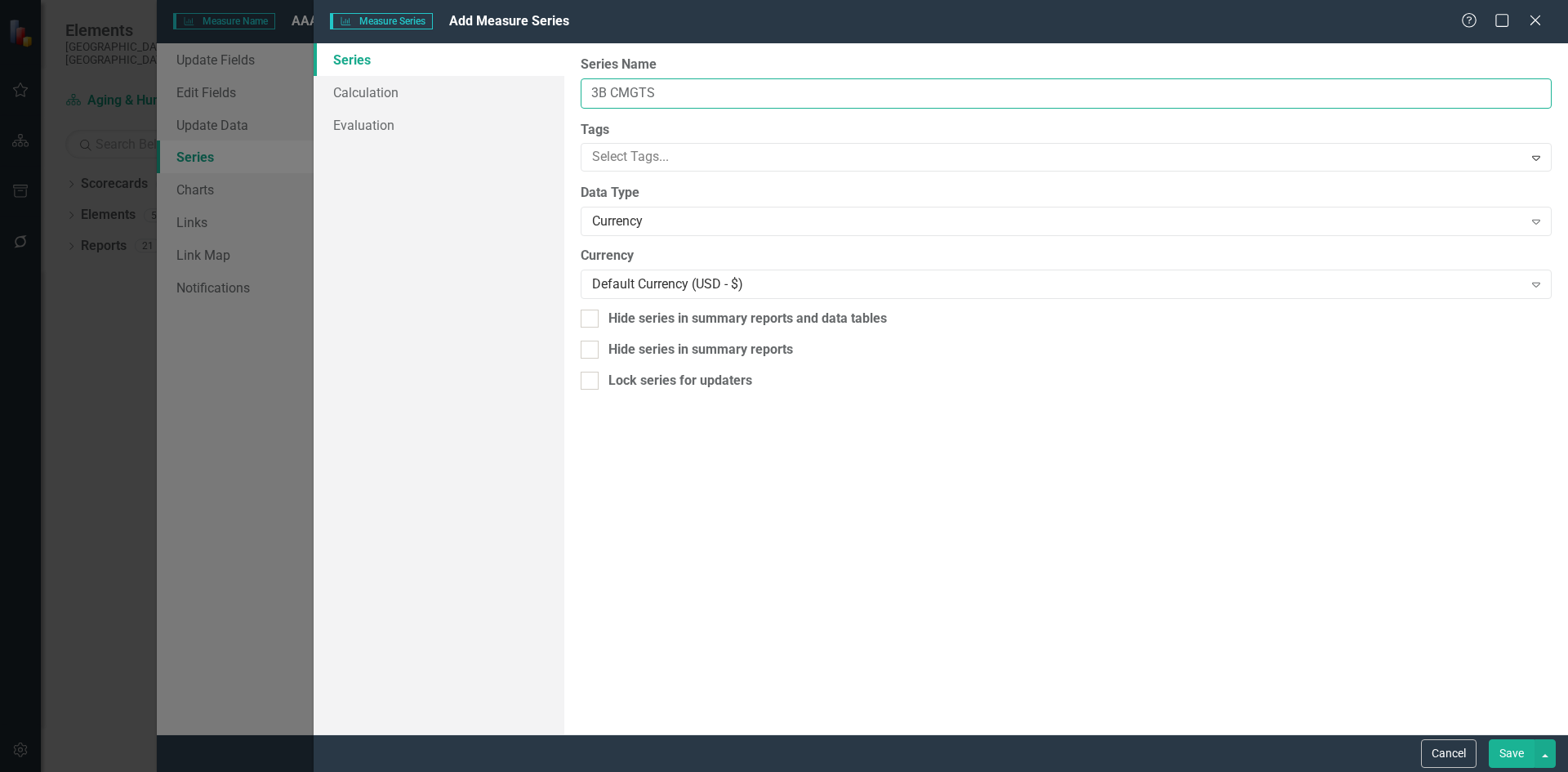
type input "3B CMGTS"
drag, startPoint x: 786, startPoint y: 608, endPoint x: 787, endPoint y: 592, distance: 16.0
click at [787, 605] on div "From this page, you can edit the name, type, and visibility options of your ser…" at bounding box center [1066, 389] width 1004 height 692
click at [703, 219] on div "Currency" at bounding box center [1057, 222] width 931 height 18
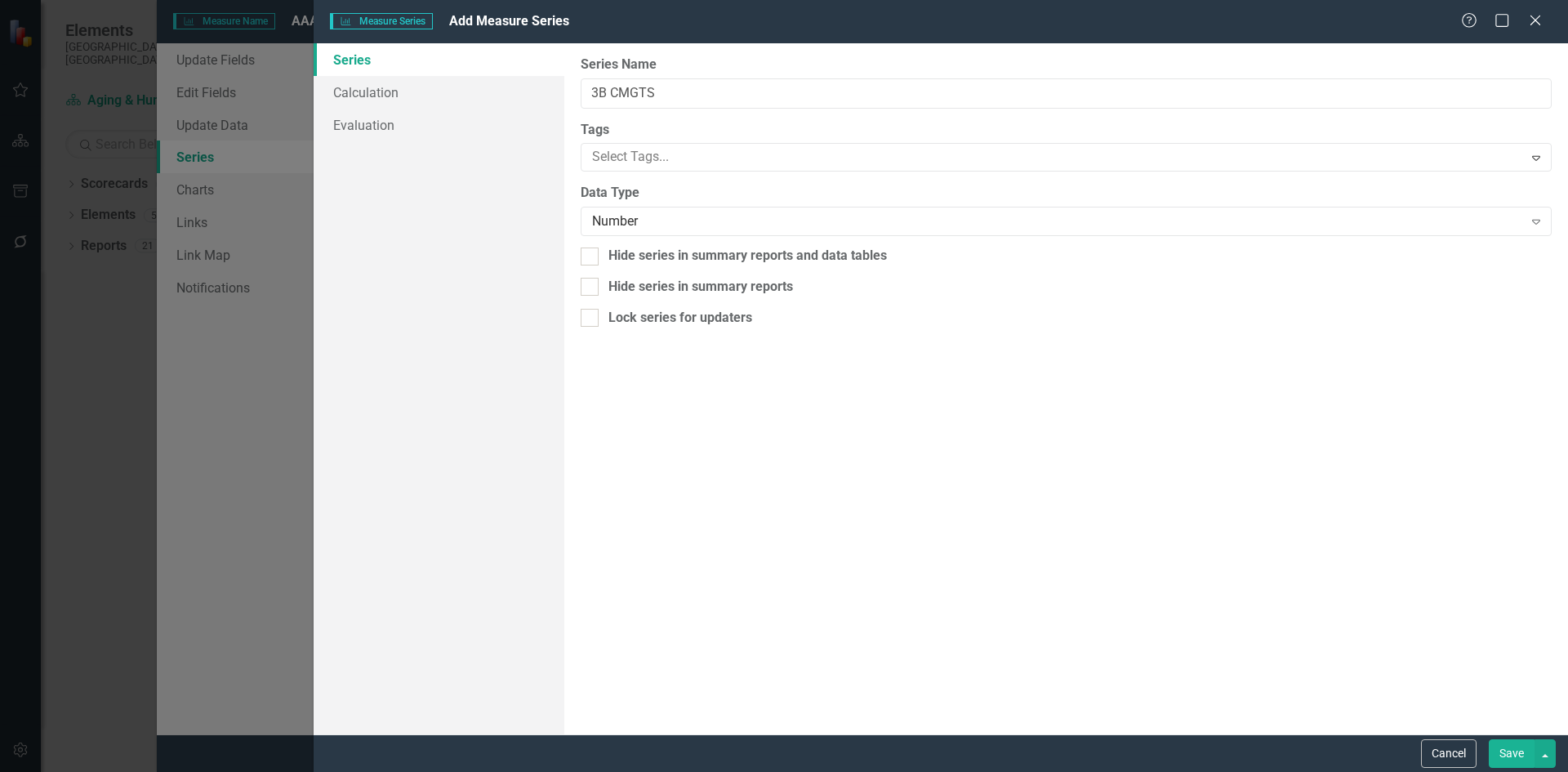
click at [1524, 761] on button "Save" at bounding box center [1512, 754] width 46 height 29
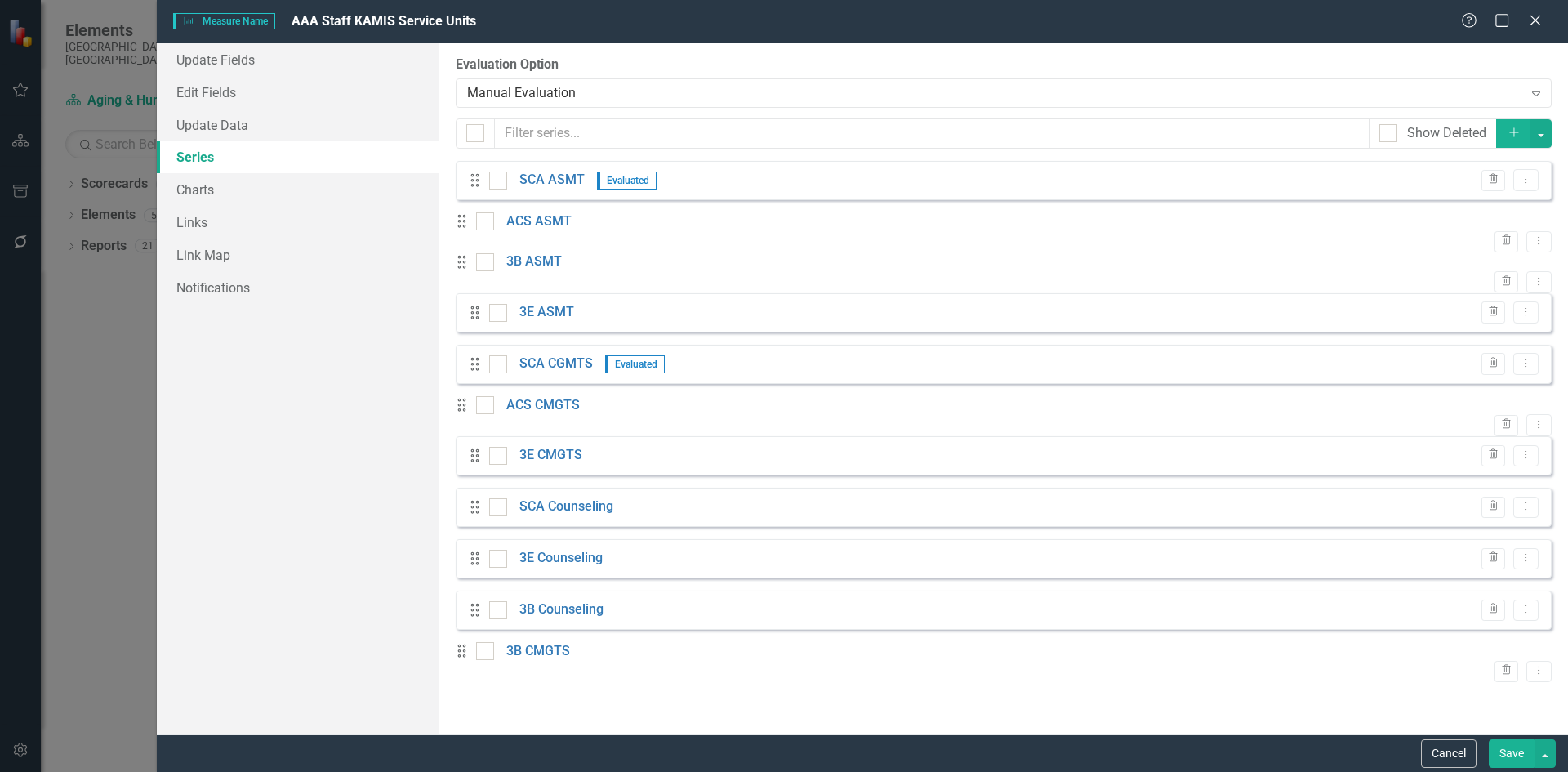
click at [1516, 757] on button "Save" at bounding box center [1512, 754] width 46 height 29
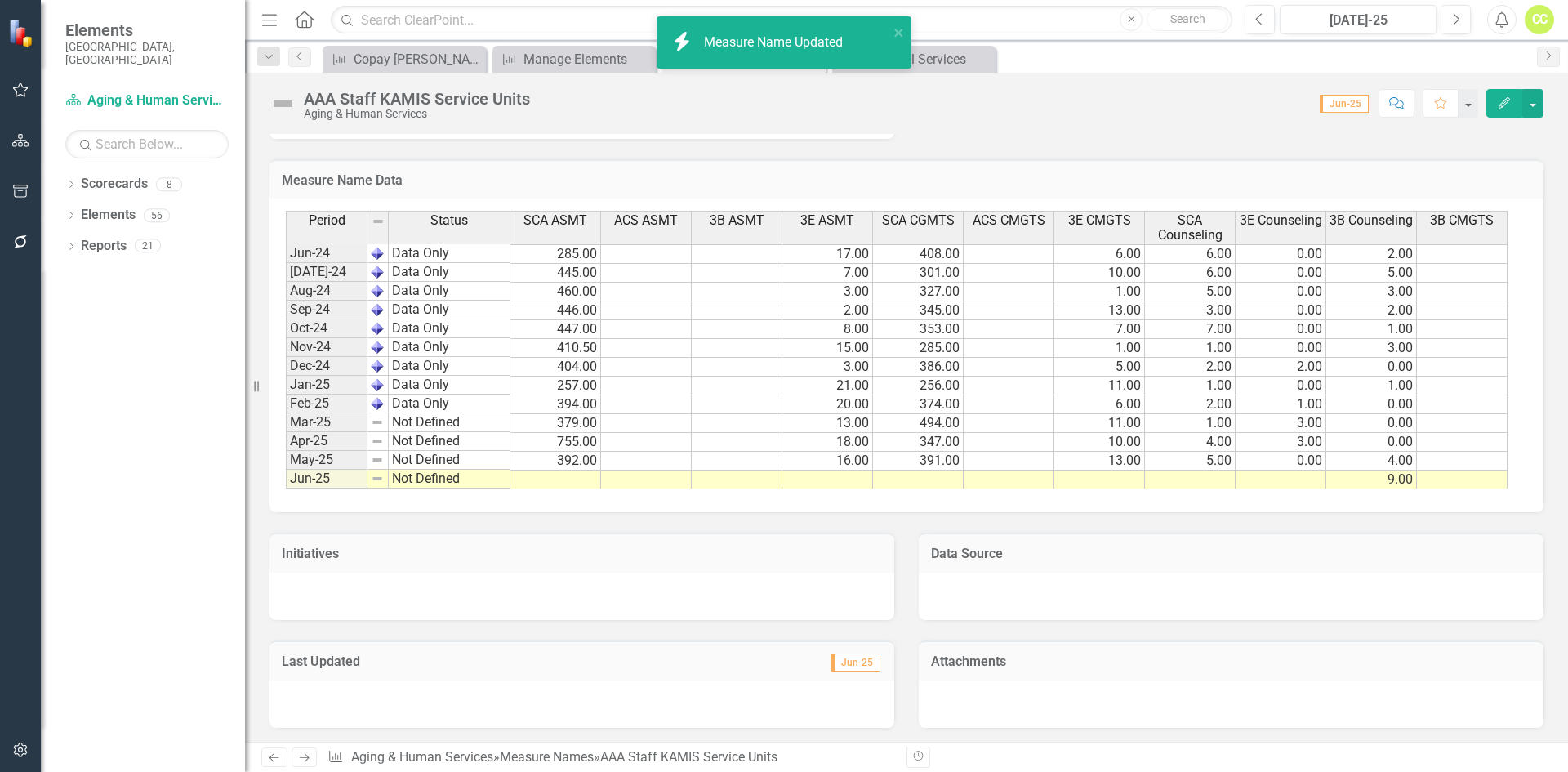
click at [1506, 105] on icon "Edit" at bounding box center [1504, 103] width 15 height 11
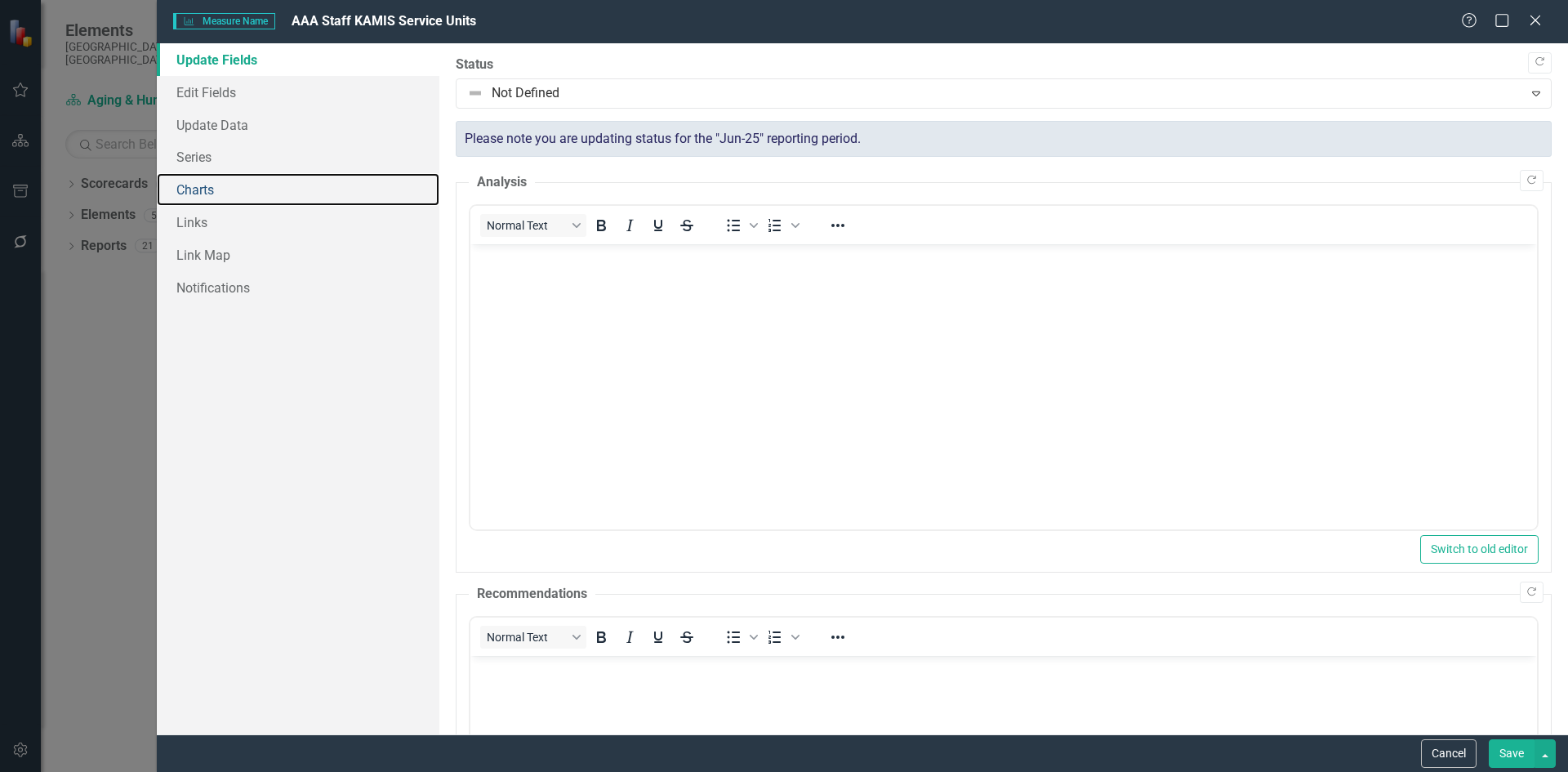
click at [229, 182] on link "Charts" at bounding box center [297, 189] width 283 height 32
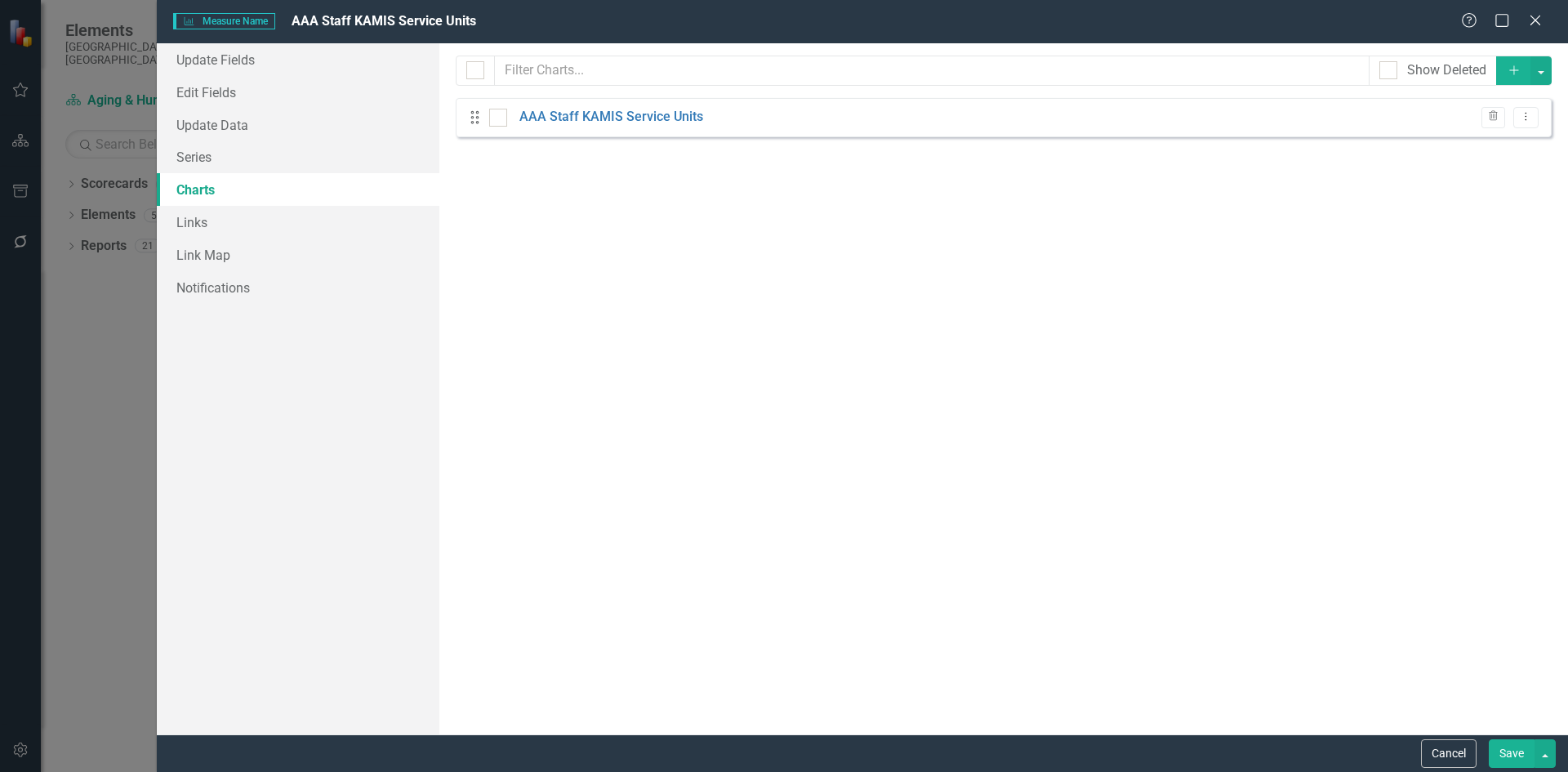
click at [641, 121] on link "AAA Staff KAMIS Service Units" at bounding box center [611, 117] width 184 height 18
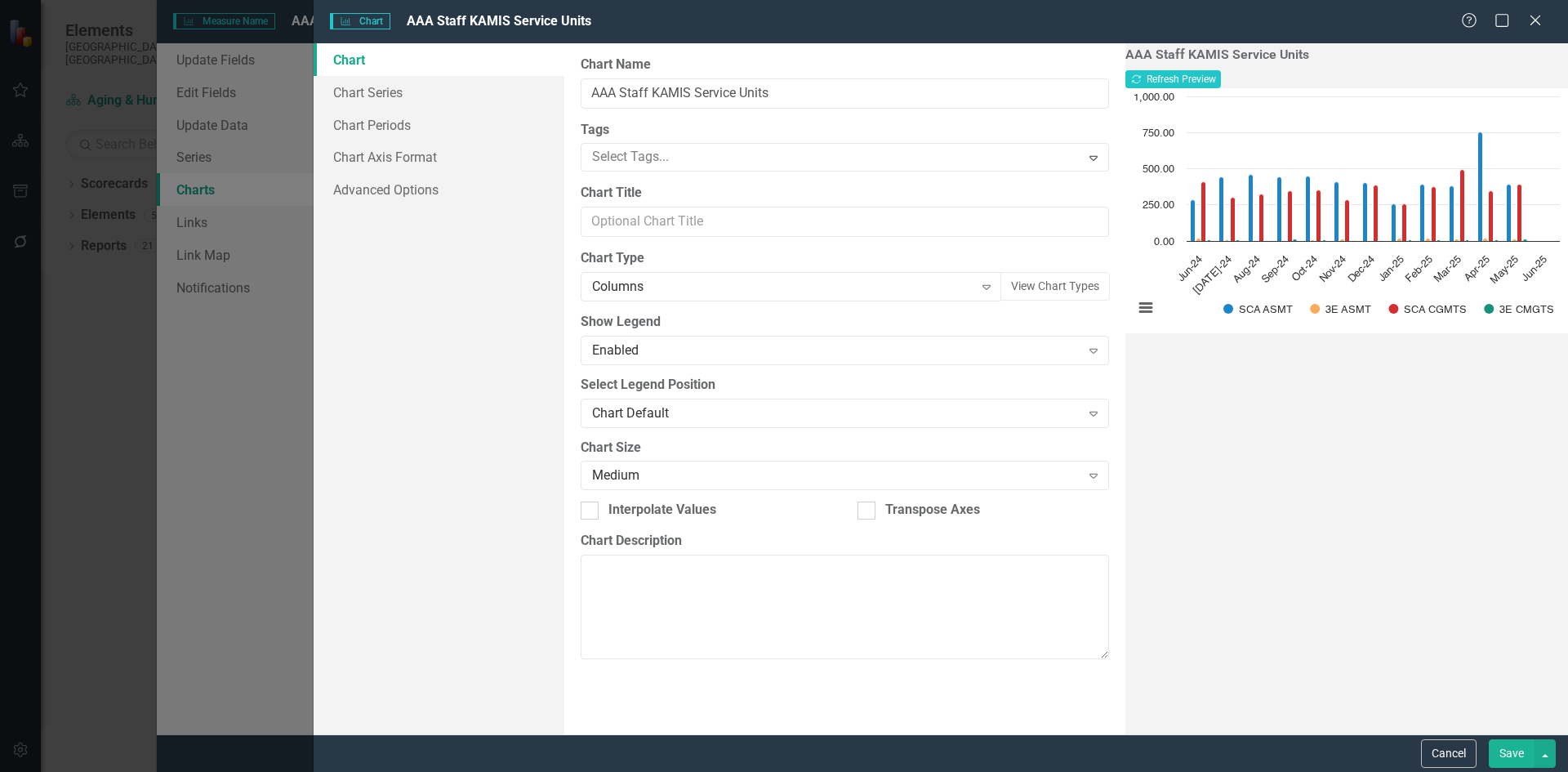
click at [1526, 749] on button "Save" at bounding box center [1512, 754] width 46 height 29
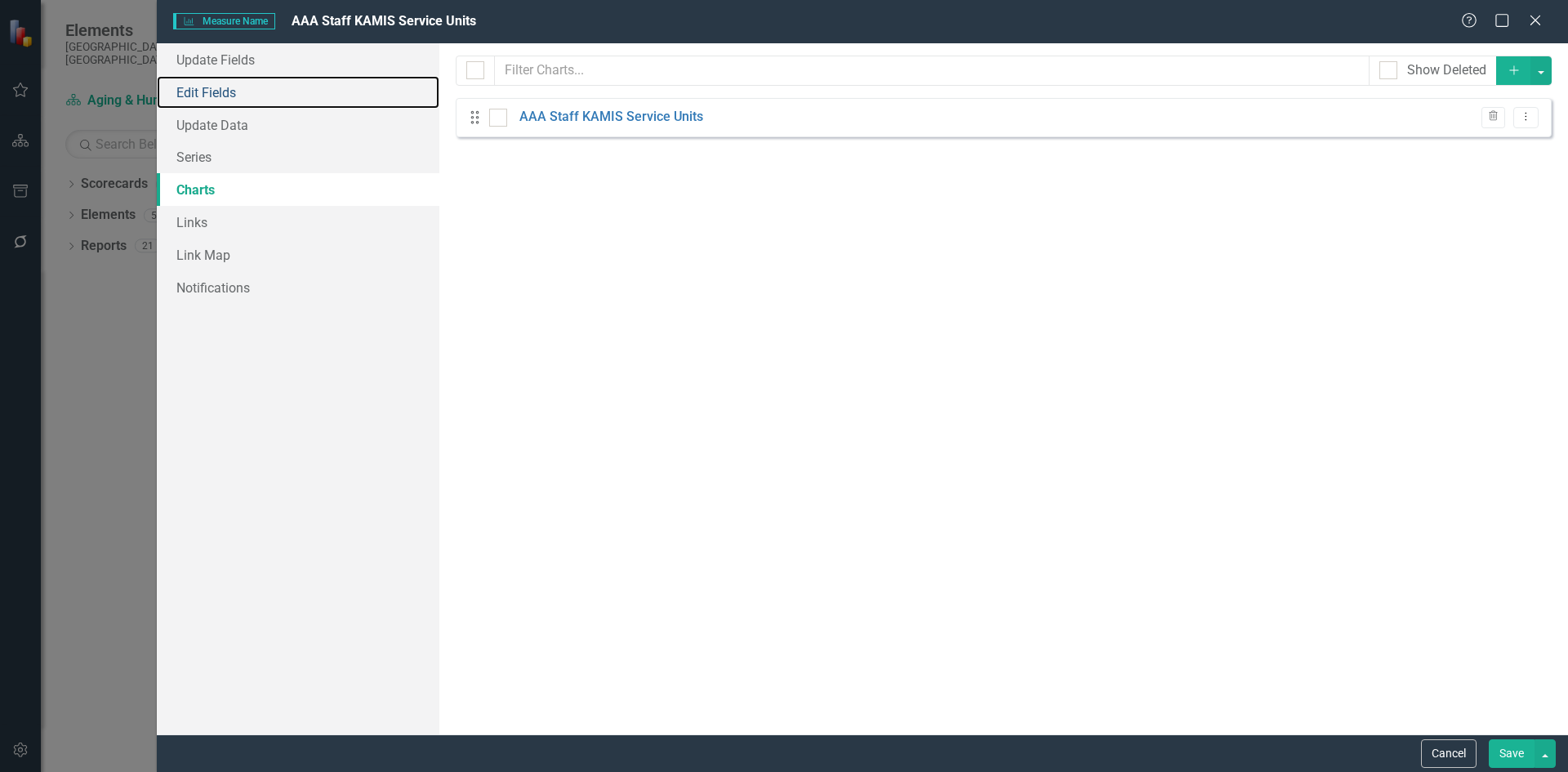
click at [290, 83] on link "Edit Fields" at bounding box center [297, 92] width 283 height 32
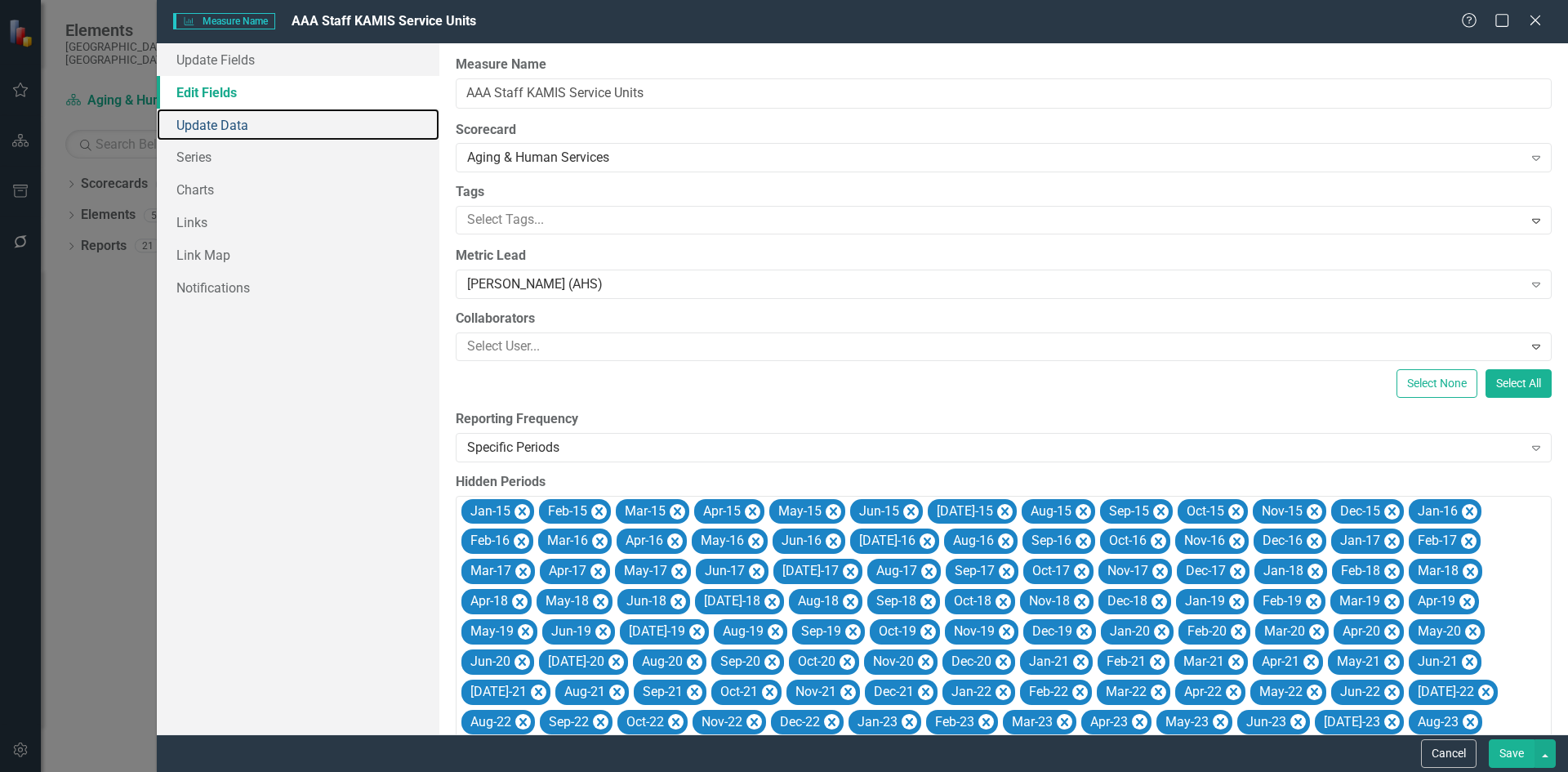
click at [305, 124] on link "Update Data" at bounding box center [297, 124] width 283 height 32
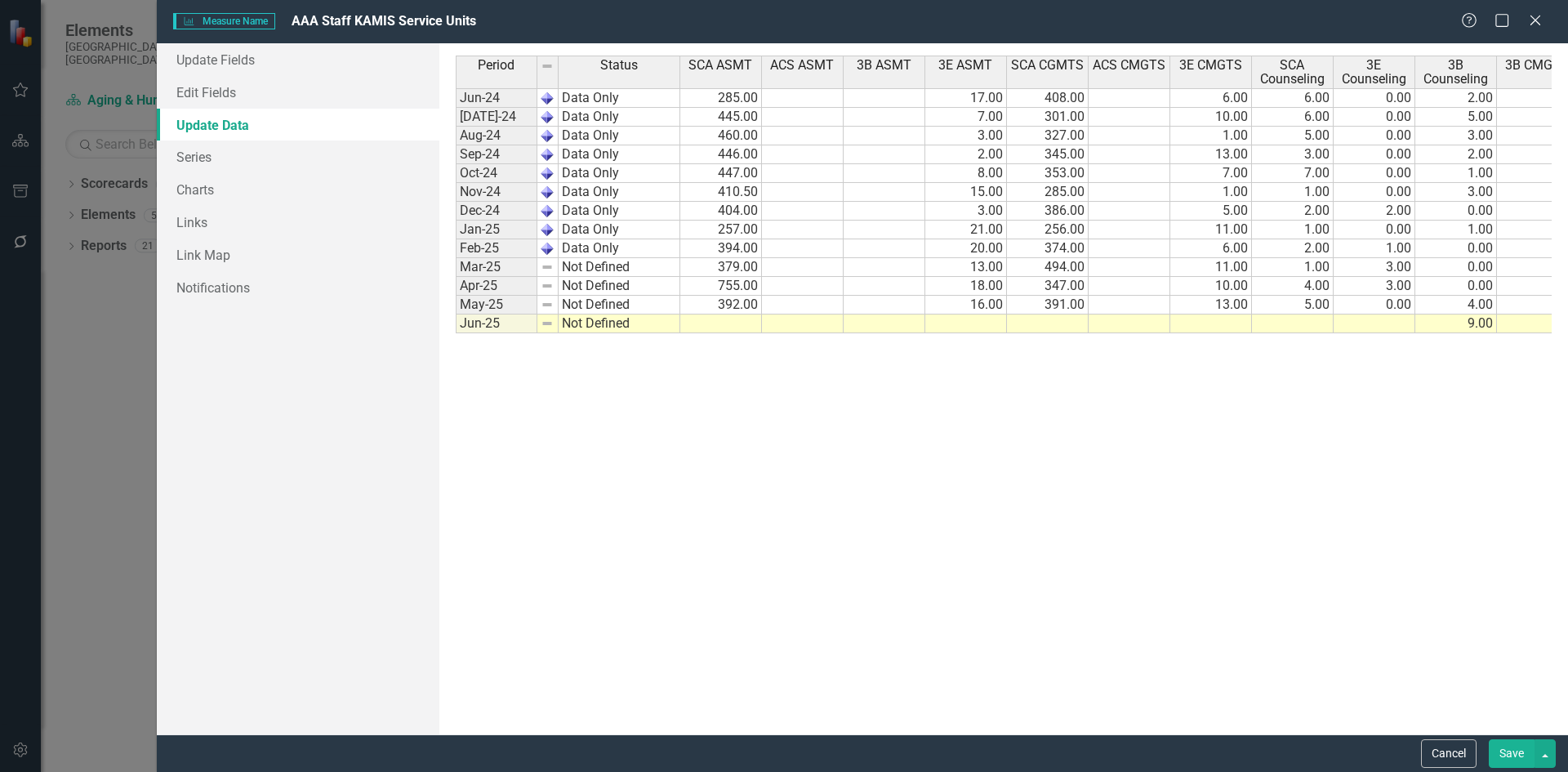
drag, startPoint x: 766, startPoint y: 333, endPoint x: 747, endPoint y: 333, distance: 19.0
click at [456, 333] on div "Period Status SCA ASMT ACS ASMT 3B ASMT 3E ASMT SCA CGMTS ACS CMGTS 3E CMGTS SC…" at bounding box center [456, 194] width 0 height 278
click at [742, 329] on td at bounding box center [721, 324] width 82 height 18
type textarea "11"
click at [798, 321] on td at bounding box center [803, 324] width 82 height 18
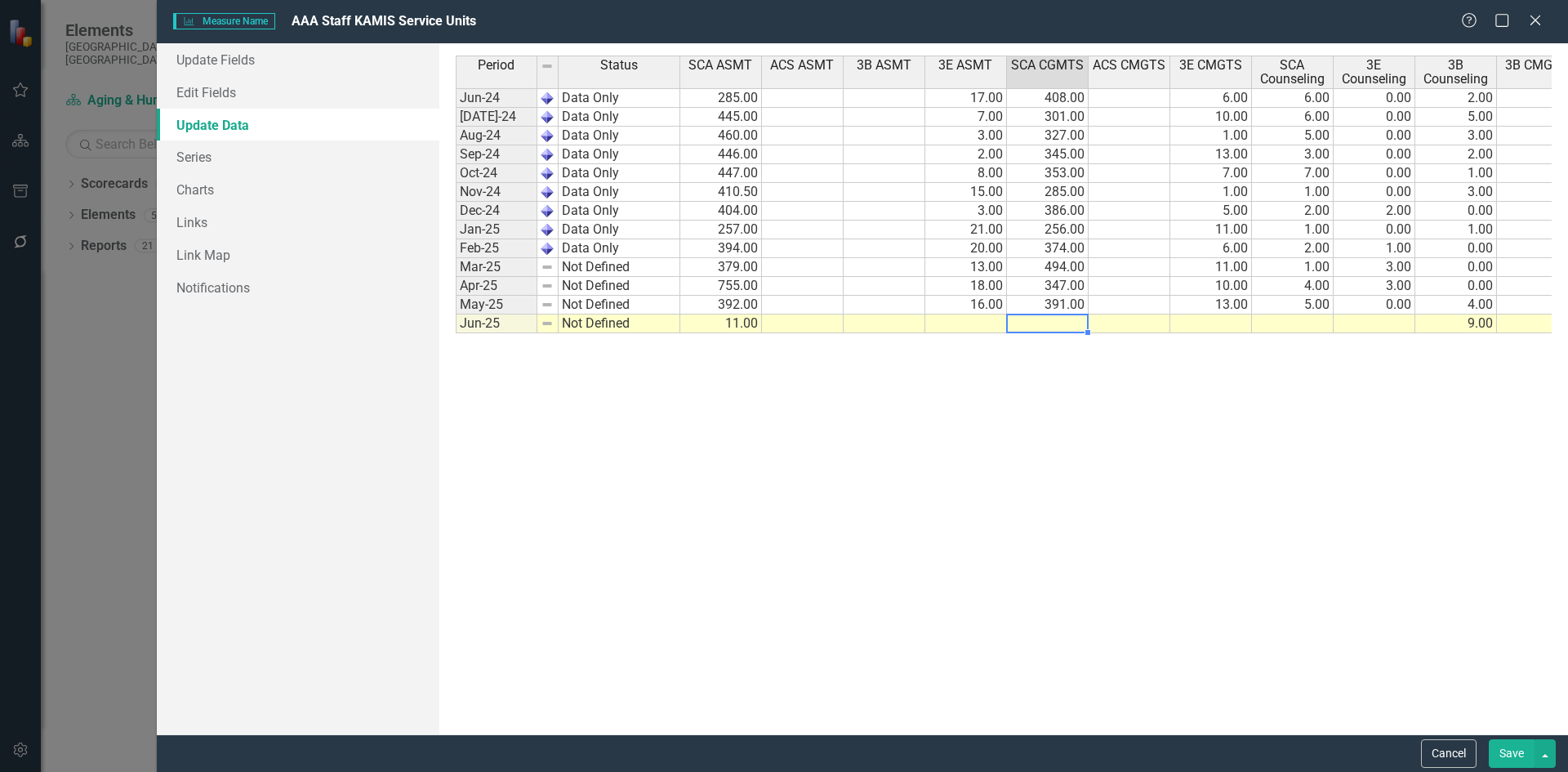
click at [1062, 322] on td at bounding box center [1048, 324] width 82 height 18
click at [1063, 450] on div "Period Status SCA ASMT ACS ASMT 3B ASMT 3E ASMT SCA CGMTS ACS CMGTS 3E CMGTS SC…" at bounding box center [1004, 389] width 1097 height 667
click at [1318, 322] on td at bounding box center [1293, 324] width 82 height 18
click at [1131, 474] on div "Period Status SCA ASMT ACS ASMT 3B ASMT 3E ASMT SCA CGMTS ACS CMGTS 3E CMGTS SC…" at bounding box center [1004, 389] width 1097 height 667
click at [1409, 330] on td at bounding box center [1375, 324] width 82 height 18
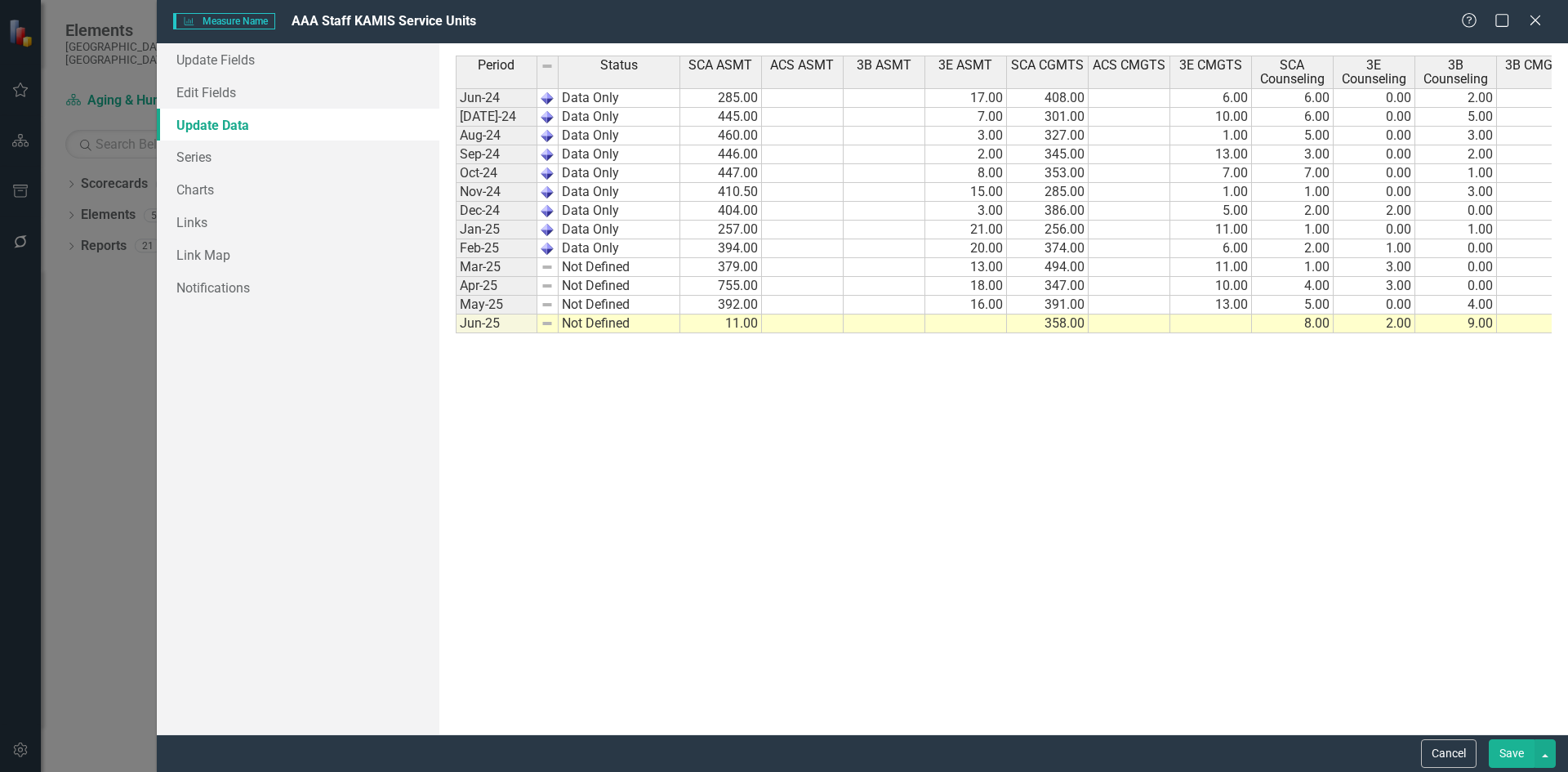
click at [1373, 389] on div "Period Status SCA ASMT ACS ASMT 3B ASMT 3E ASMT SCA CGMTS ACS CMGTS 3E CMGTS SC…" at bounding box center [1004, 389] width 1097 height 667
click at [1226, 324] on td at bounding box center [1211, 324] width 82 height 18
click at [1191, 387] on div "Period Status SCA ASMT ACS ASMT 3B ASMT 3E ASMT SCA CGMTS ACS CMGTS 3E CMGTS SC…" at bounding box center [1004, 389] width 1097 height 667
drag, startPoint x: 1141, startPoint y: 322, endPoint x: 1133, endPoint y: 380, distance: 58.5
click at [1141, 323] on td at bounding box center [1130, 324] width 82 height 18
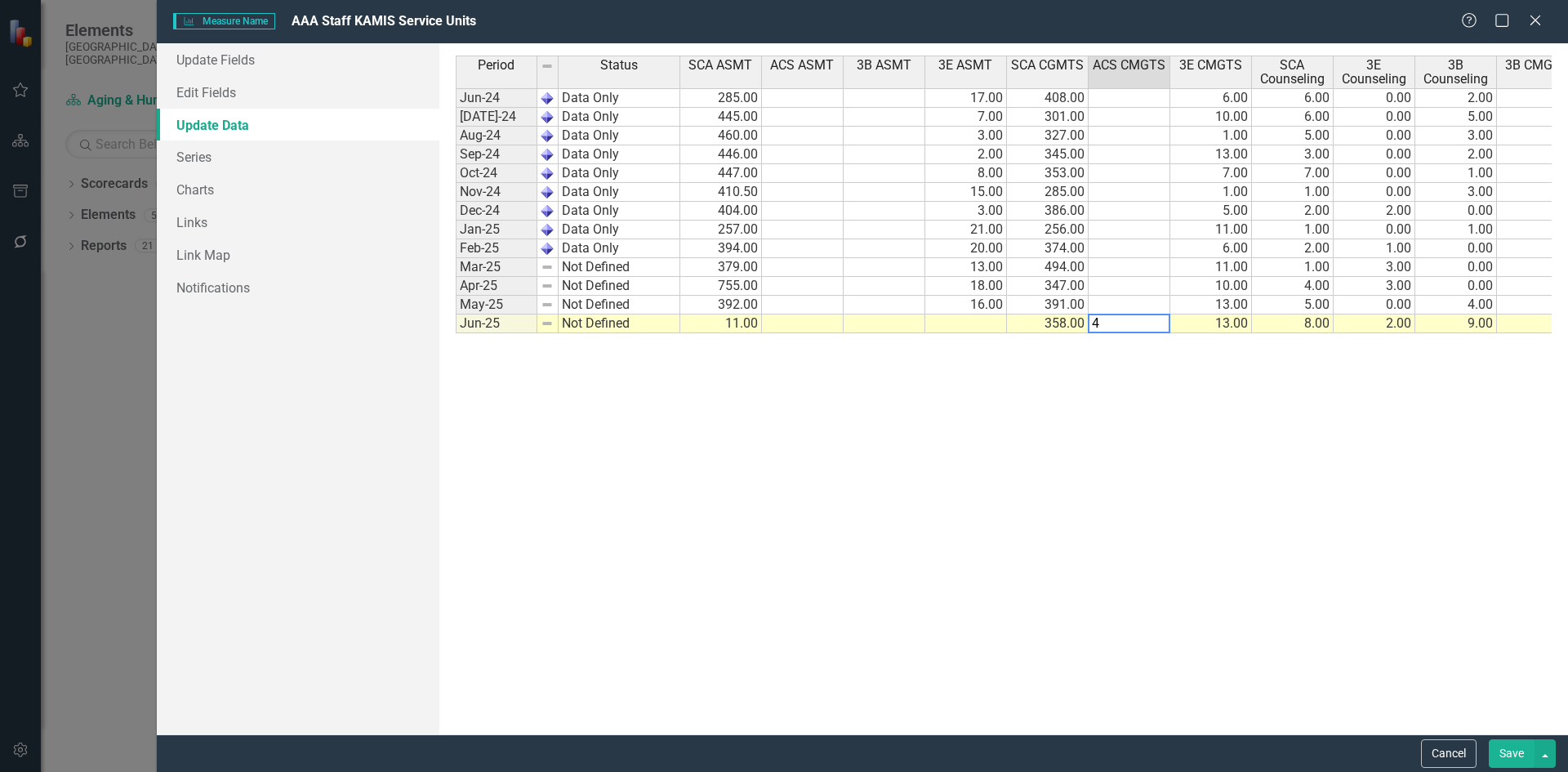
click at [1130, 400] on div "Period Status SCA ASMT ACS ASMT 3B ASMT 3E ASMT SCA CGMTS ACS CMGTS 3E CMGTS SC…" at bounding box center [1004, 389] width 1097 height 667
click at [971, 328] on td at bounding box center [966, 324] width 82 height 18
drag, startPoint x: 969, startPoint y: 357, endPoint x: 959, endPoint y: 374, distance: 19.7
click at [969, 359] on div "Period Status SCA ASMT ACS ASMT 3B ASMT 3E ASMT SCA CGMTS ACS CMGTS 3E CMGTS SC…" at bounding box center [1004, 389] width 1097 height 667
click at [809, 318] on td at bounding box center [803, 324] width 82 height 18
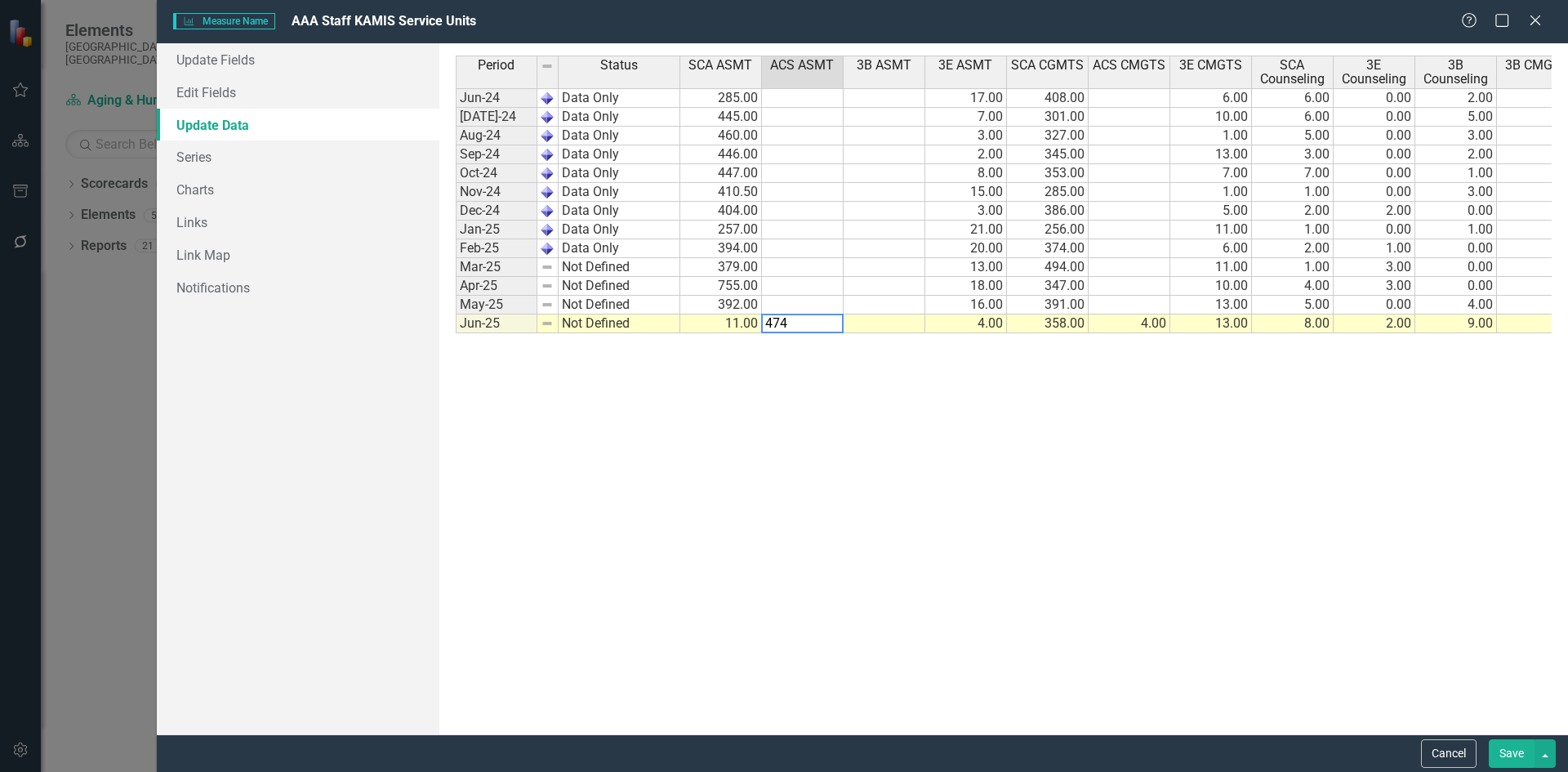
click at [829, 450] on div "Period Status SCA ASMT ACS ASMT 3B ASMT 3E ASMT SCA CGMTS ACS CMGTS 3E CMGTS SC…" at bounding box center [1004, 389] width 1097 height 667
click at [886, 324] on td at bounding box center [885, 324] width 82 height 18
click at [915, 416] on div "Period Status SCA ASMT ACS ASMT 3B ASMT 3E ASMT SCA CGMTS ACS CMGTS 3E CMGTS SC…" at bounding box center [1004, 389] width 1097 height 667
click at [806, 317] on td "474.00" at bounding box center [803, 324] width 82 height 18
type textarea "18"
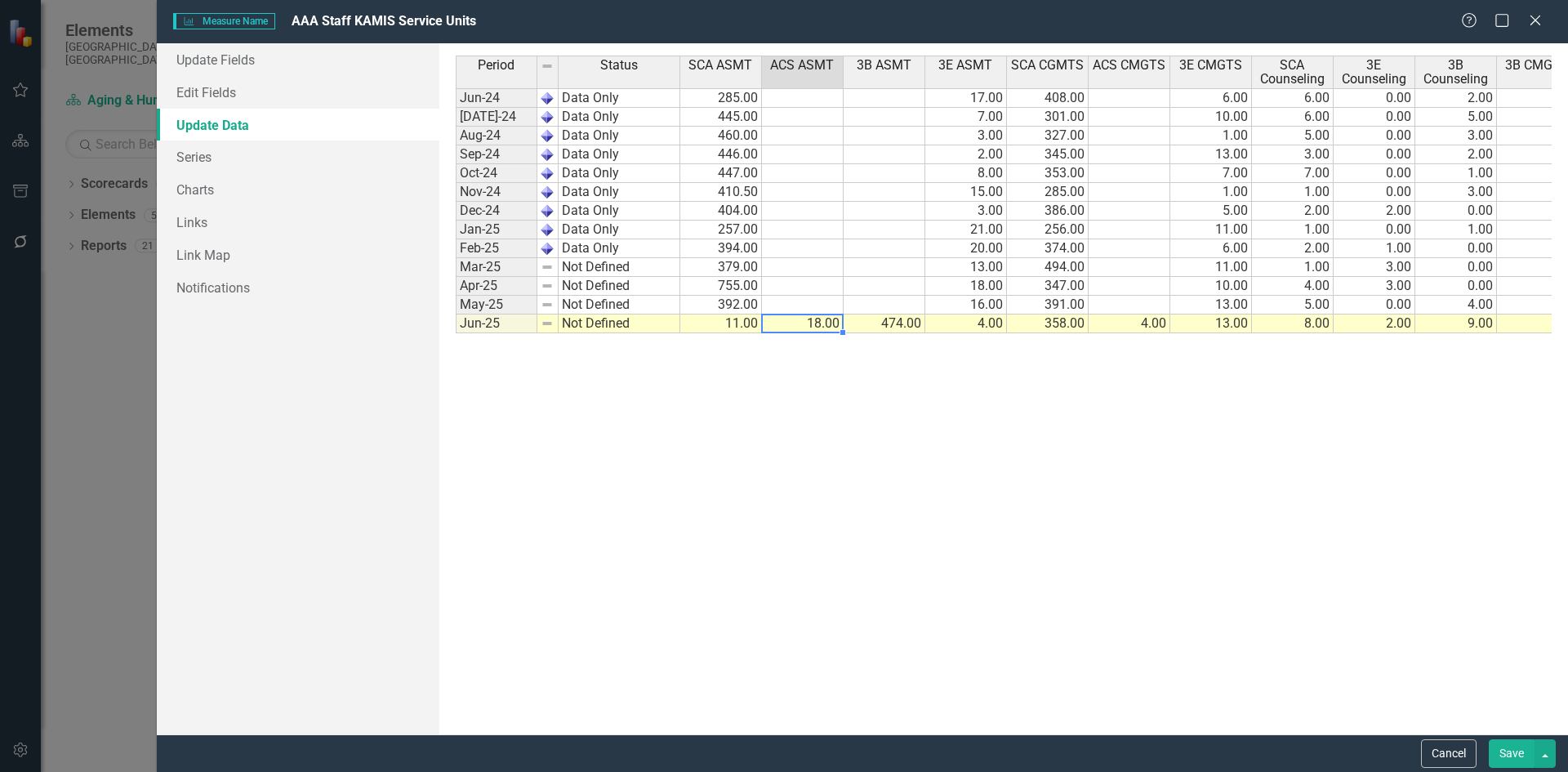
click at [1509, 757] on button "Save" at bounding box center [1512, 754] width 46 height 29
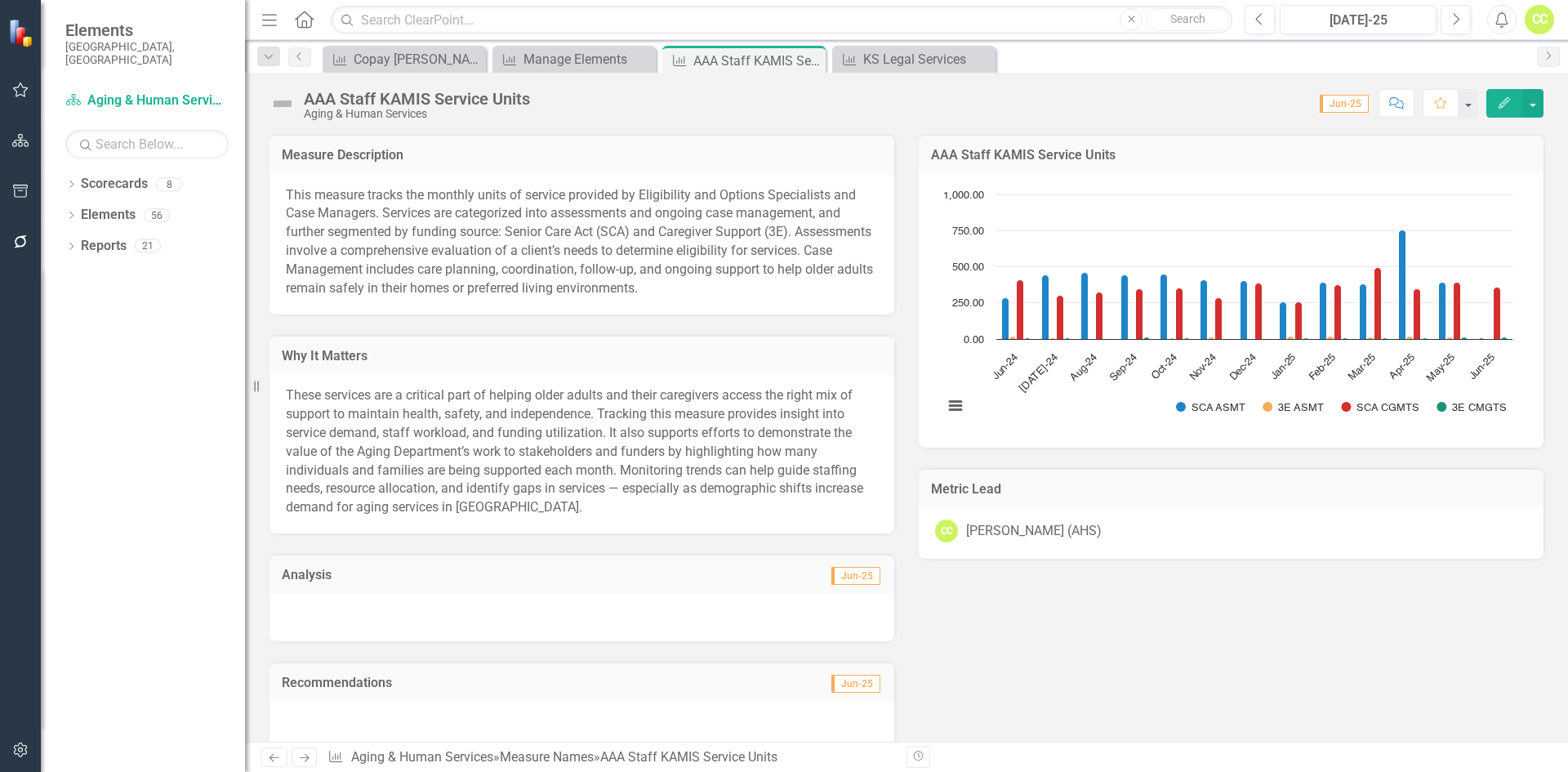
click at [609, 376] on div "These services are a critical part of helping older adults and their caregivers…" at bounding box center [582, 453] width 625 height 159
click at [1508, 105] on icon "Edit" at bounding box center [1504, 103] width 15 height 11
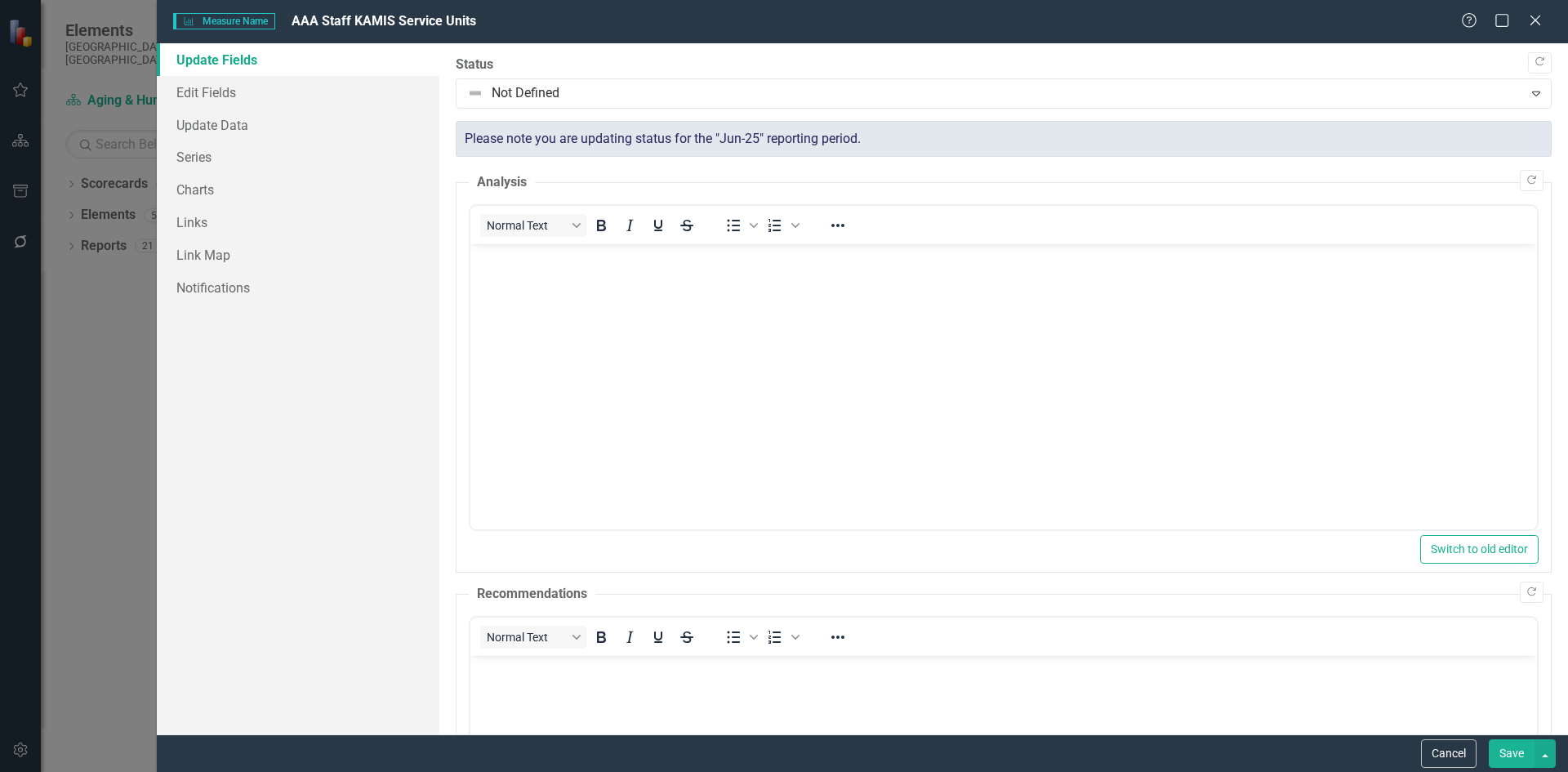
click at [979, 351] on body "Rich Text Area. Press ALT-0 for help." at bounding box center [1003, 367] width 1067 height 245
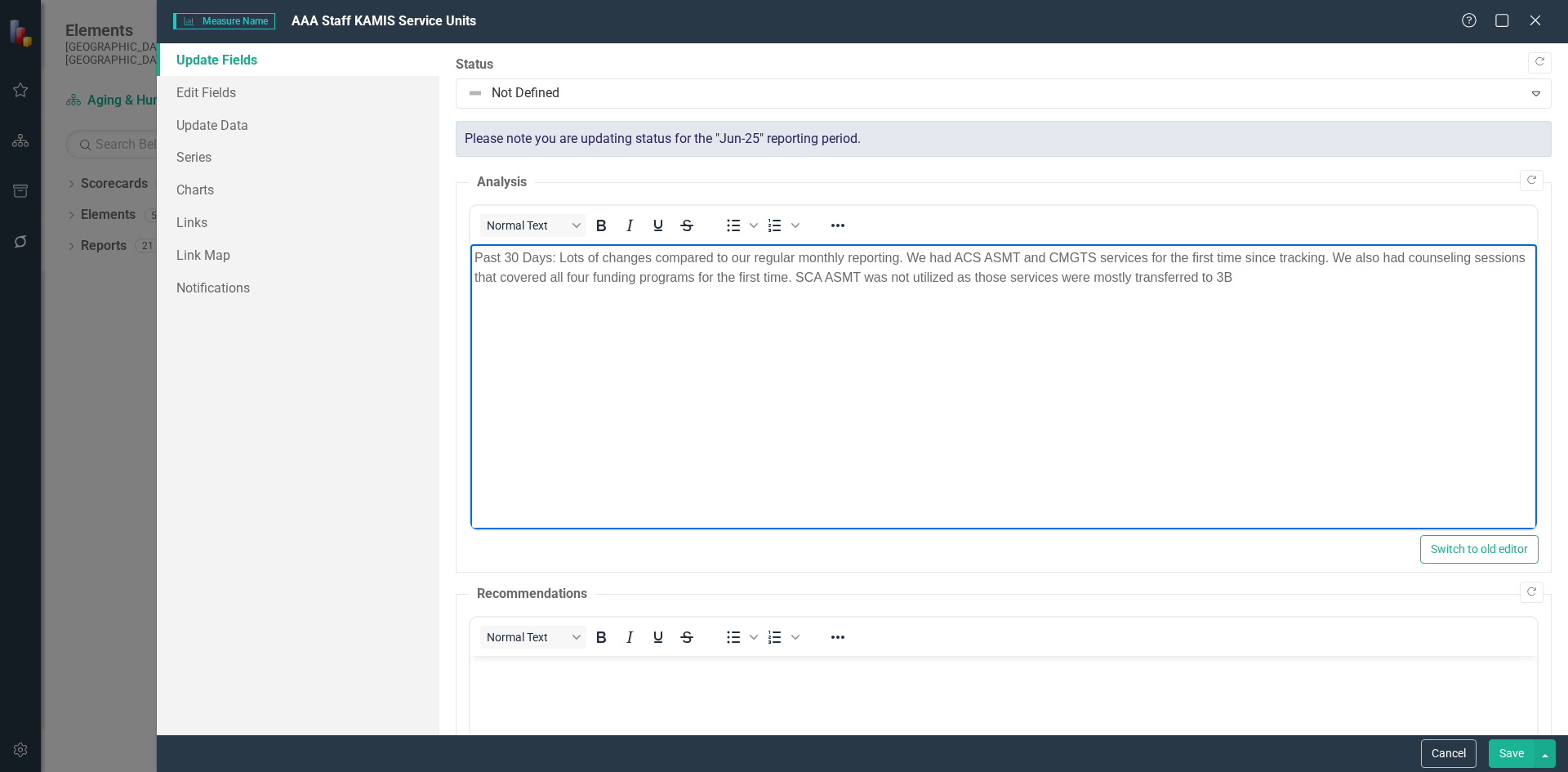
click at [1228, 276] on p "Past 30 Days: Lots of changes compared to our regular monthly reporting. We had…" at bounding box center [1004, 268] width 1059 height 40
click at [1230, 275] on p "Past 30 Days: Lots of changes compared to our regular monthly reporting. We had…" at bounding box center [1004, 268] width 1059 height 40
drag, startPoint x: 1509, startPoint y: 763, endPoint x: 1529, endPoint y: 757, distance: 20.9
click at [1510, 763] on button "Save" at bounding box center [1512, 754] width 46 height 29
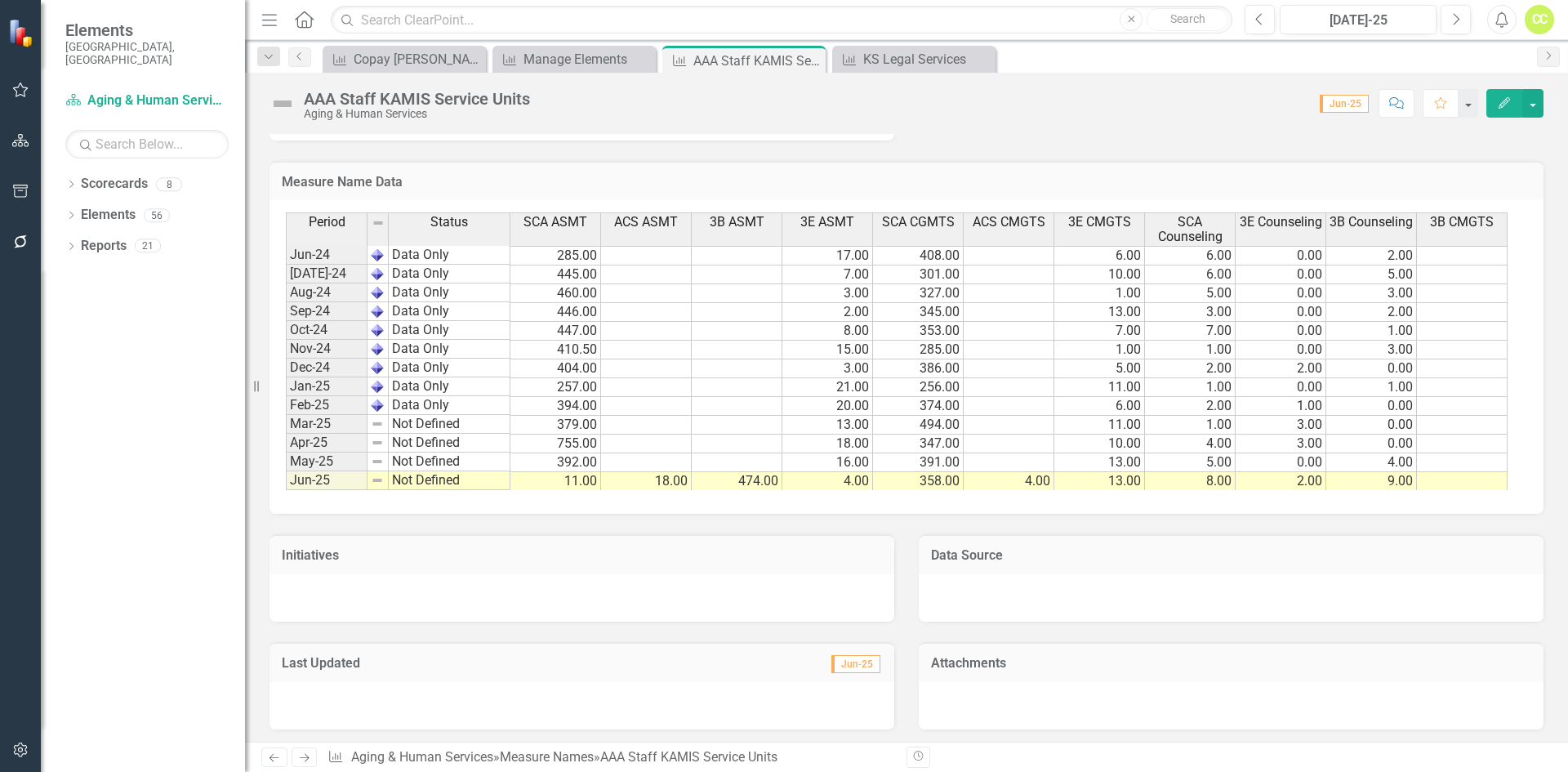
scroll to position [1144, 0]
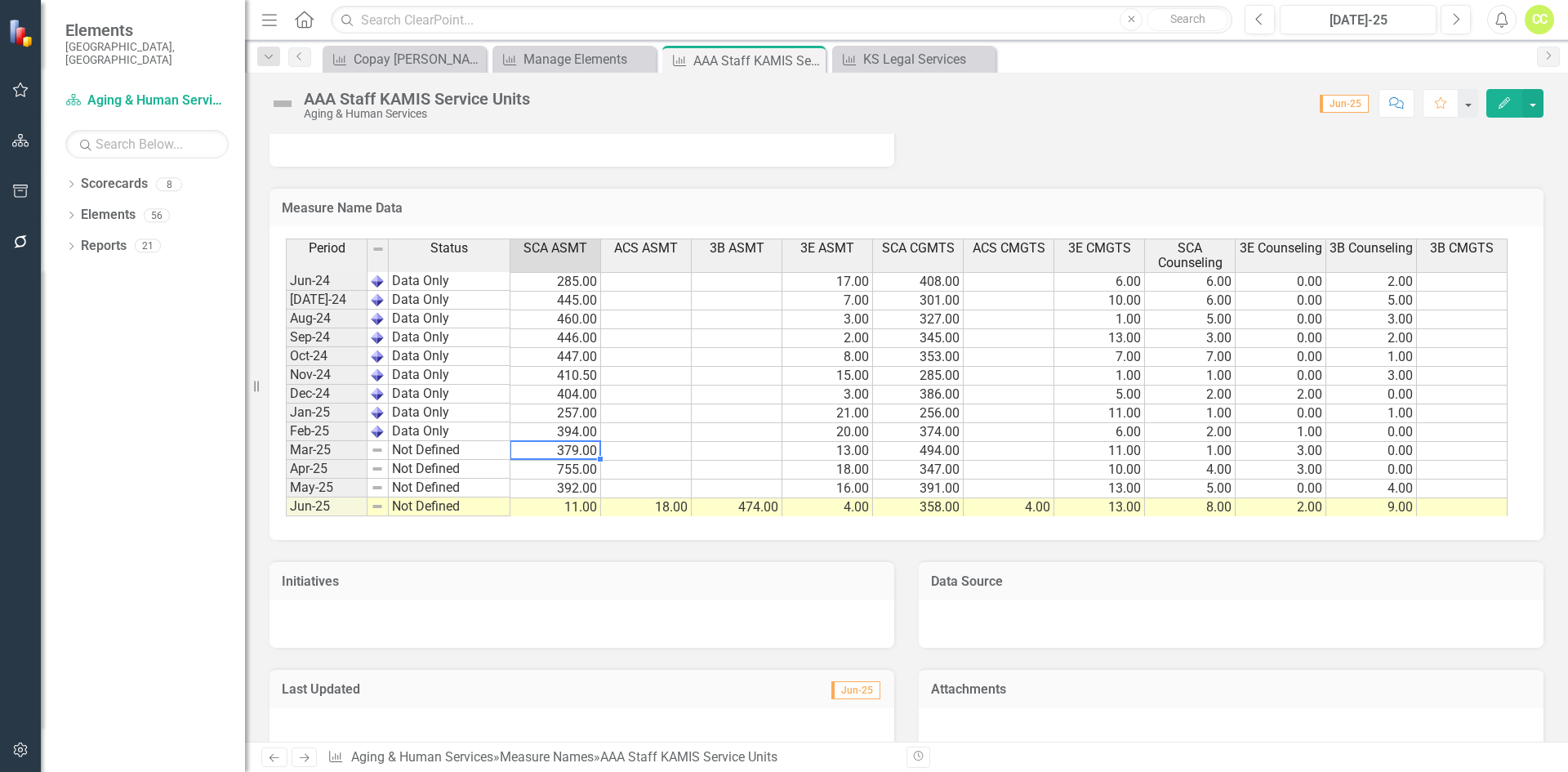
click at [569, 454] on td "379.00" at bounding box center [556, 451] width 90 height 18
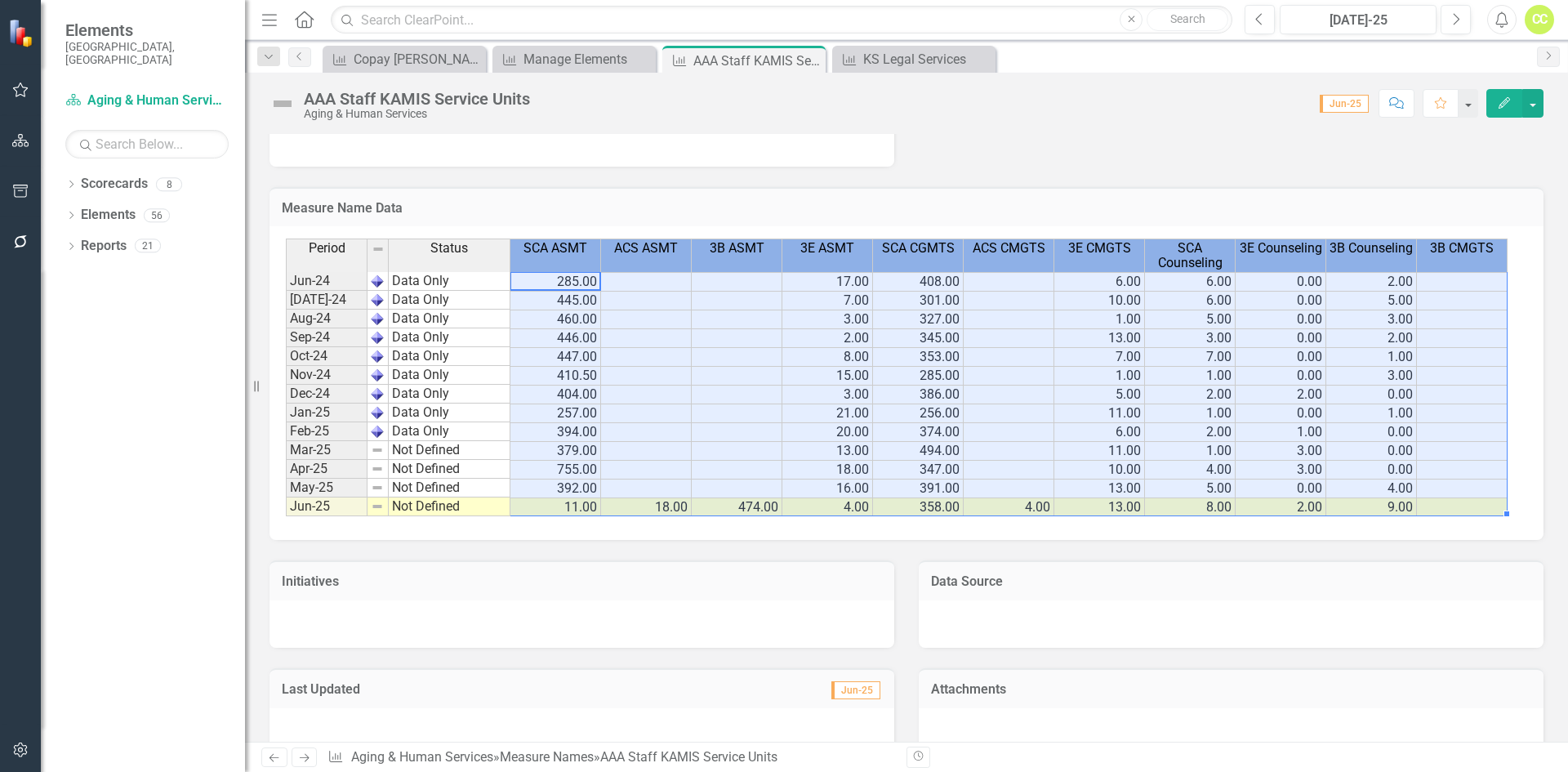
drag, startPoint x: 537, startPoint y: 257, endPoint x: 1402, endPoint y: 291, distance: 865.7
click at [1433, 297] on div "Period Status SCA ASMT ACS ASMT 3B ASMT 3E ASMT SCA CGMTS ACS CMGTS 3E CMGTS SC…" at bounding box center [900, 378] width 1229 height 278
click at [286, 457] on div "Period Status SCA ASMT ACS ASMT 3B ASMT 3E ASMT SCA CGMTS ACS CMGTS 3E CMGTS SC…" at bounding box center [286, 378] width 0 height 278
drag, startPoint x: 550, startPoint y: 253, endPoint x: 1271, endPoint y: 285, distance: 721.7
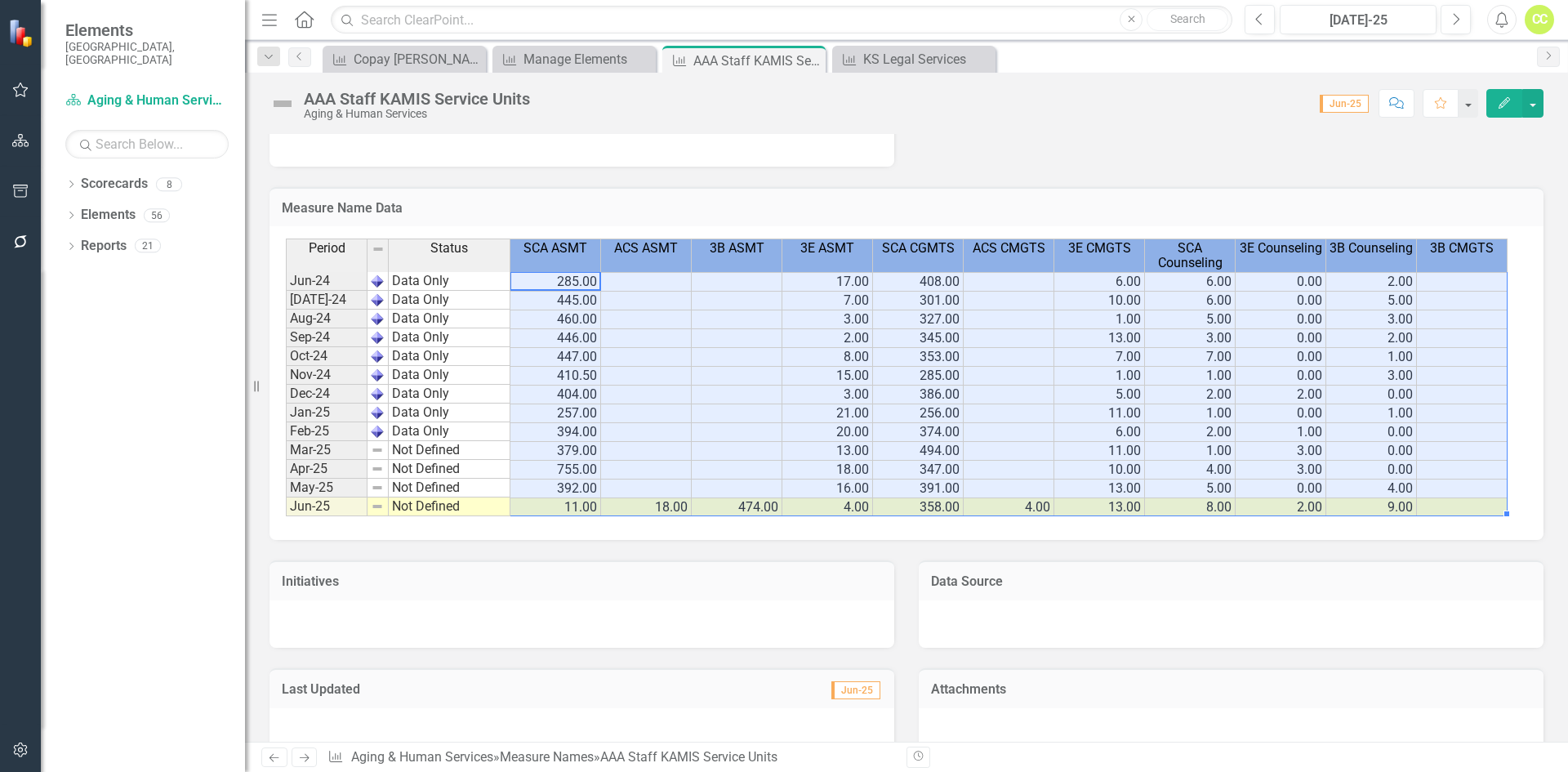
click at [1267, 286] on td "0.00" at bounding box center [1281, 281] width 90 height 19
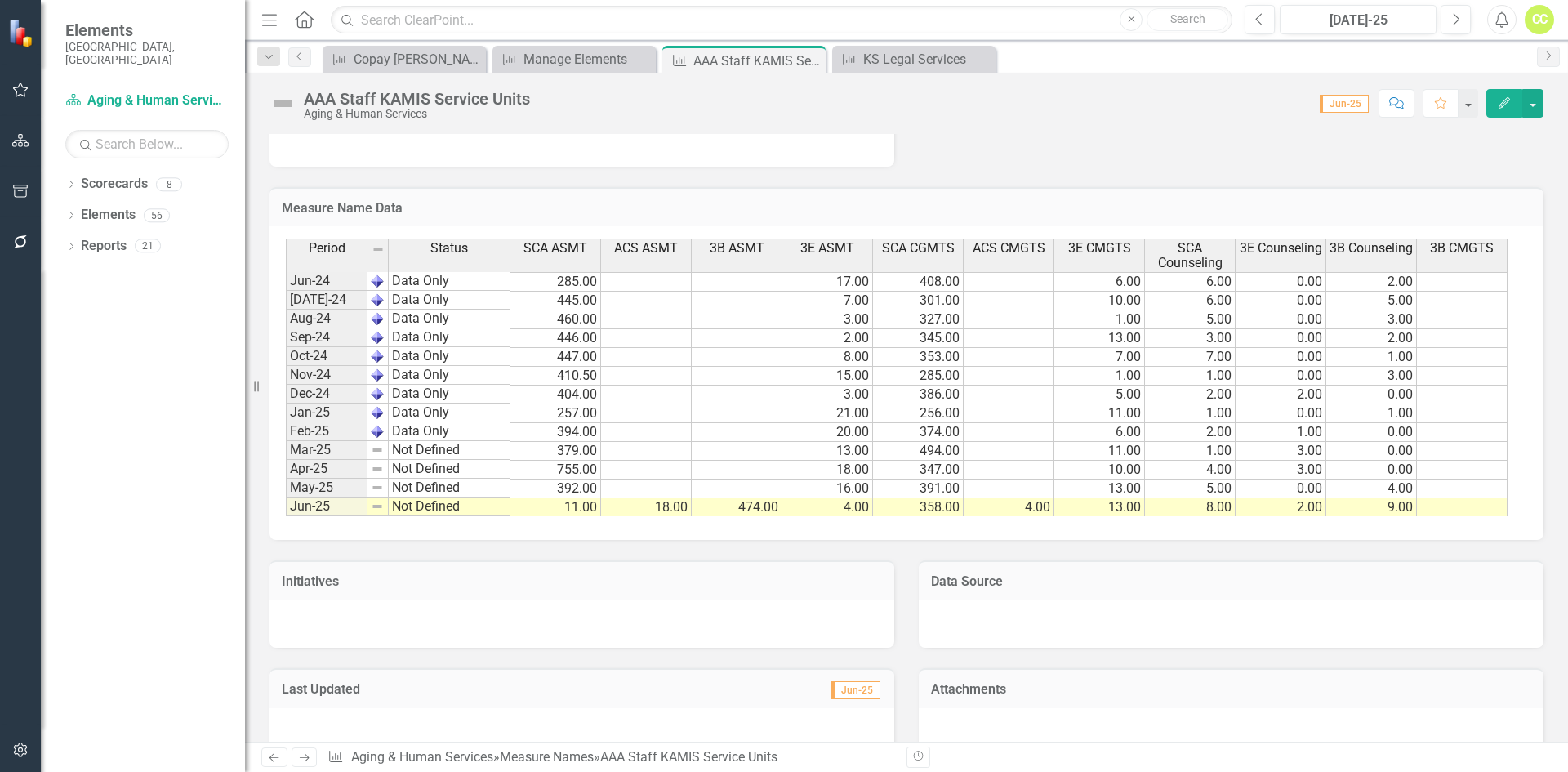
click at [1507, 101] on icon "Edit" at bounding box center [1504, 103] width 15 height 11
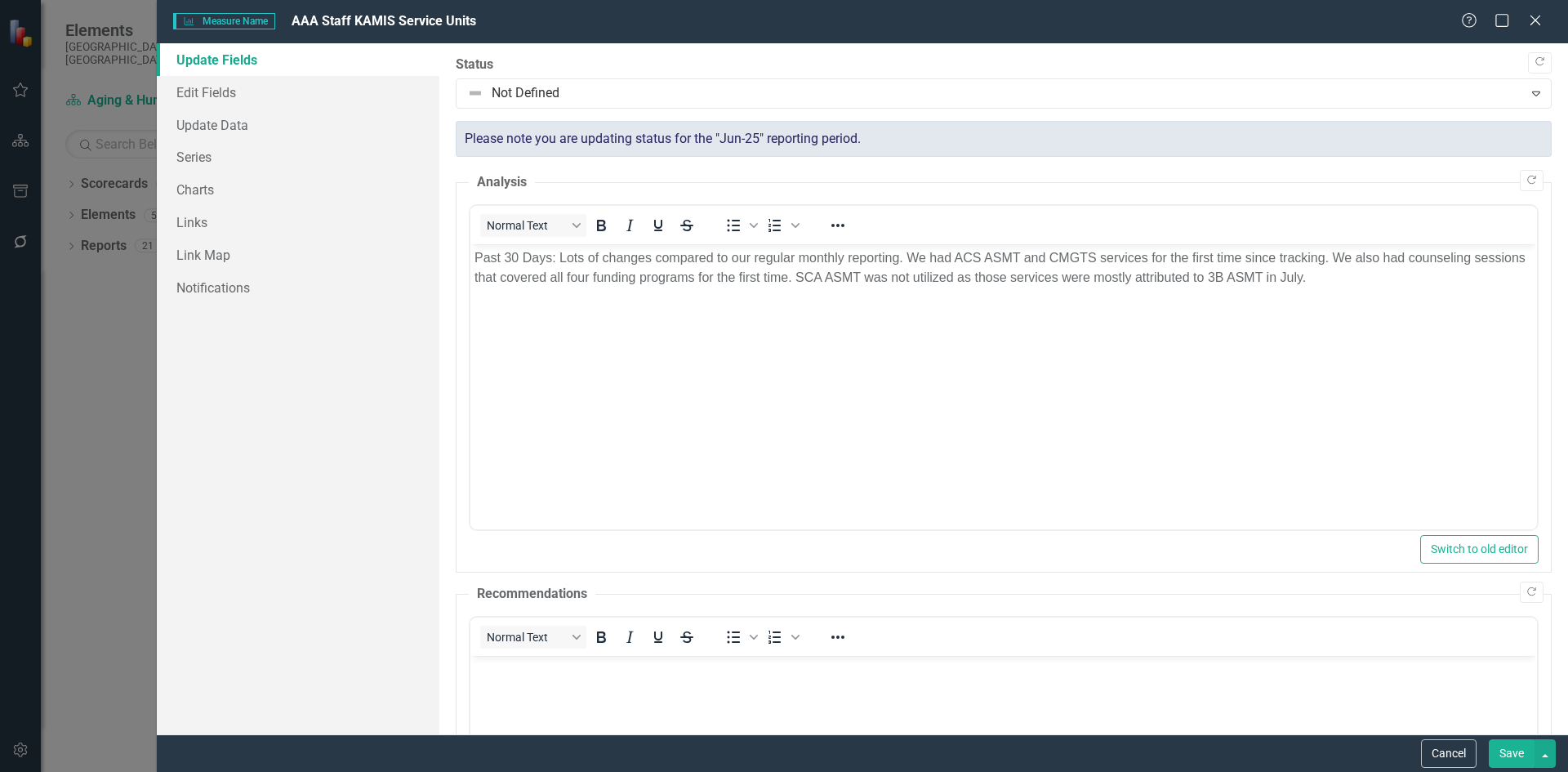
scroll to position [0, 0]
click at [327, 100] on link "Edit Fields" at bounding box center [297, 92] width 283 height 32
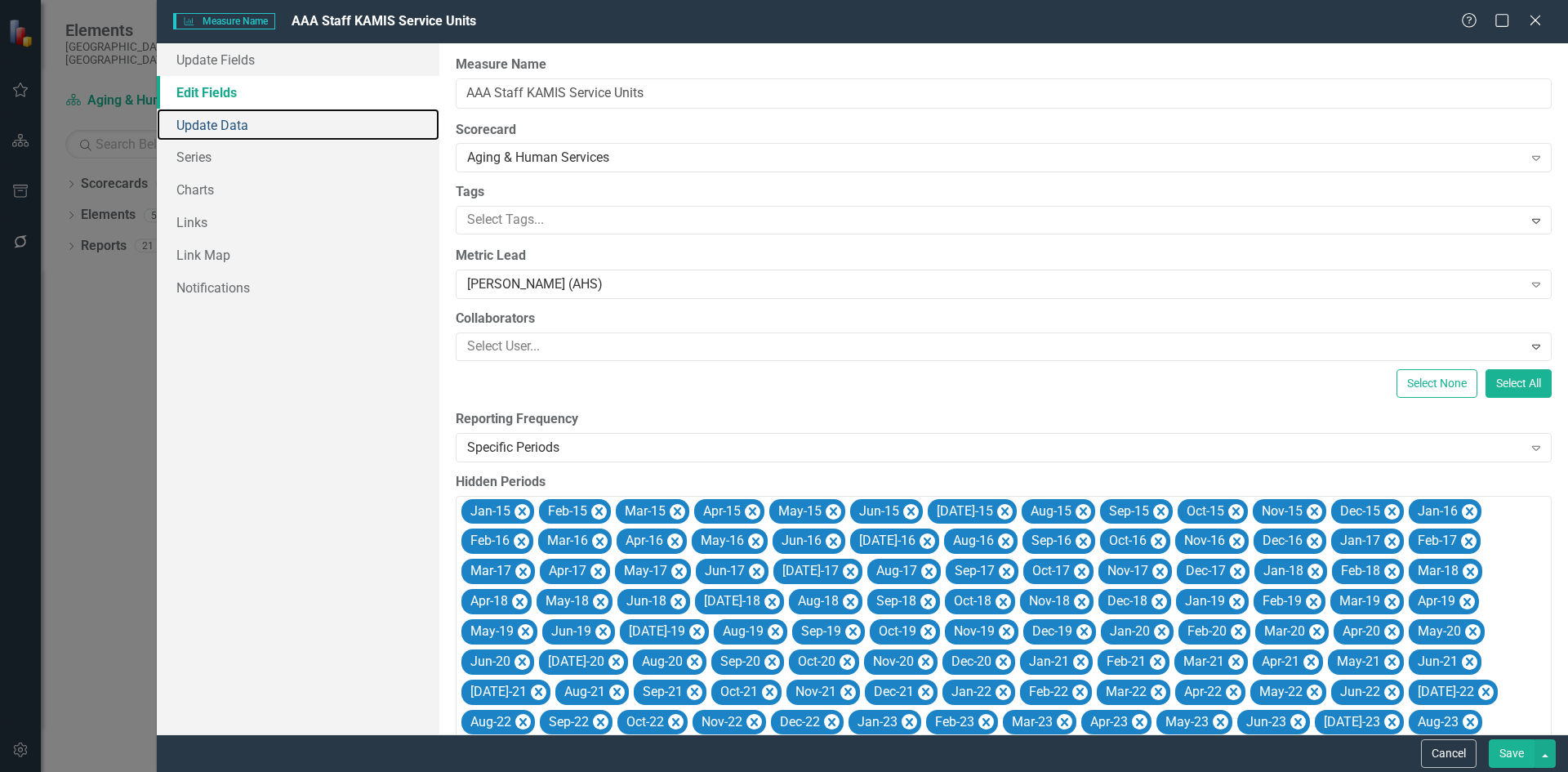
click at [263, 125] on link "Update Data" at bounding box center [297, 124] width 283 height 32
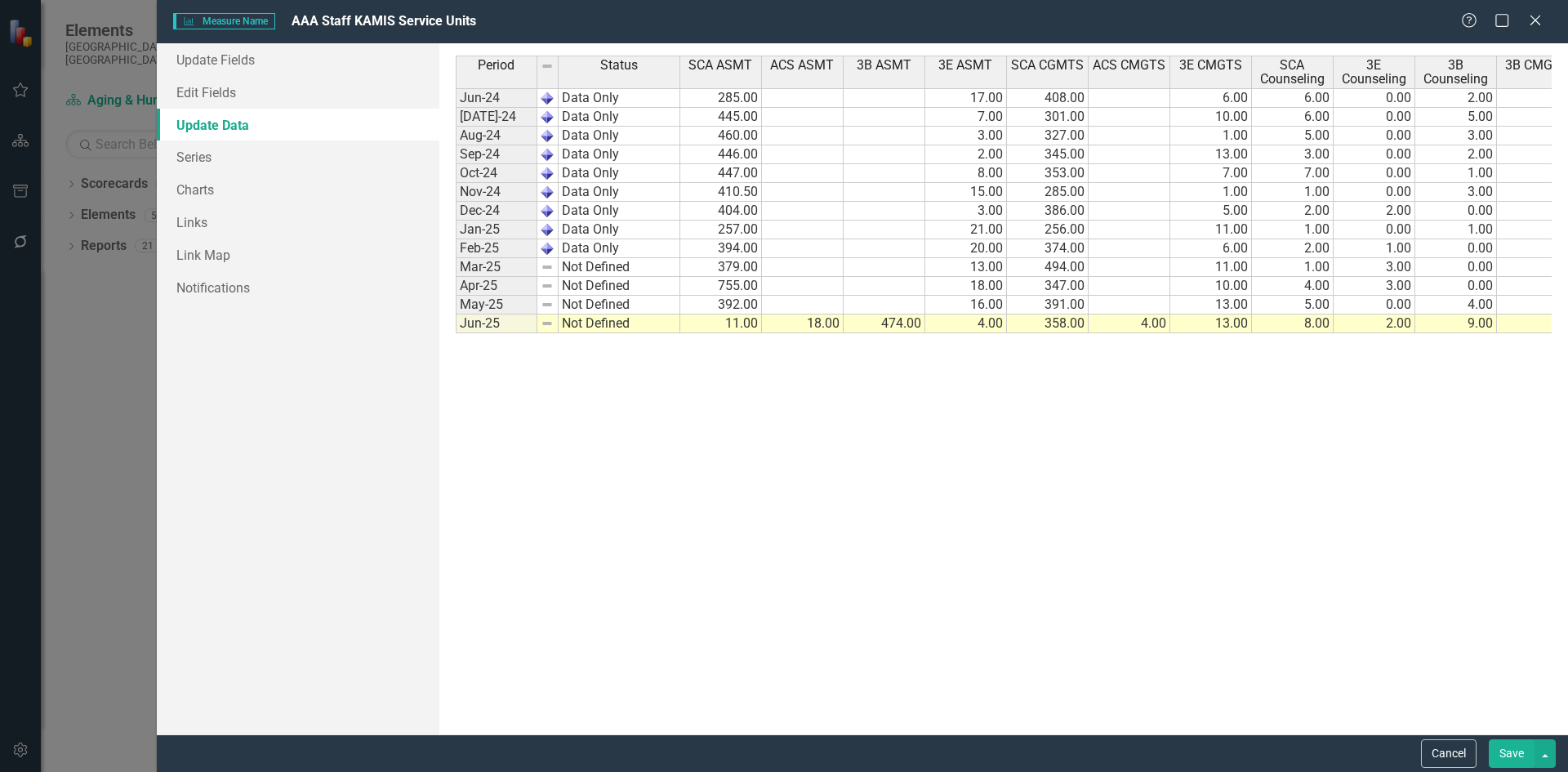
click at [1533, 317] on td at bounding box center [1538, 324] width 82 height 18
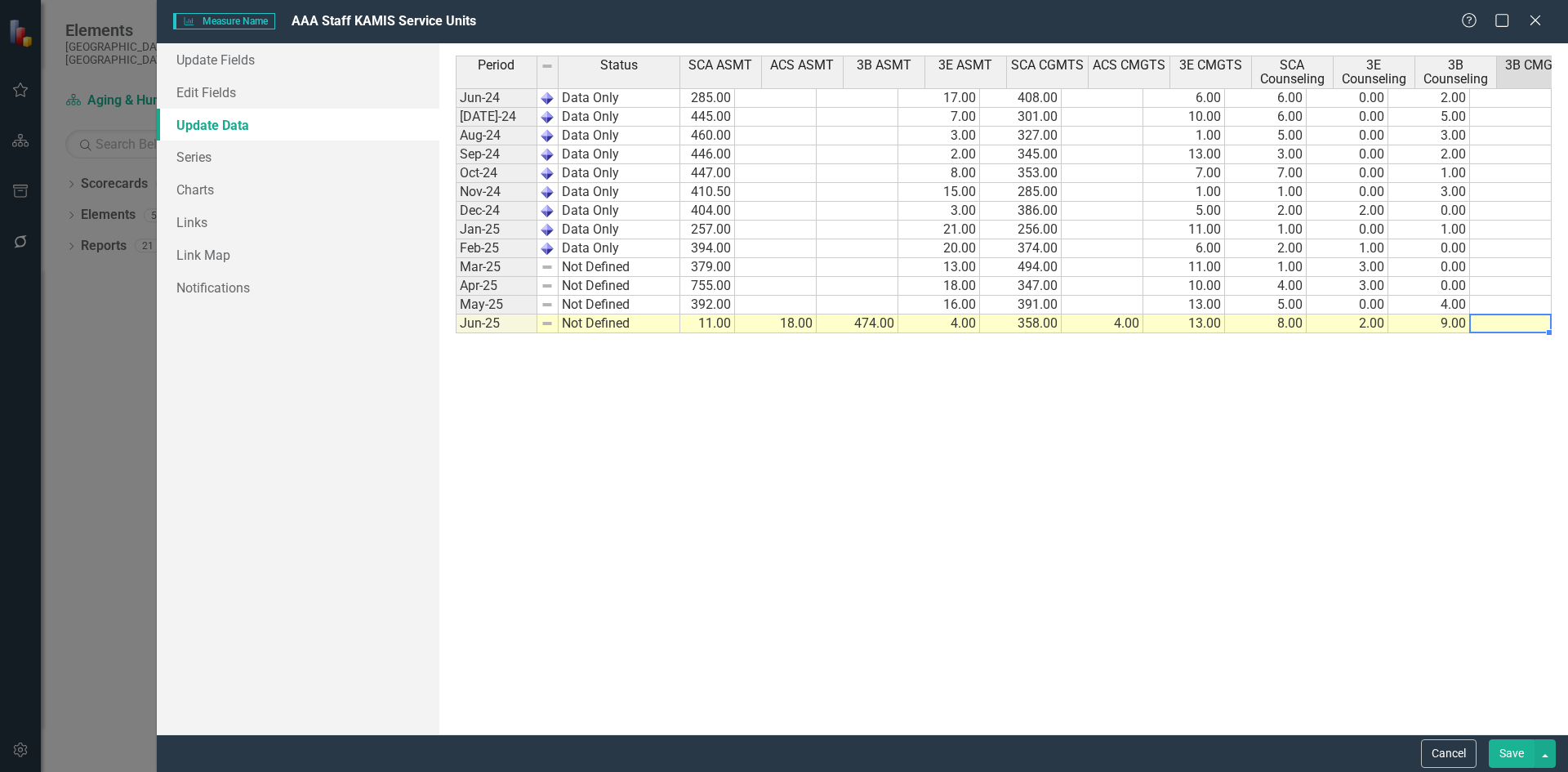
scroll to position [0, 27]
type textarea "76"
click at [1547, 750] on button "button" at bounding box center [1545, 754] width 21 height 29
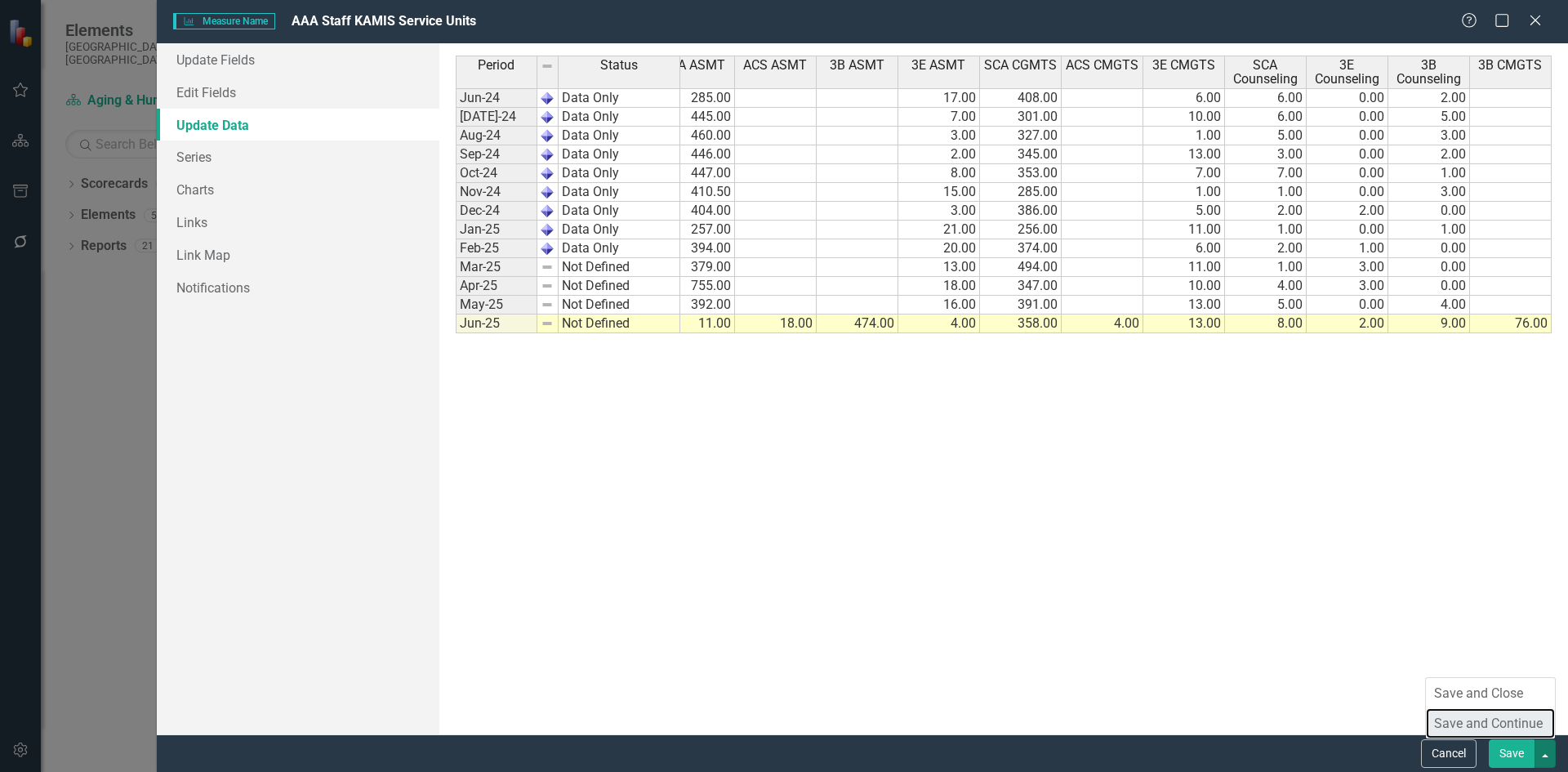
click at [1520, 720] on link "Save and Continue" at bounding box center [1491, 723] width 129 height 30
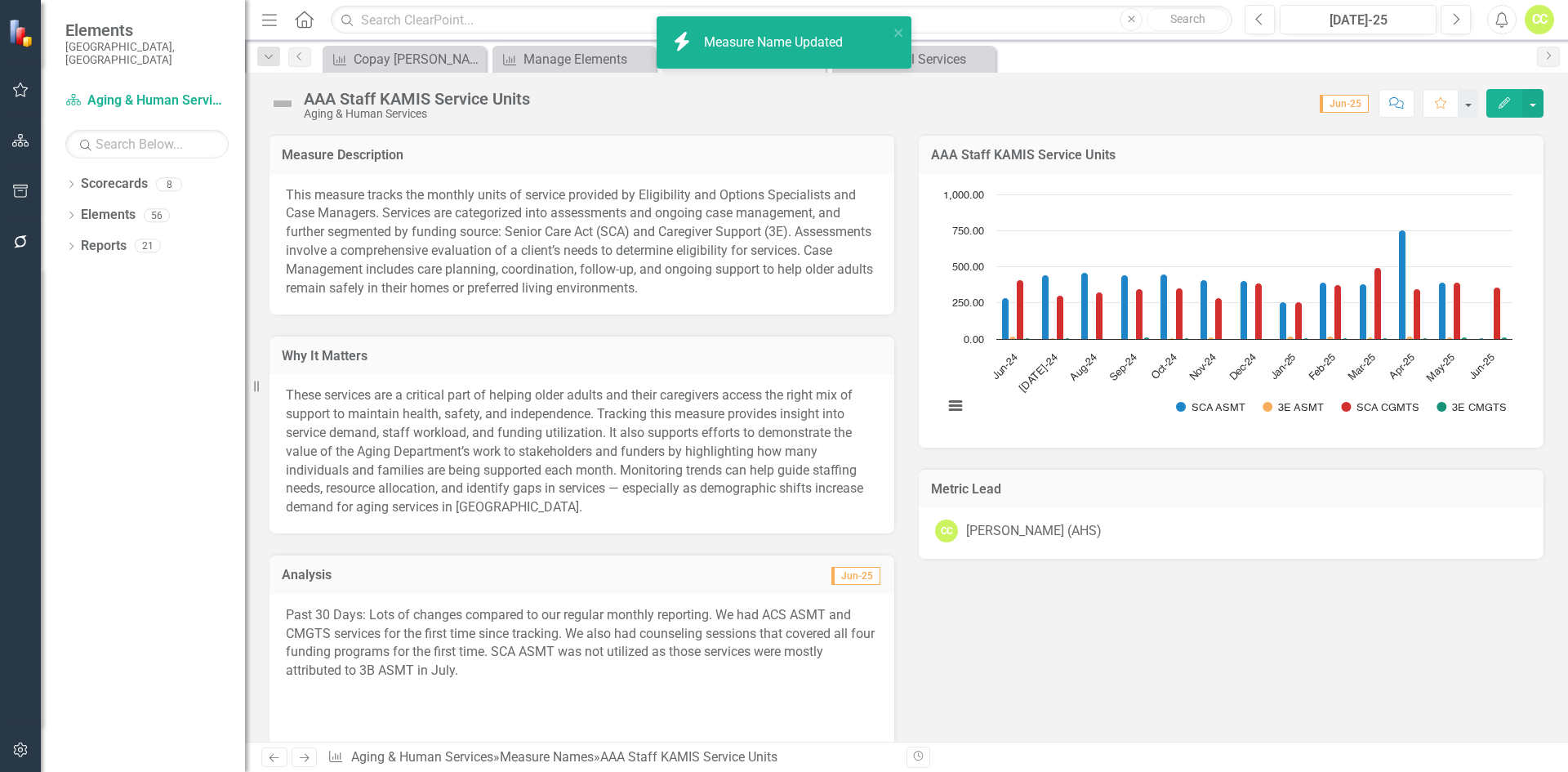
scroll to position [1144, 0]
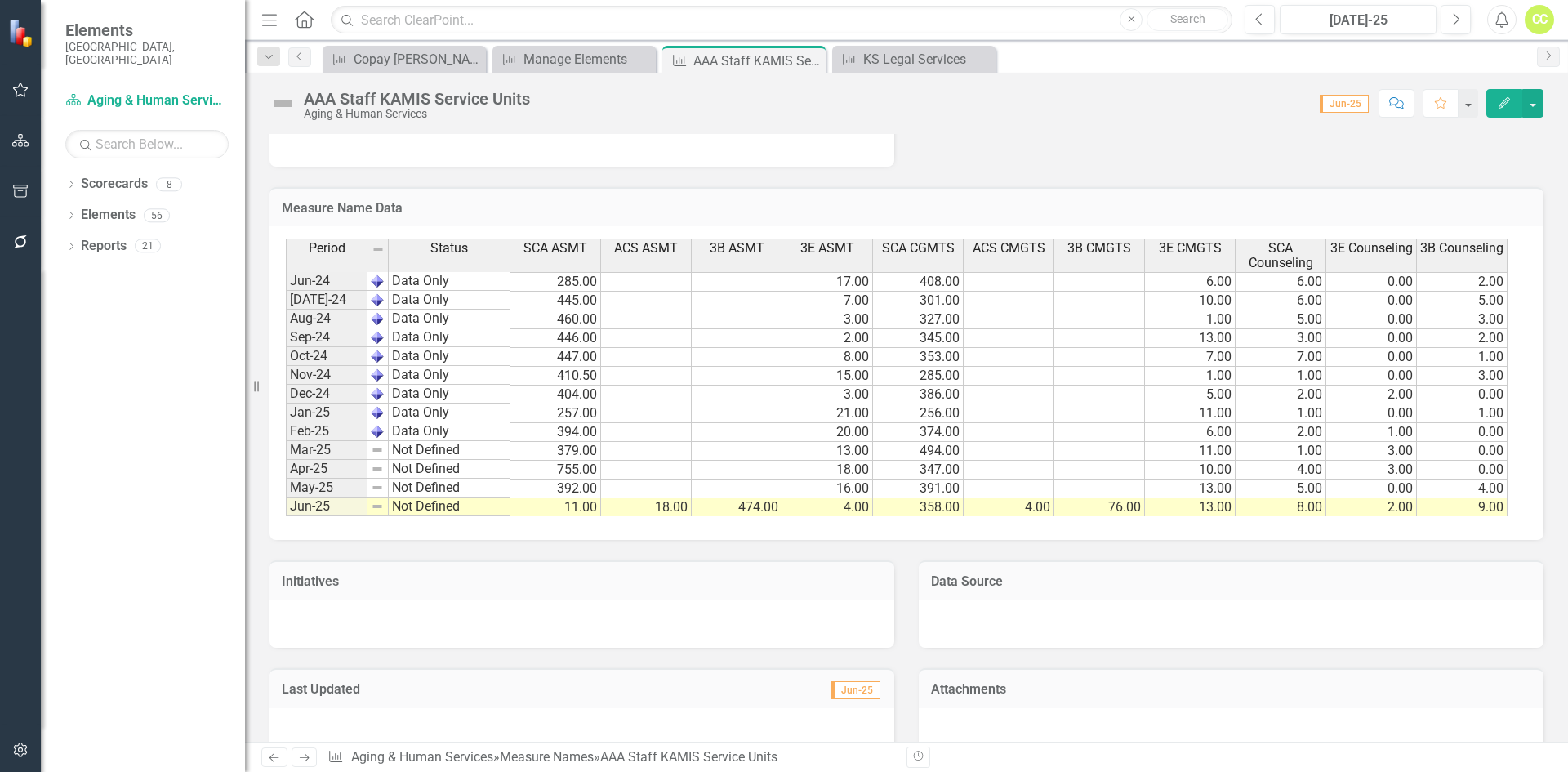
click at [1498, 105] on button "Edit" at bounding box center [1504, 103] width 36 height 29
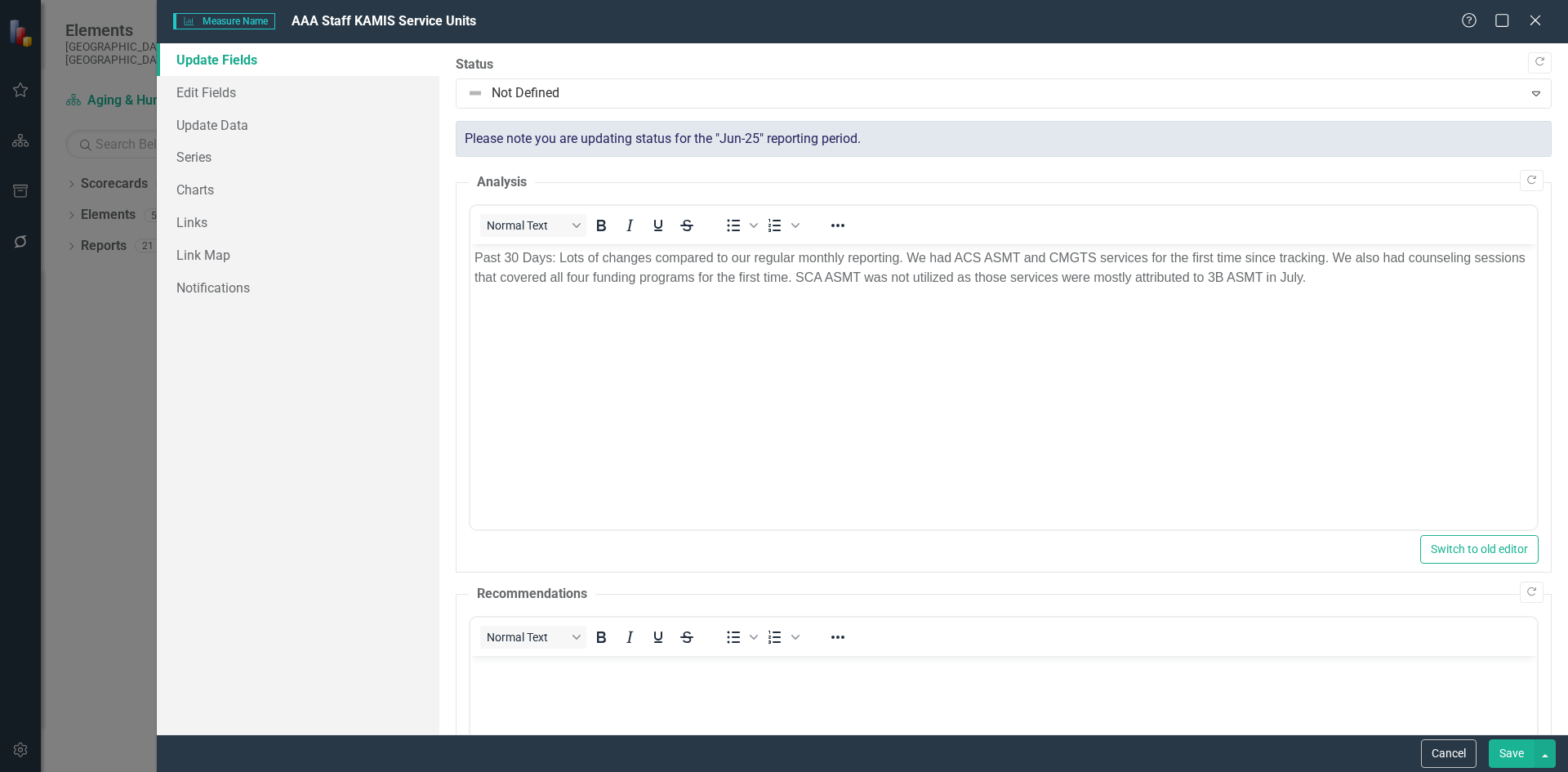
scroll to position [0, 0]
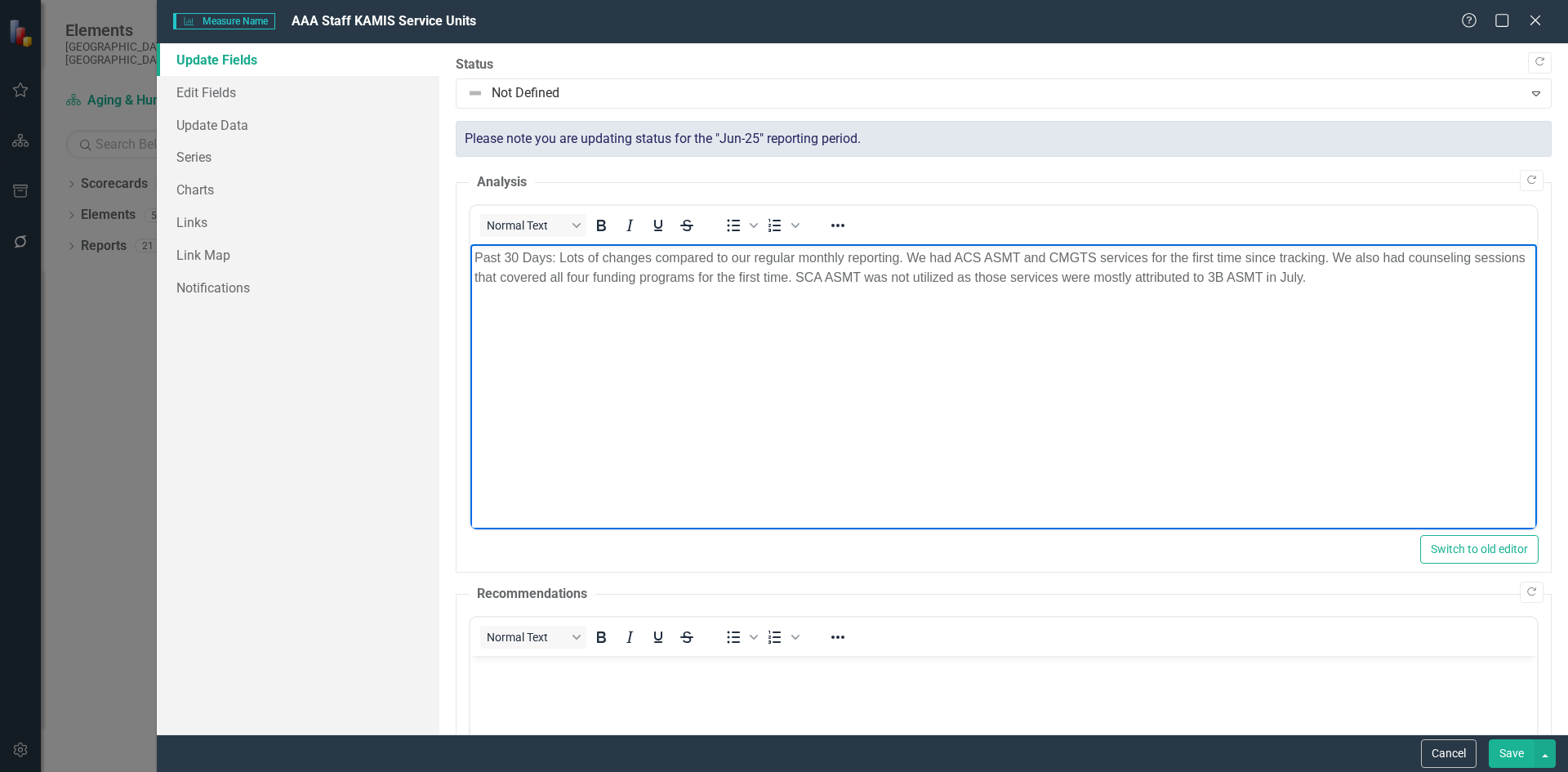
click at [1397, 375] on body "Past 30 Days: Lots of changes compared to our regular monthly reporting. We had…" at bounding box center [1003, 367] width 1067 height 245
click at [960, 343] on p "Past 90 Days: We've had an obvious dip in SCA serviced hours, particularly" at bounding box center [1004, 343] width 1059 height 19
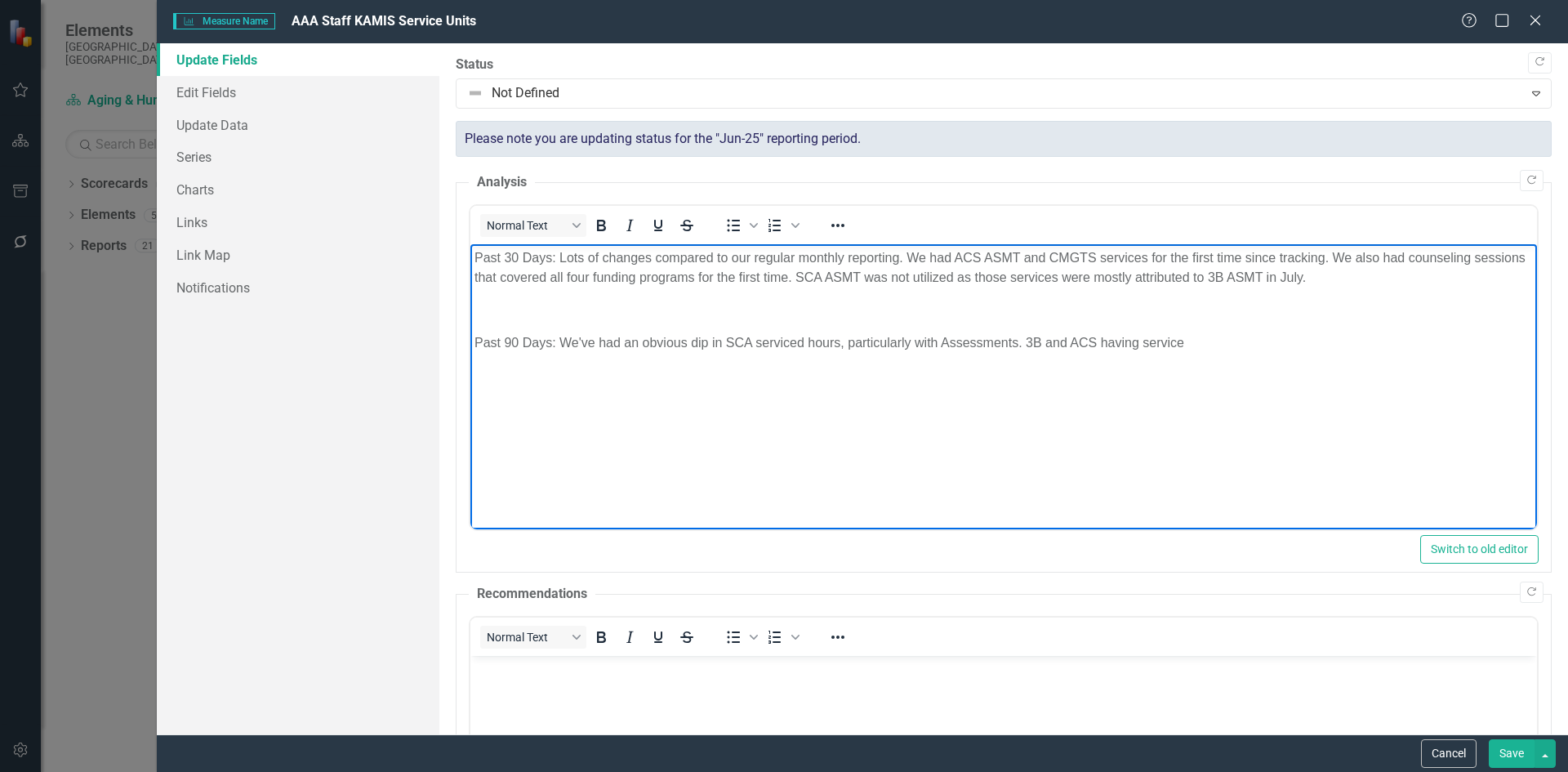
click at [1210, 414] on body "Past 30 Days: Lots of changes compared to our regular monthly reporting. We had…" at bounding box center [1003, 367] width 1067 height 245
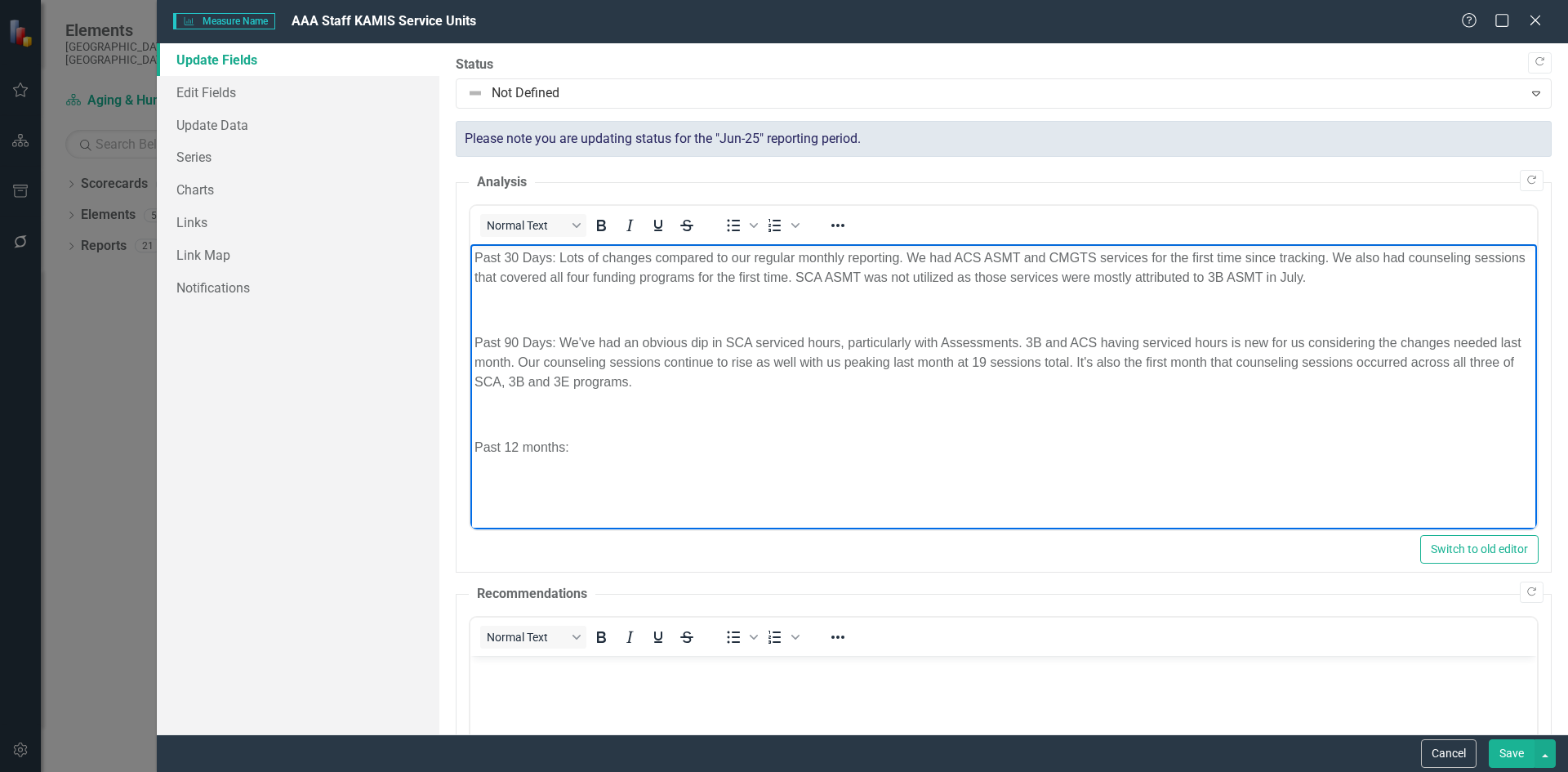
click at [880, 454] on p "Past 12 months:" at bounding box center [1004, 448] width 1059 height 19
click at [894, 456] on p "Past 12 months: While we've had some fluctuation in the programs used our units…" at bounding box center [1004, 448] width 1059 height 19
click at [1395, 474] on body "Past 30 Days: Lots of changes compared to our regular monthly reporting. We had…" at bounding box center [1003, 367] width 1067 height 245
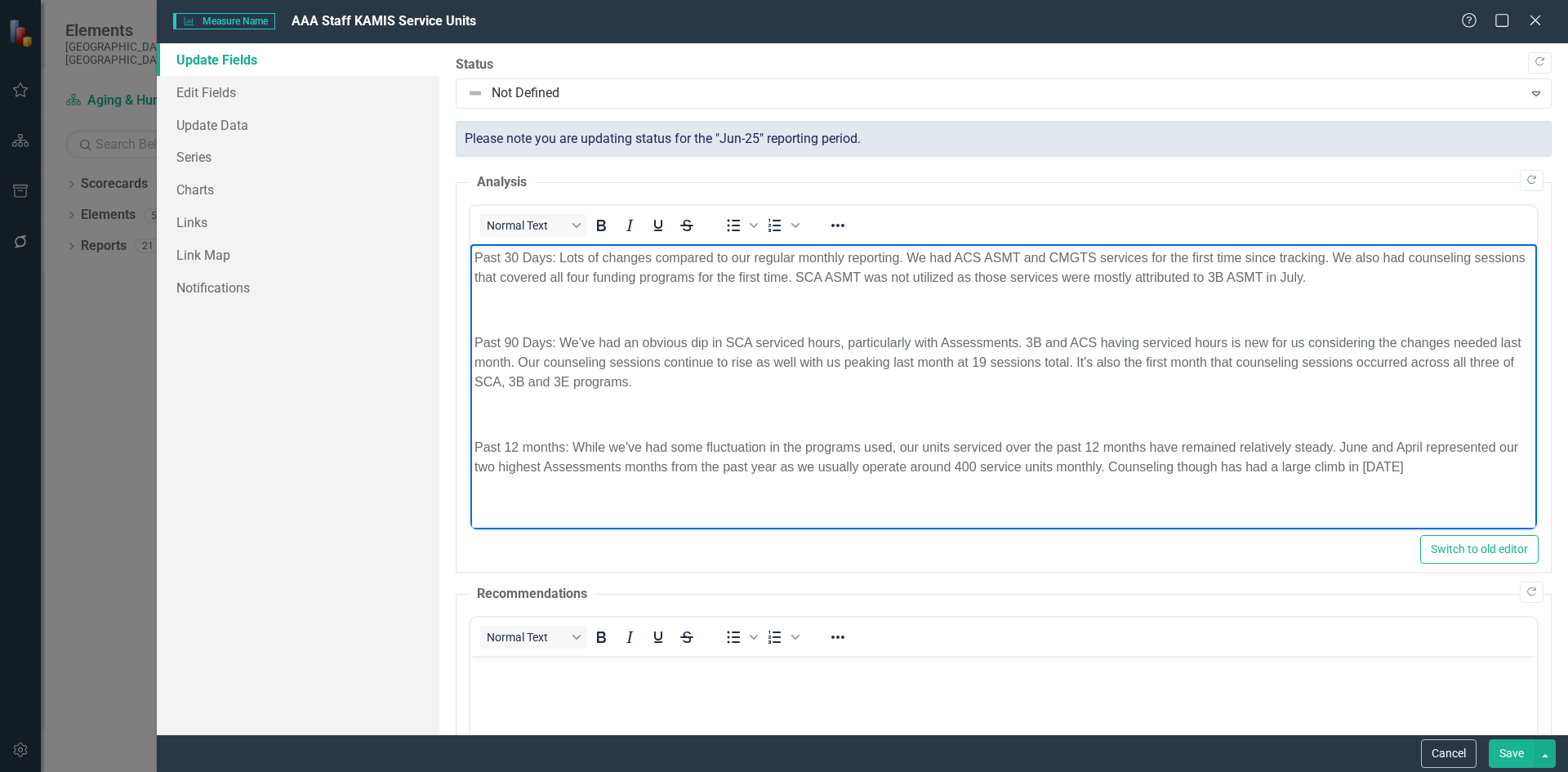
click at [1436, 477] on body "Past 30 Days: Lots of changes compared to our regular monthly reporting. We had…" at bounding box center [1003, 368] width 1067 height 250
click at [1516, 745] on button "Save" at bounding box center [1512, 754] width 46 height 29
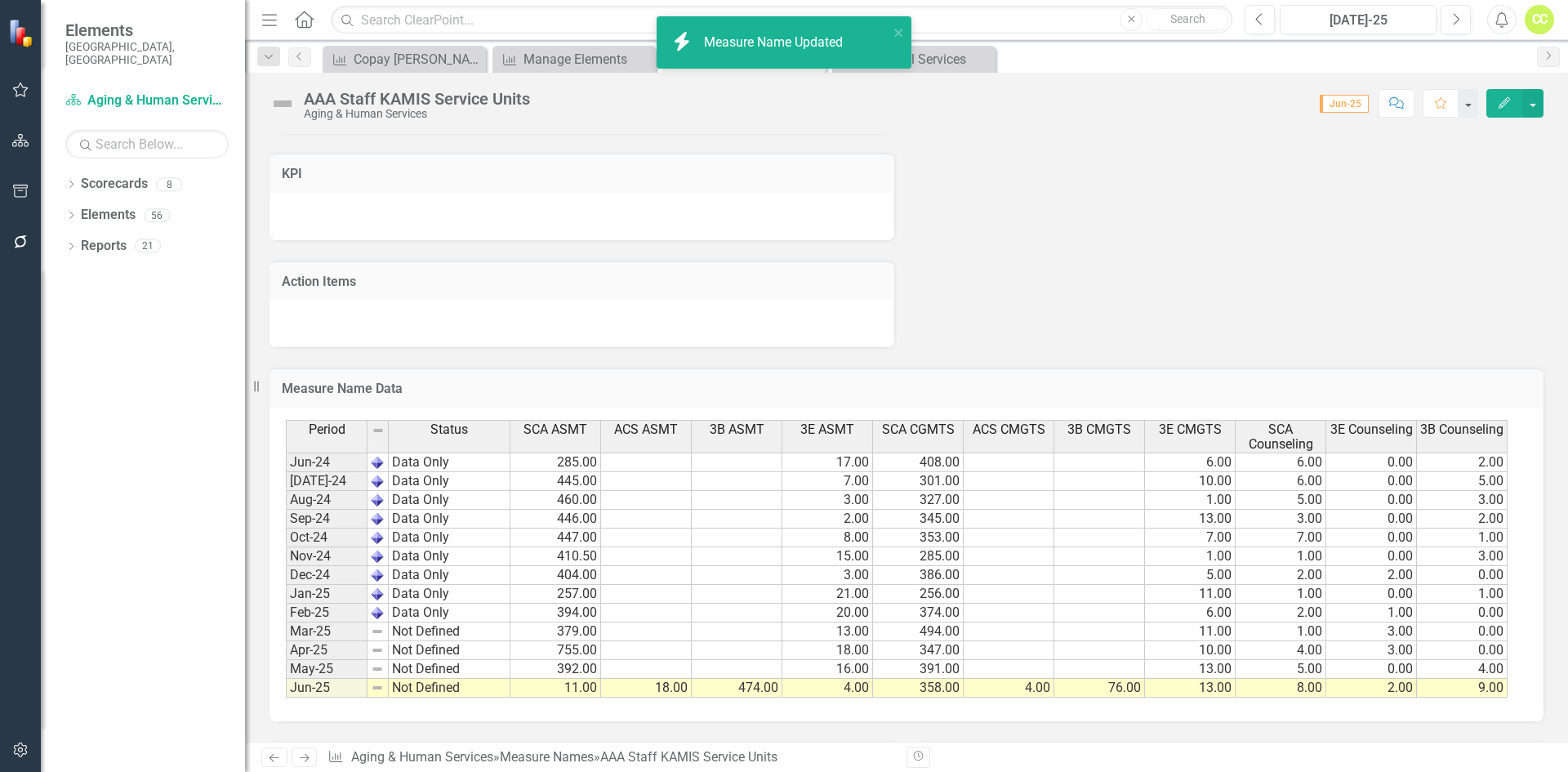
scroll to position [1325, 0]
